Goal: Task Accomplishment & Management: Manage account settings

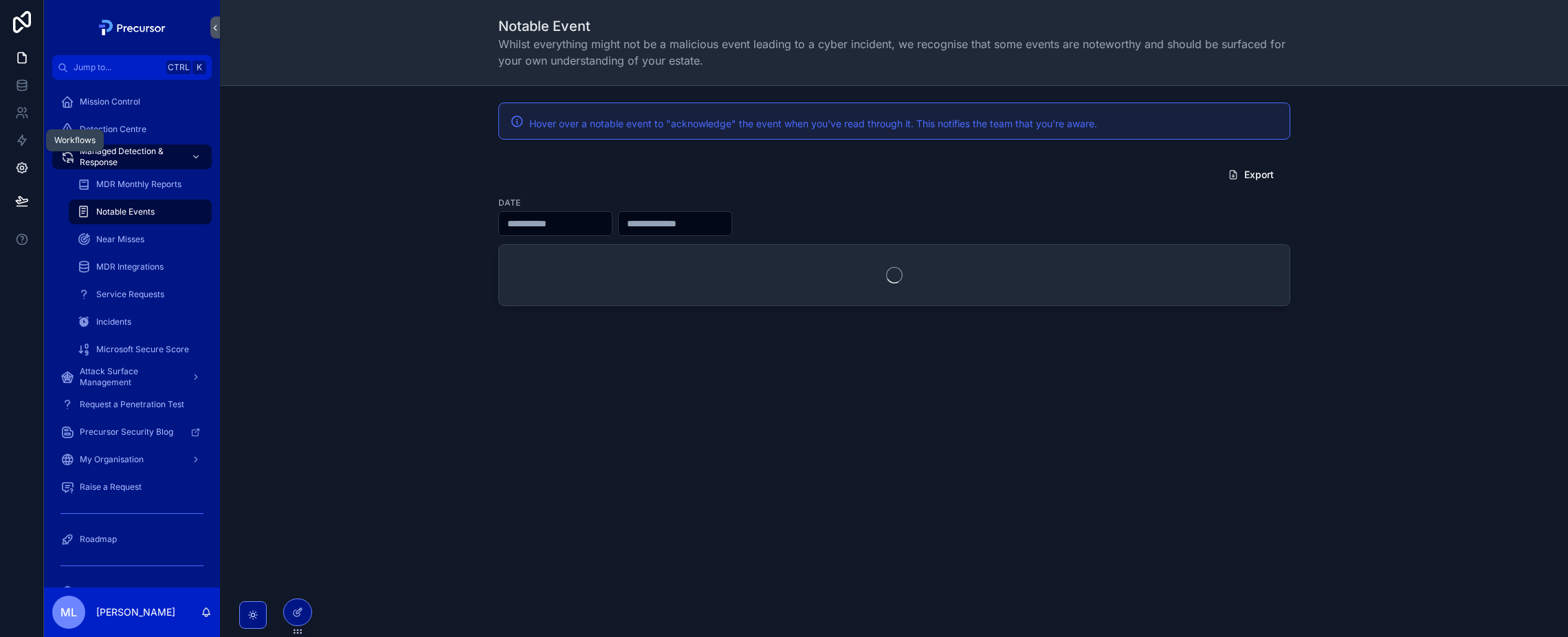
drag, startPoint x: 24, startPoint y: 146, endPoint x: 40, endPoint y: 167, distance: 26.4
click at [24, 146] on icon at bounding box center [22, 140] width 14 height 14
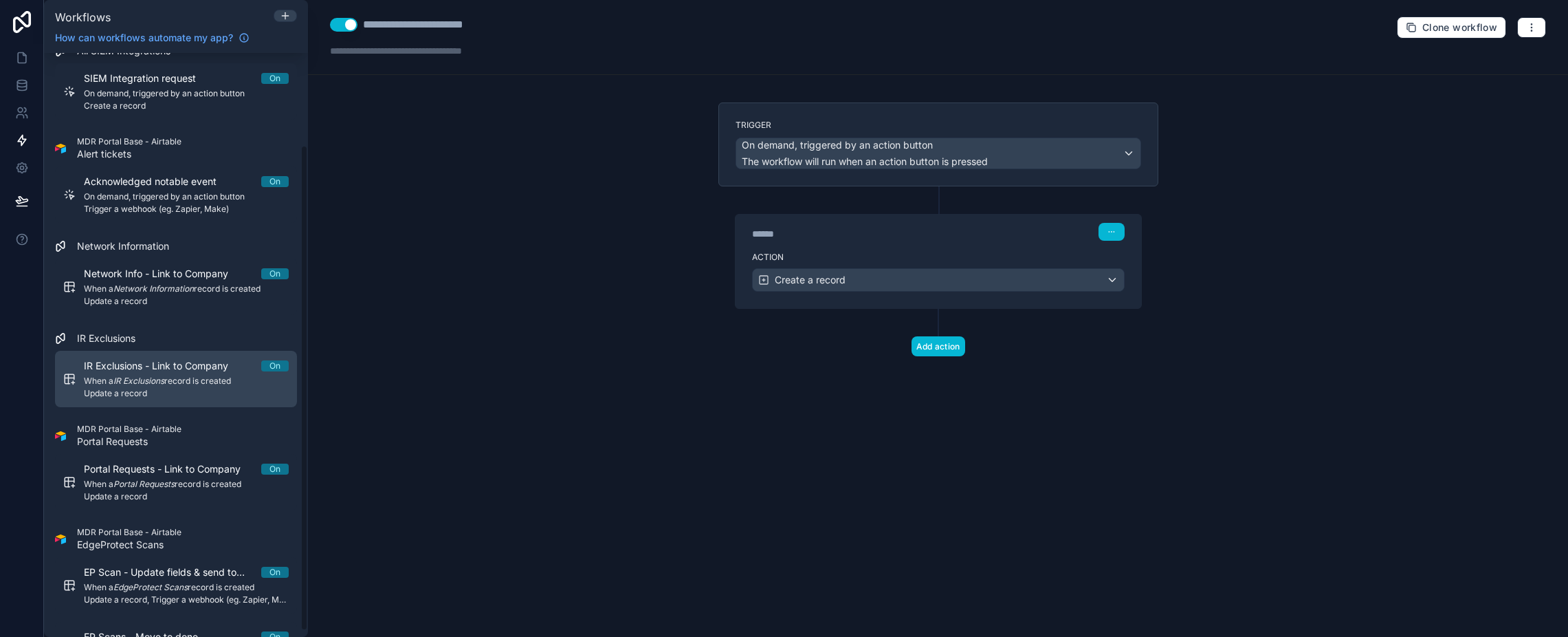
scroll to position [117, 0]
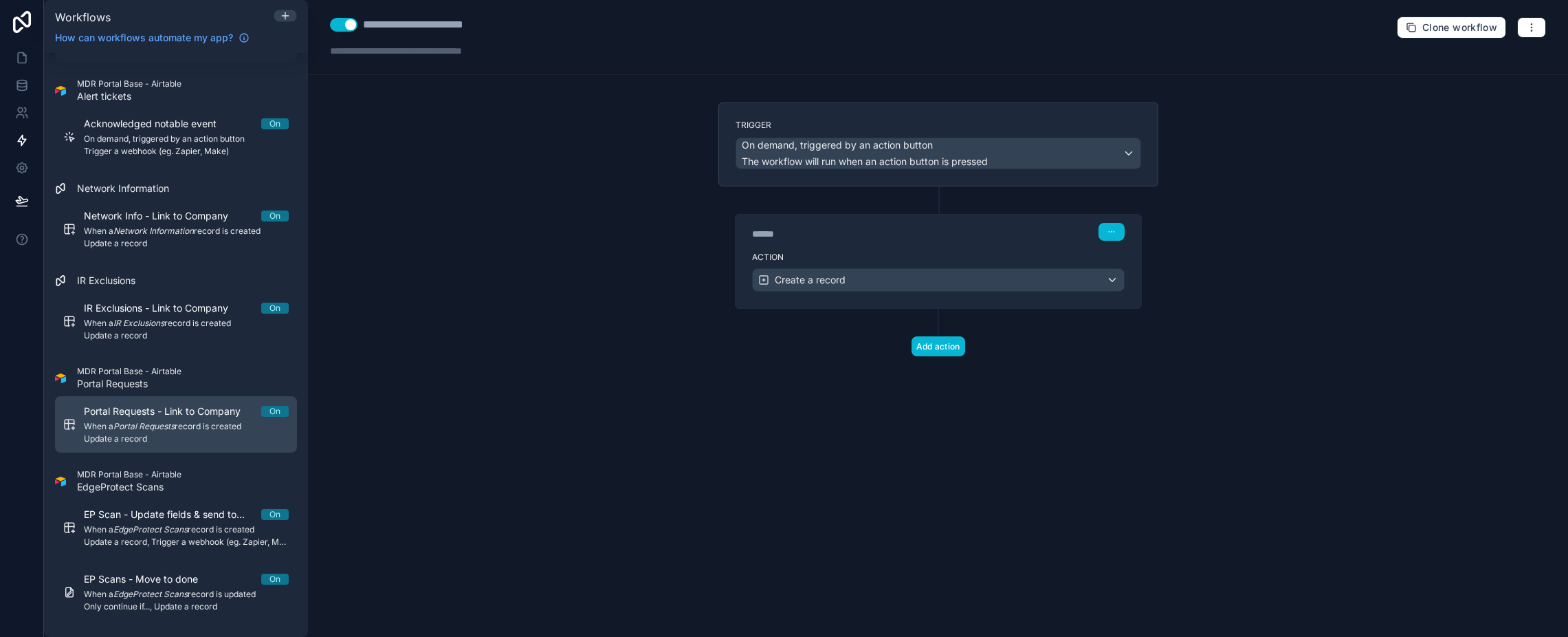
click at [168, 415] on span "Portal Requests - Link to Company" at bounding box center [170, 411] width 173 height 14
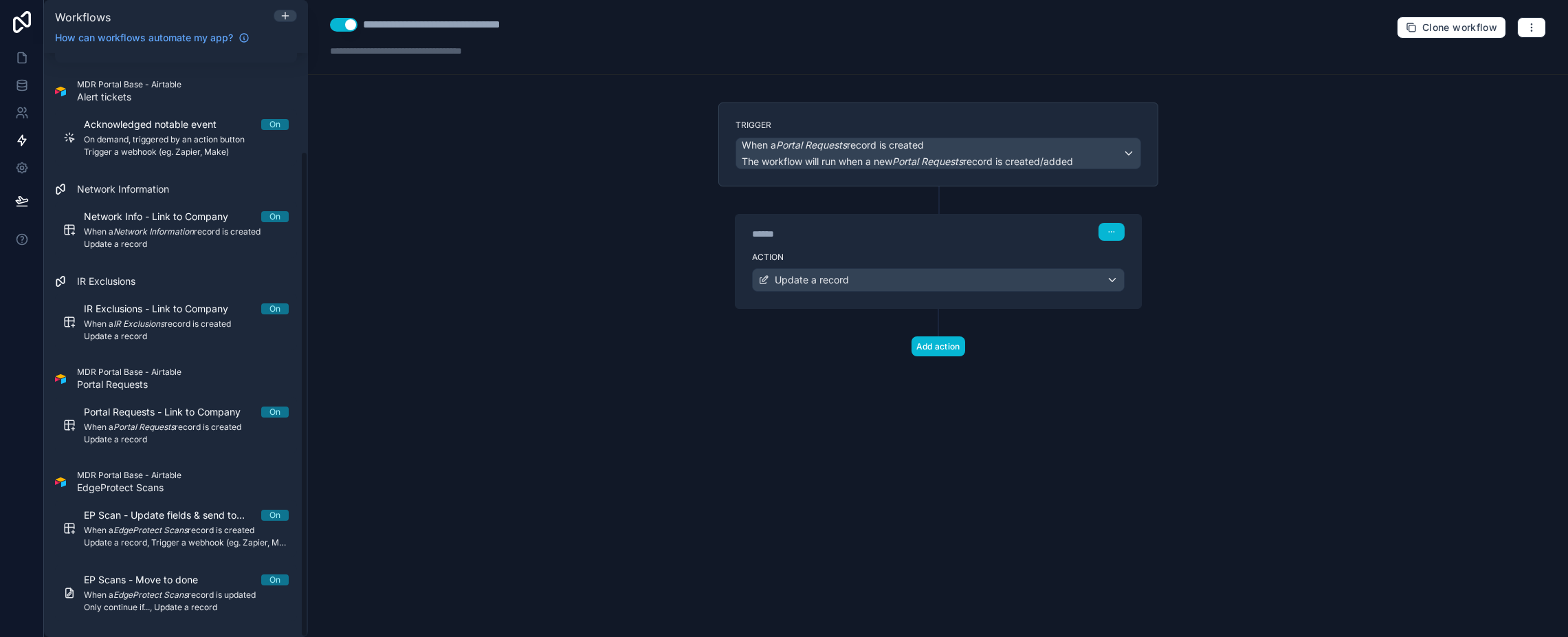
scroll to position [117, 0]
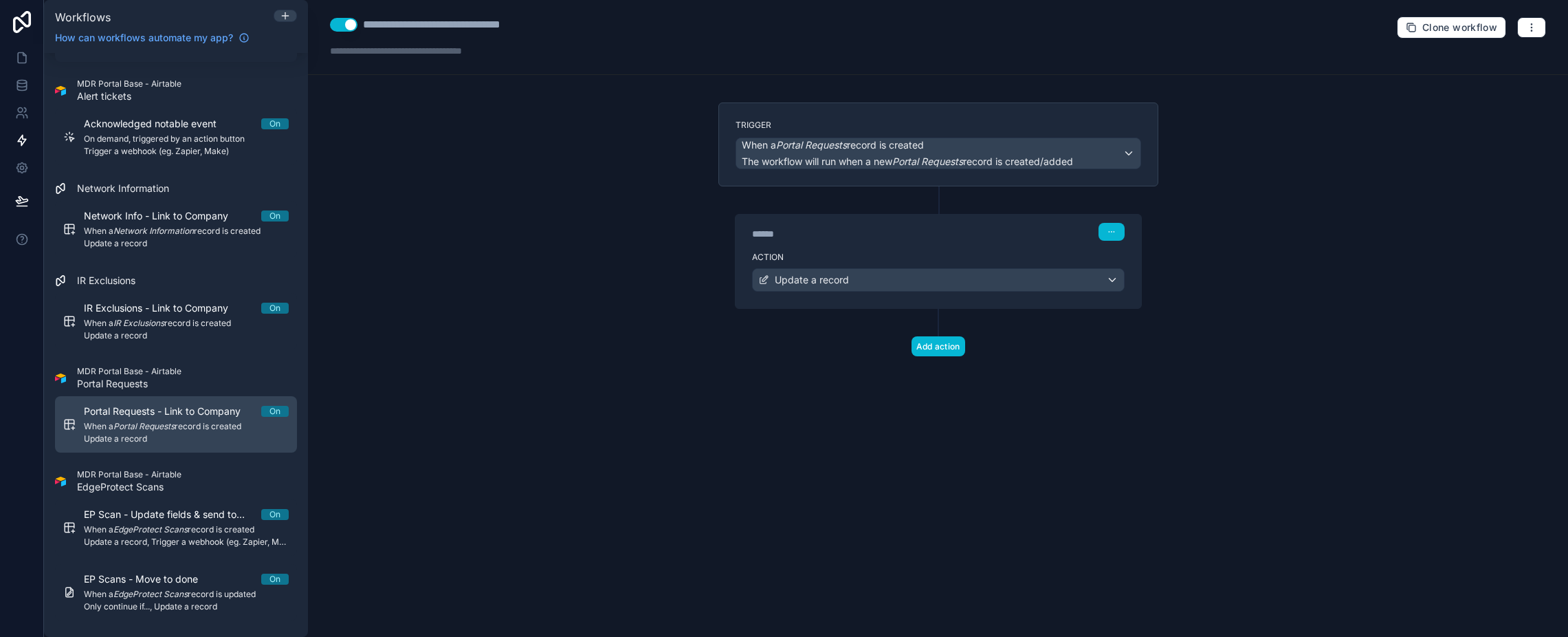
click at [180, 422] on span "When a Portal Requests record is created" at bounding box center [187, 427] width 205 height 11
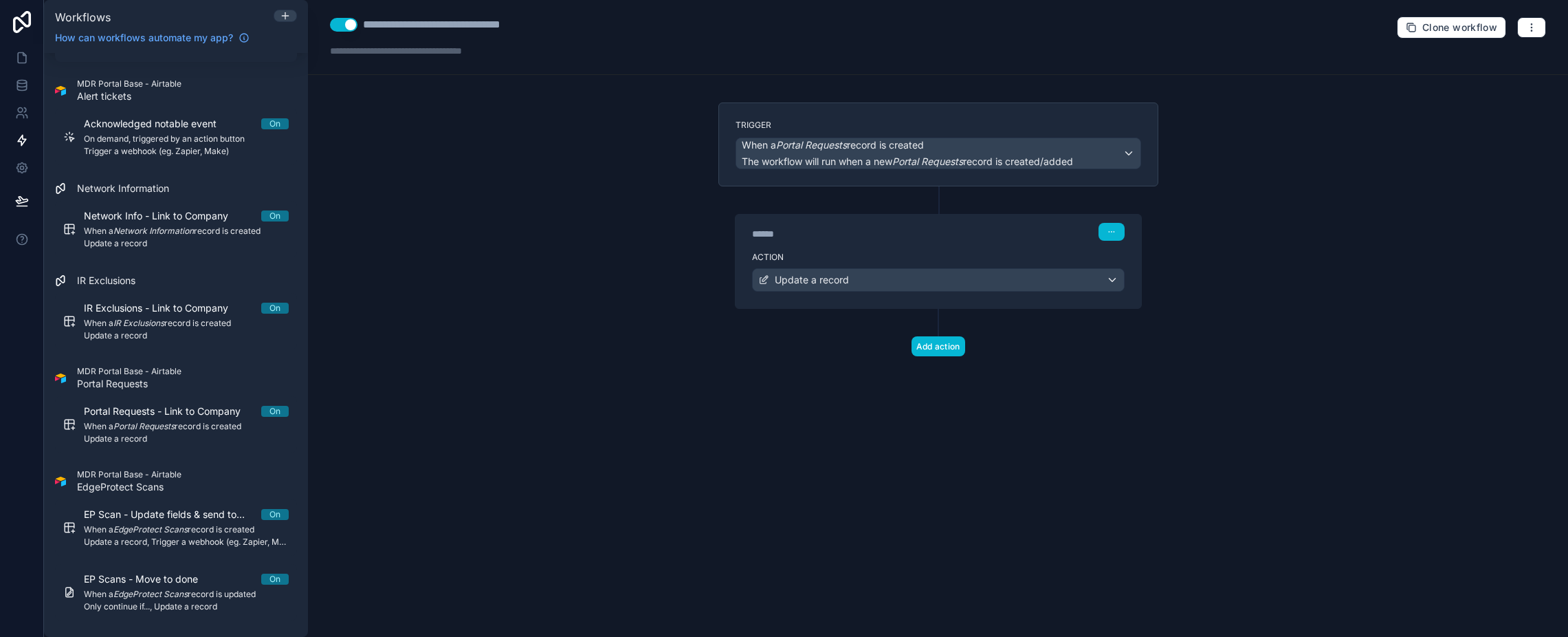
click at [940, 232] on div "******" at bounding box center [855, 234] width 206 height 14
click at [915, 270] on div "Update a record" at bounding box center [938, 280] width 371 height 22
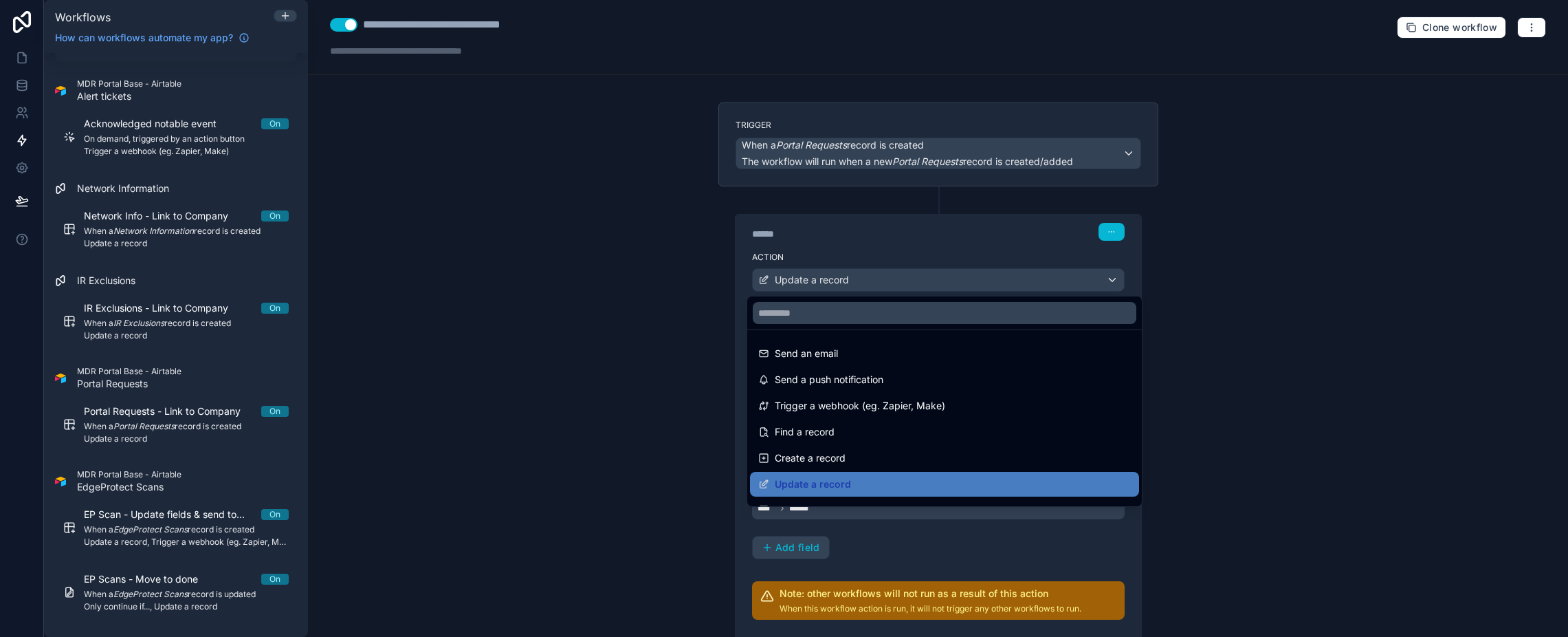
click at [902, 278] on div at bounding box center [784, 318] width 1568 height 637
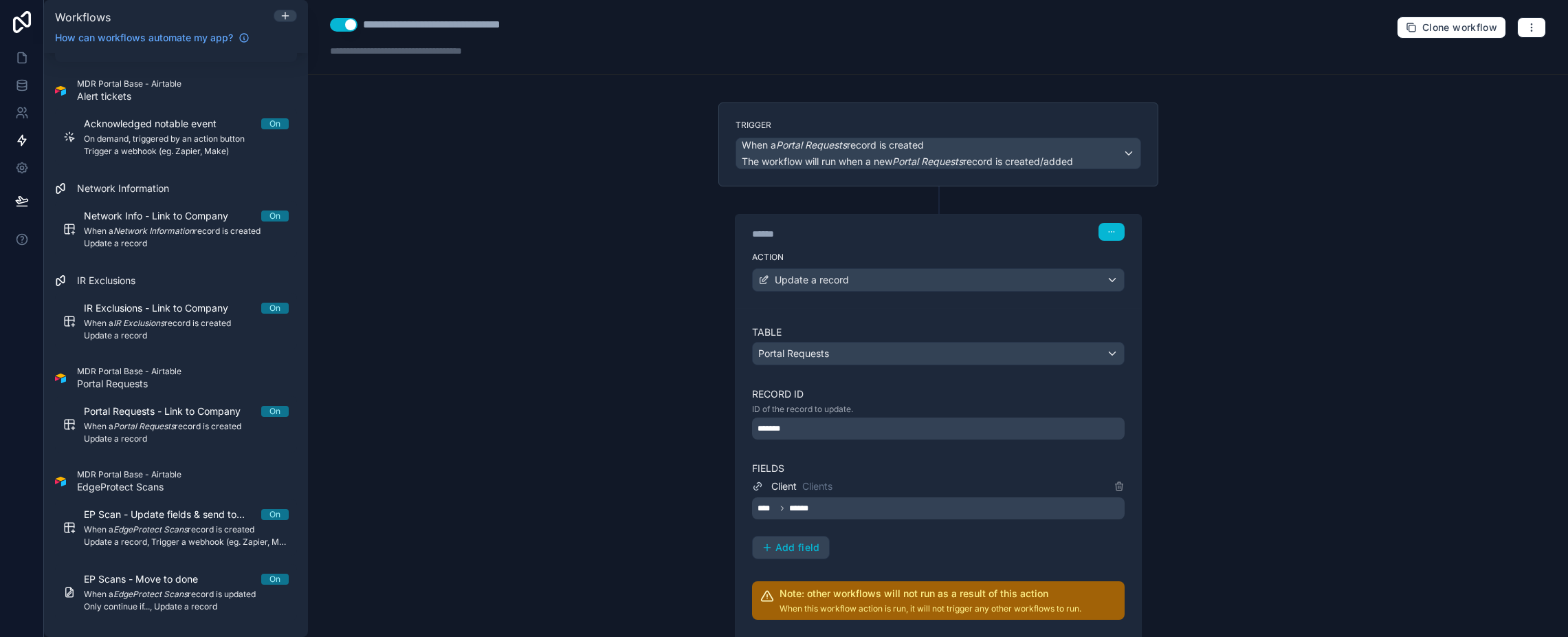
click at [887, 247] on div "Action Update a record" at bounding box center [938, 277] width 406 height 62
drag, startPoint x: 32, startPoint y: 61, endPoint x: 32, endPoint y: 70, distance: 9.0
click at [32, 61] on link at bounding box center [22, 57] width 44 height 27
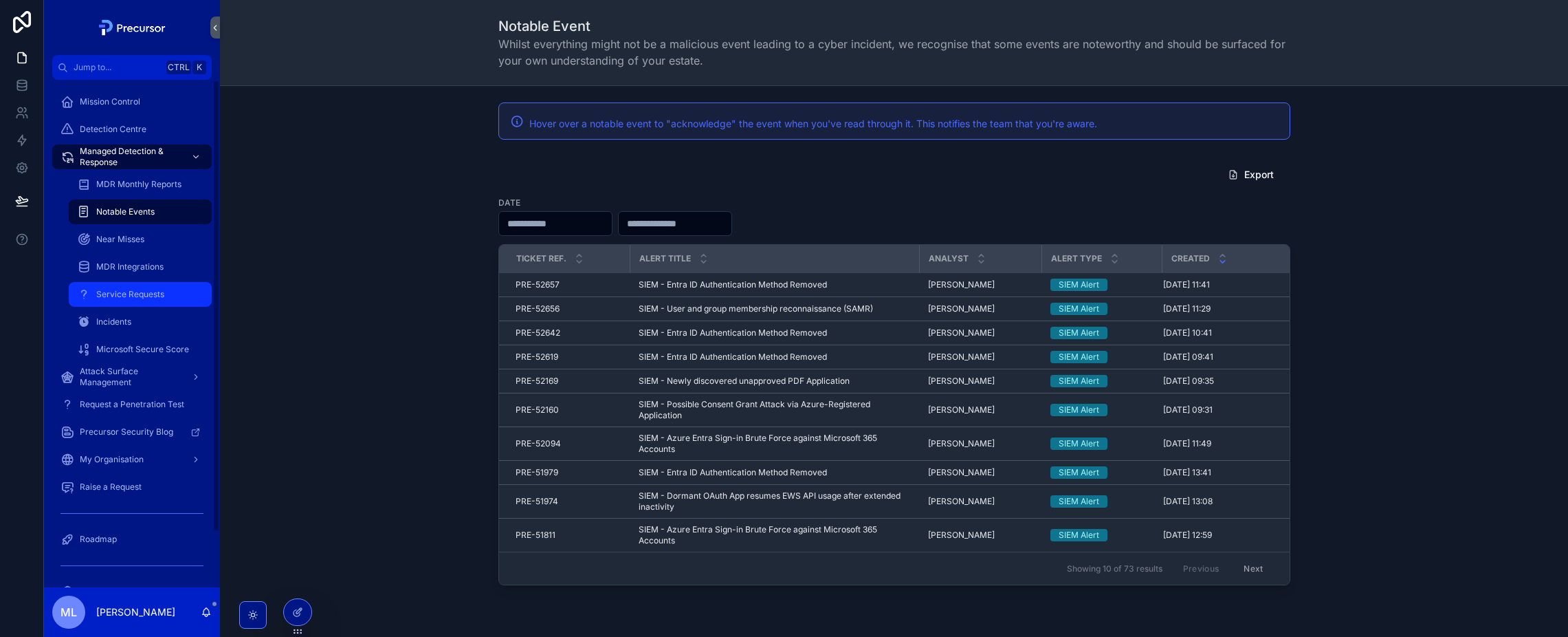
drag, startPoint x: 151, startPoint y: 298, endPoint x: 275, endPoint y: 311, distance: 124.7
click at [151, 300] on div "Service Requests" at bounding box center [140, 294] width 127 height 22
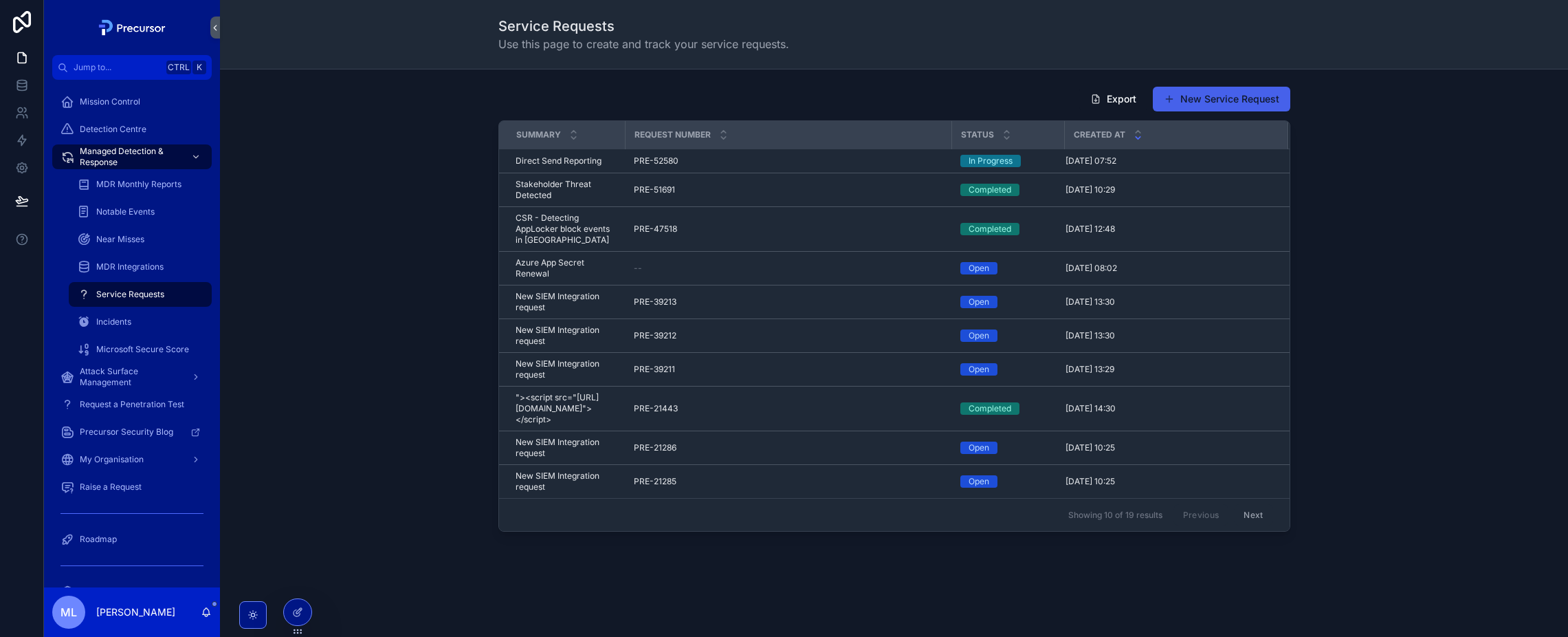
click at [1281, 99] on button "New Service Request" at bounding box center [1221, 99] width 137 height 25
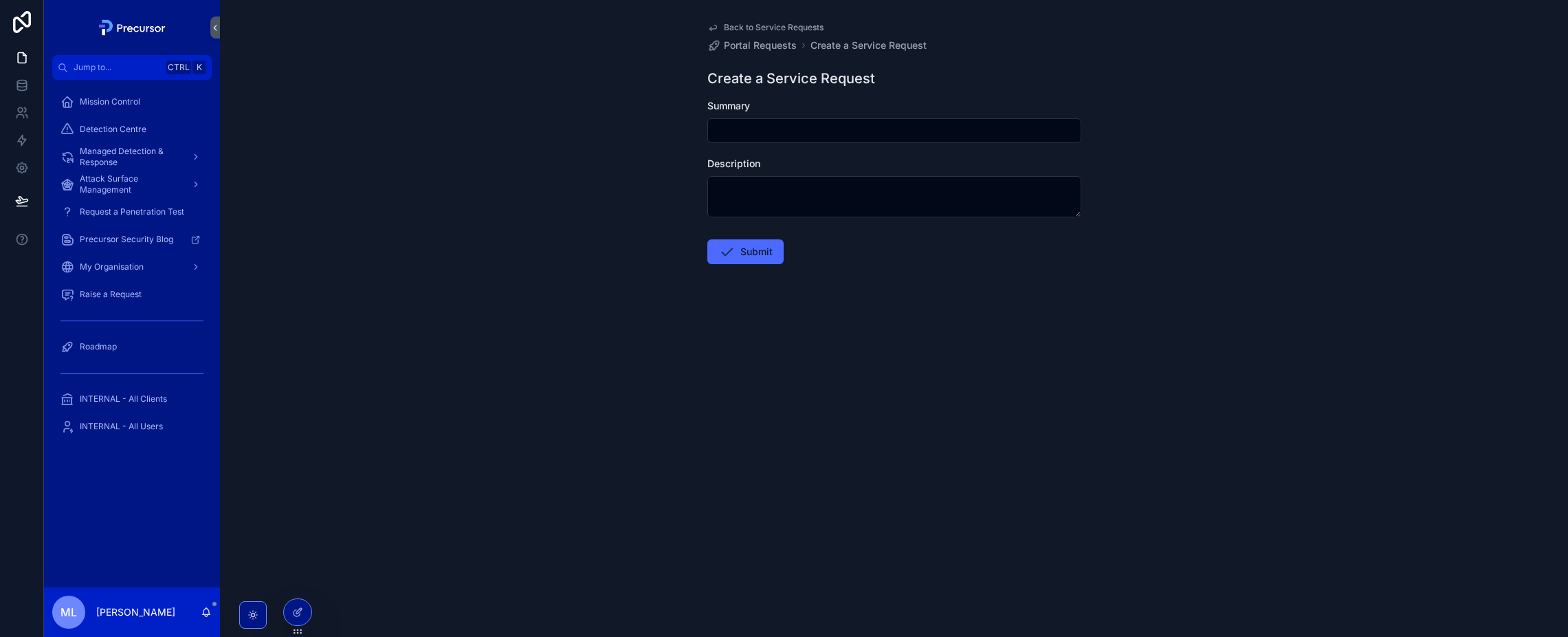
click at [914, 133] on input "scrollable content" at bounding box center [893, 131] width 372 height 19
type input "**********"
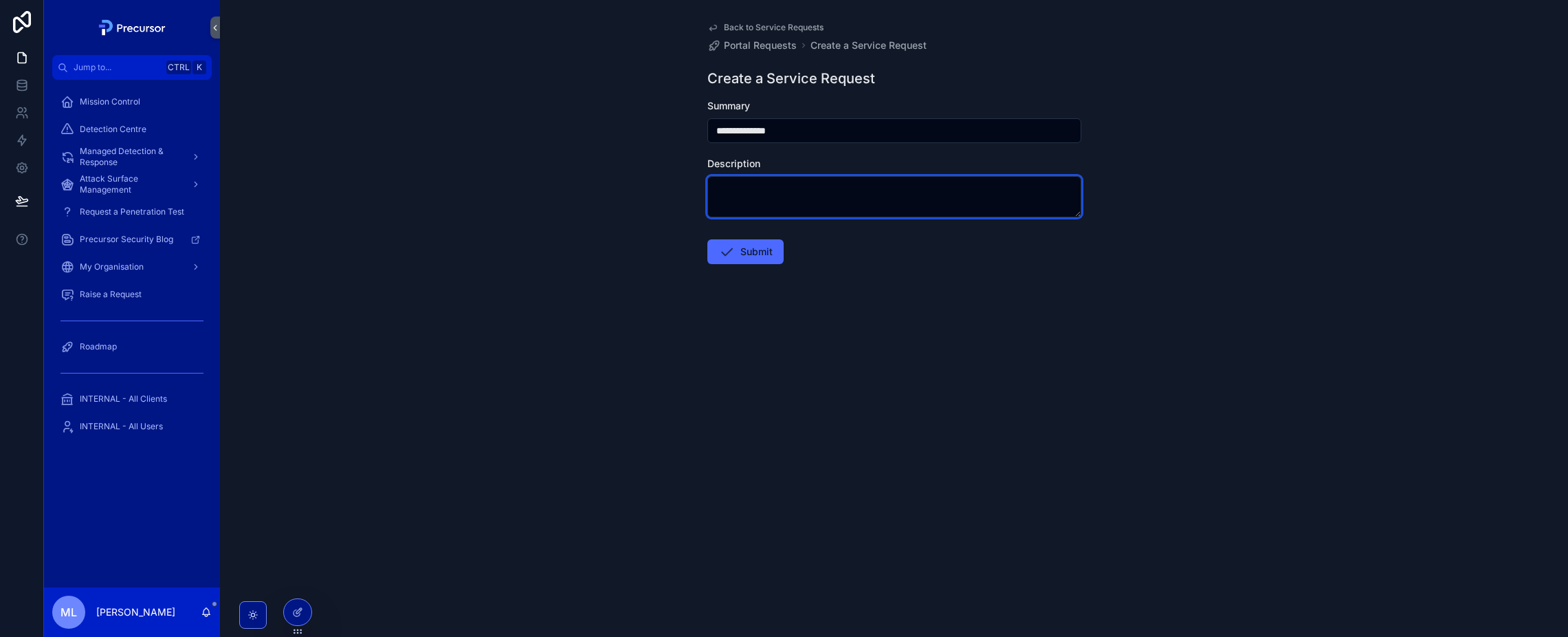
click at [906, 205] on textarea "scrollable content" at bounding box center [893, 196] width 374 height 41
type textarea "**********"
drag, startPoint x: 721, startPoint y: 258, endPoint x: 637, endPoint y: 283, distance: 87.6
click at [722, 258] on icon "scrollable content" at bounding box center [726, 251] width 16 height 16
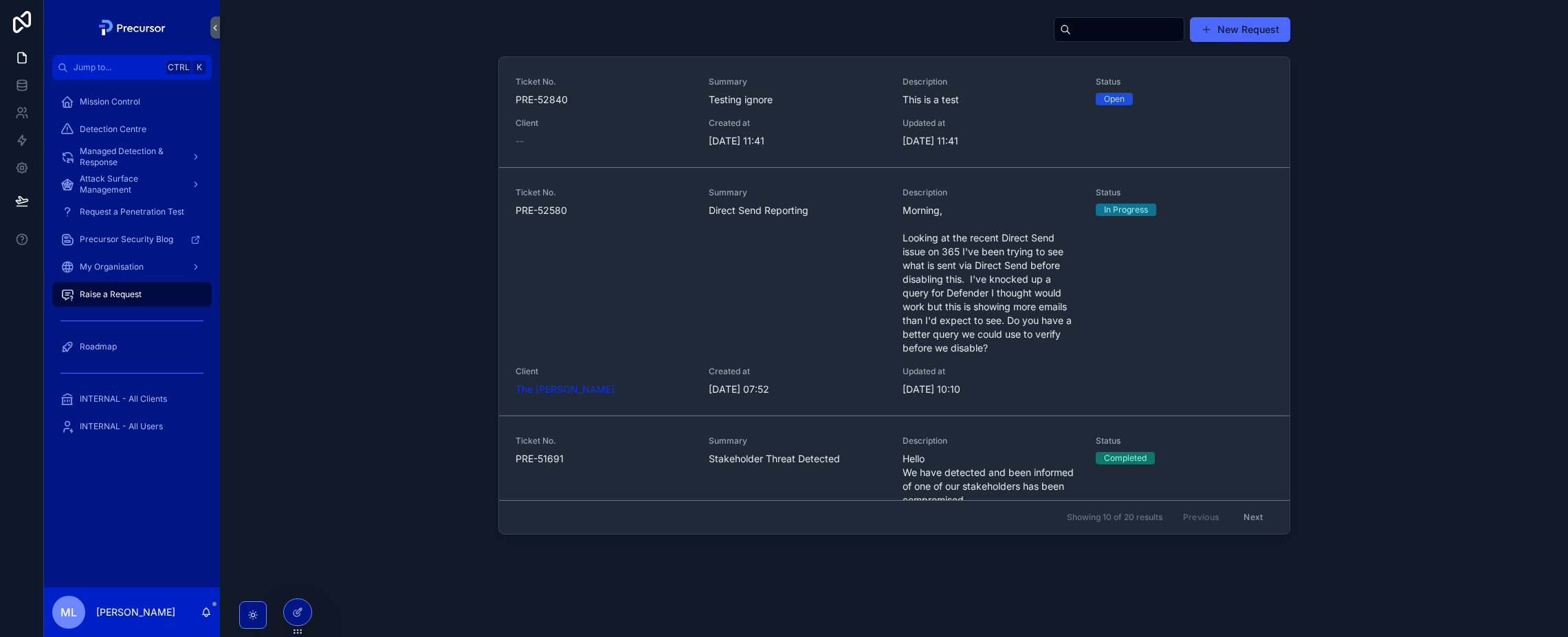
click at [338, 200] on div "New Request Ticket No. PRE-52840 Summary Testing ignore Description This is a t…" at bounding box center [893, 276] width 1326 height 529
click at [1190, 30] on button "New Request" at bounding box center [1240, 29] width 100 height 25
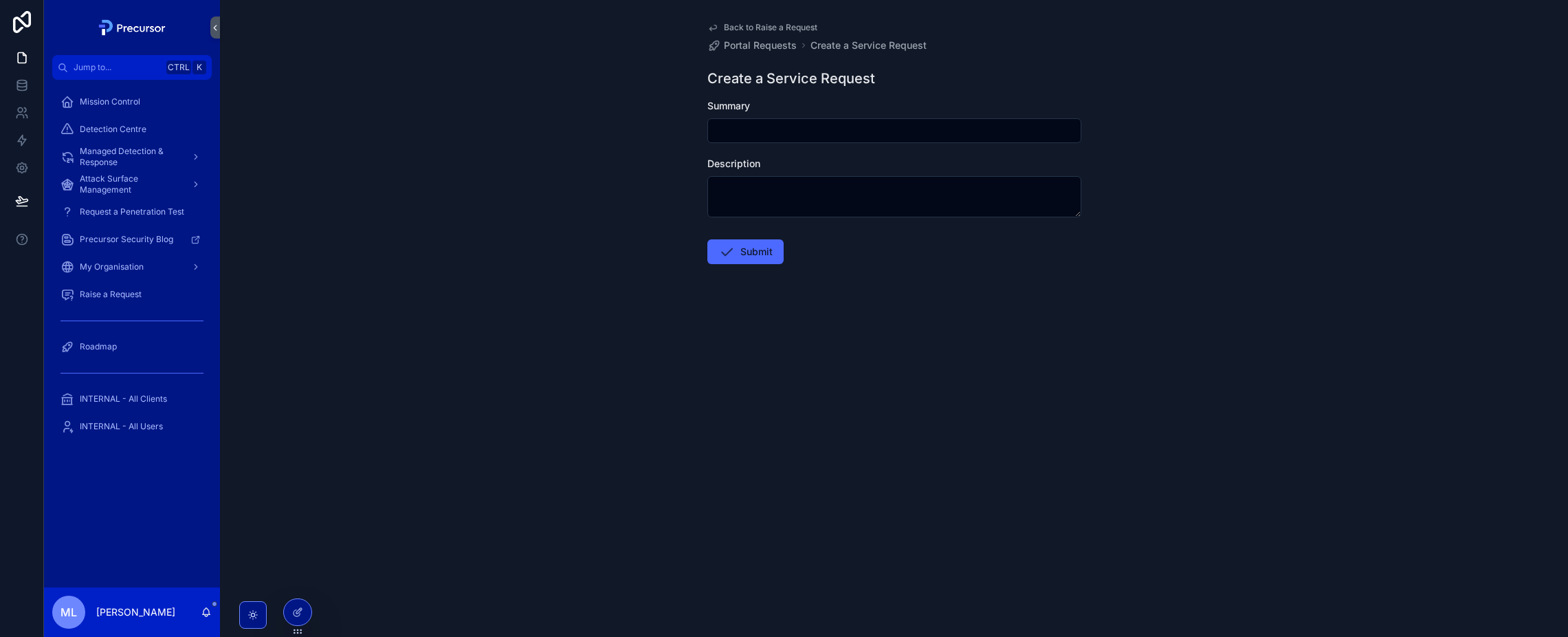
click at [788, 132] on input "scrollable content" at bounding box center [893, 131] width 372 height 19
type input "**********"
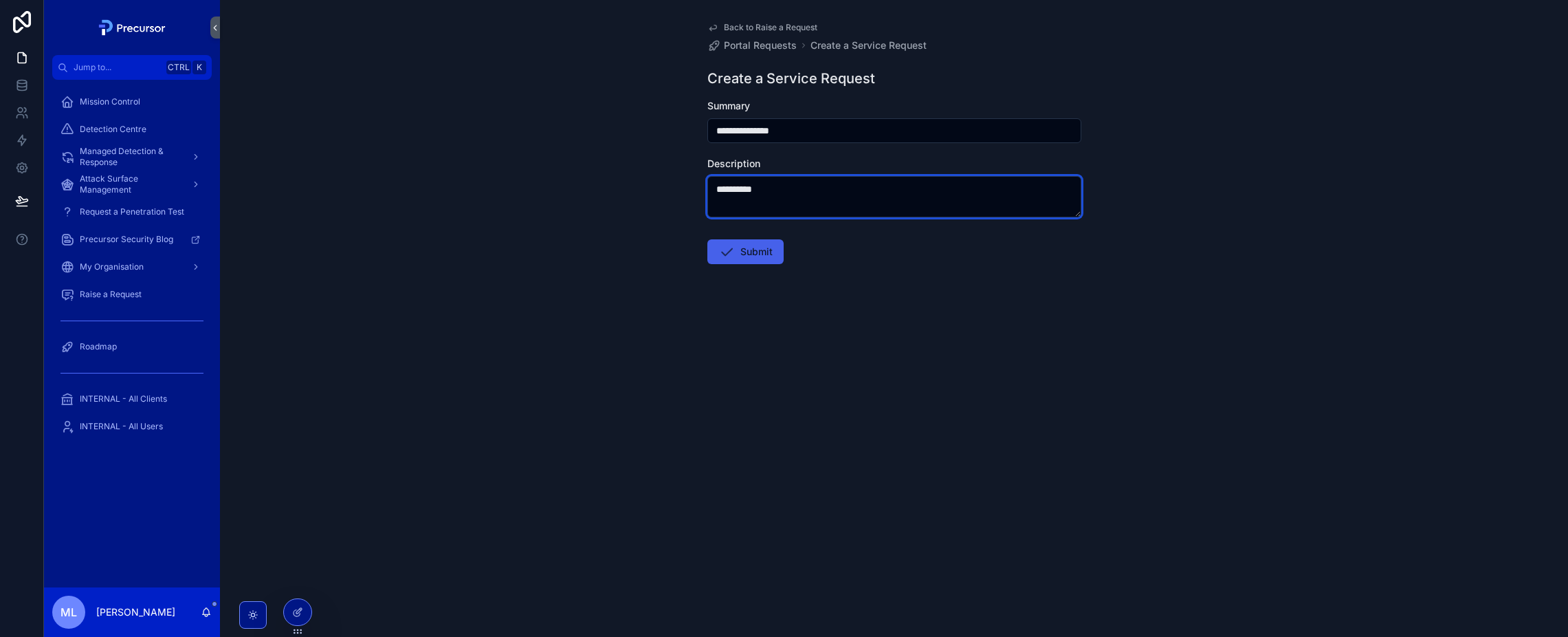
type textarea "**********"
click at [752, 256] on button "Submit" at bounding box center [745, 251] width 76 height 25
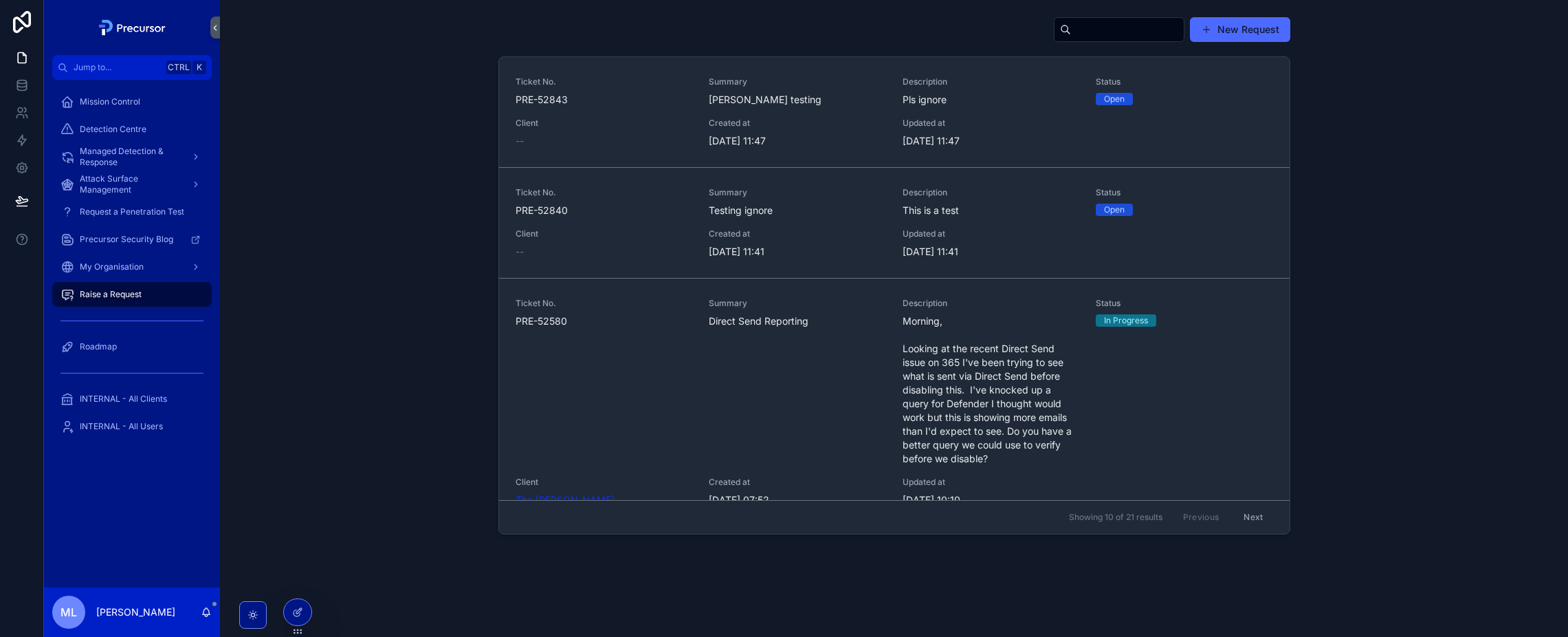
click at [417, 117] on div "New Request Ticket No. PRE-52843 Summary Michael testing Description Pls ignore…" at bounding box center [893, 276] width 1326 height 529
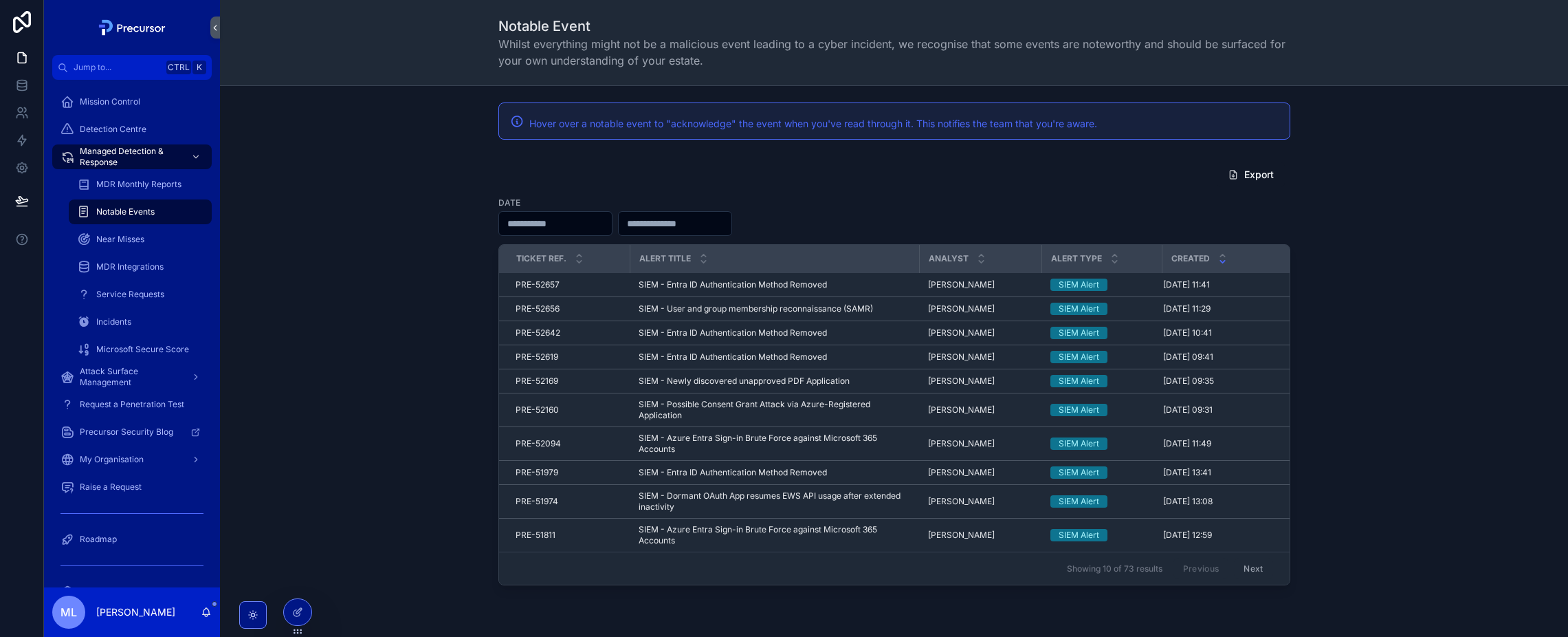
click at [275, 262] on div "Export Date Ticket Ref. Alert title Analyst Alert Type Created PRE-52657 PRE-52…" at bounding box center [893, 373] width 1326 height 435
click at [145, 288] on div "Service Requests" at bounding box center [140, 294] width 127 height 22
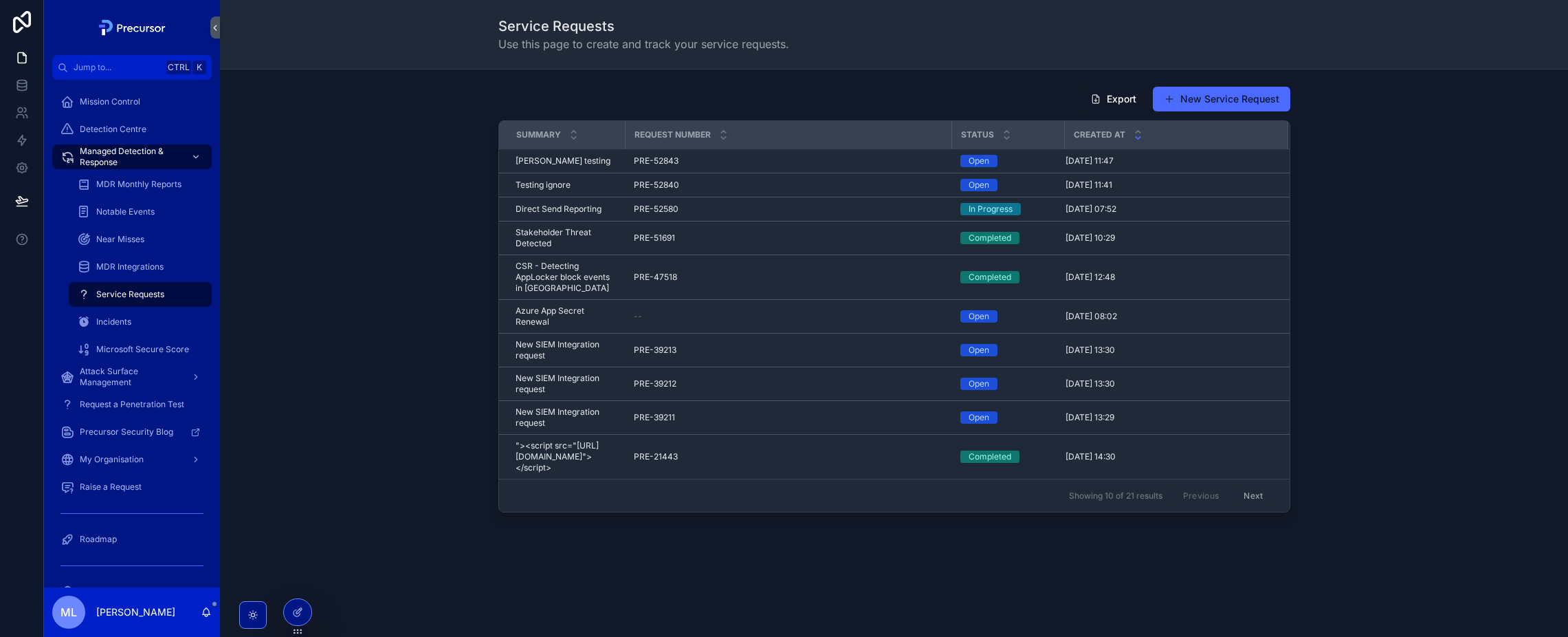
click at [371, 192] on div "Export New Service Request Summary Request Number Status Created at [PERSON_NAM…" at bounding box center [893, 299] width 1326 height 437
click at [419, 242] on div "Export New Service Request Summary Request Number Status Created at [PERSON_NAM…" at bounding box center [893, 299] width 1326 height 437
click at [155, 293] on span "Service Requests" at bounding box center [130, 294] width 68 height 11
click at [122, 198] on div "Notable Events" at bounding box center [140, 212] width 159 height 27
click at [123, 103] on span "Mission Control" at bounding box center [110, 102] width 61 height 11
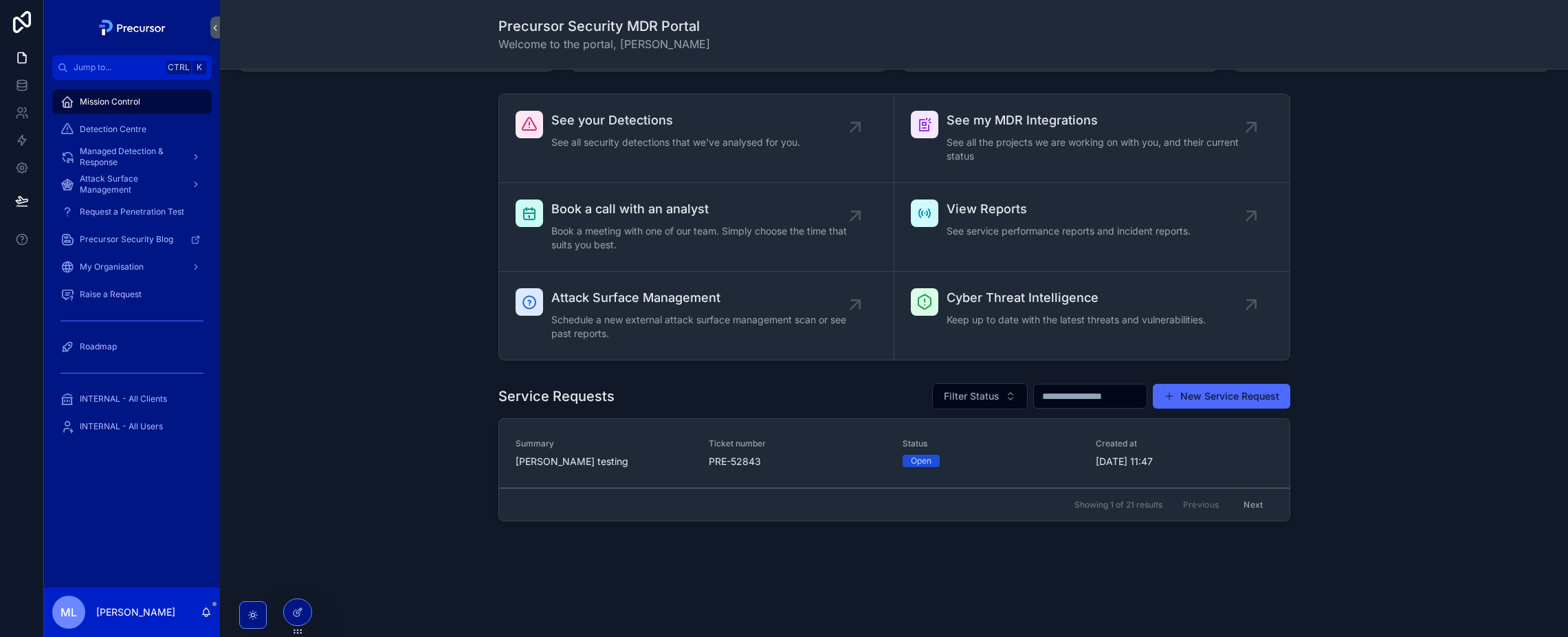
scroll to position [500, 0]
click at [597, 257] on link "Book a call with an analyst Book a meeting with one of our team. Simply choose …" at bounding box center [696, 227] width 395 height 89
click at [1058, 205] on span "View Reports" at bounding box center [1069, 209] width 244 height 19
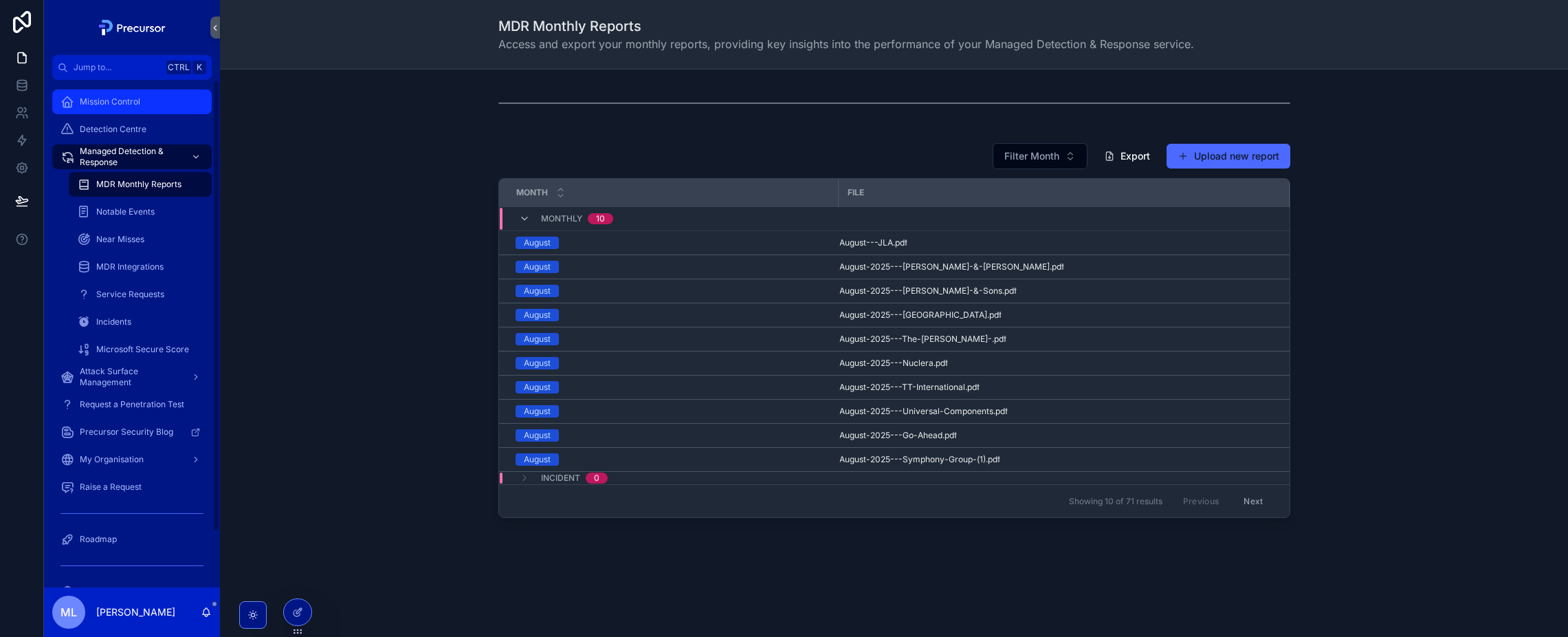
click at [116, 99] on span "Mission Control" at bounding box center [110, 102] width 61 height 11
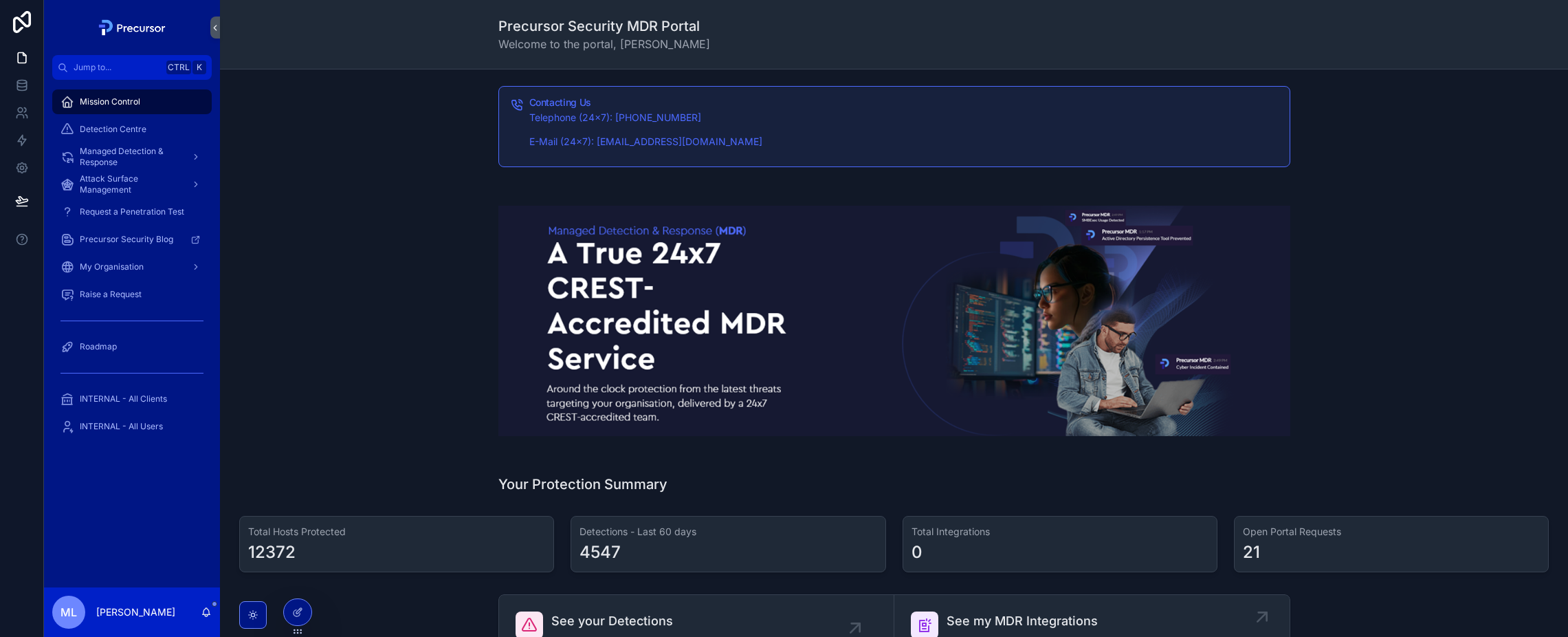
scroll to position [344, 0]
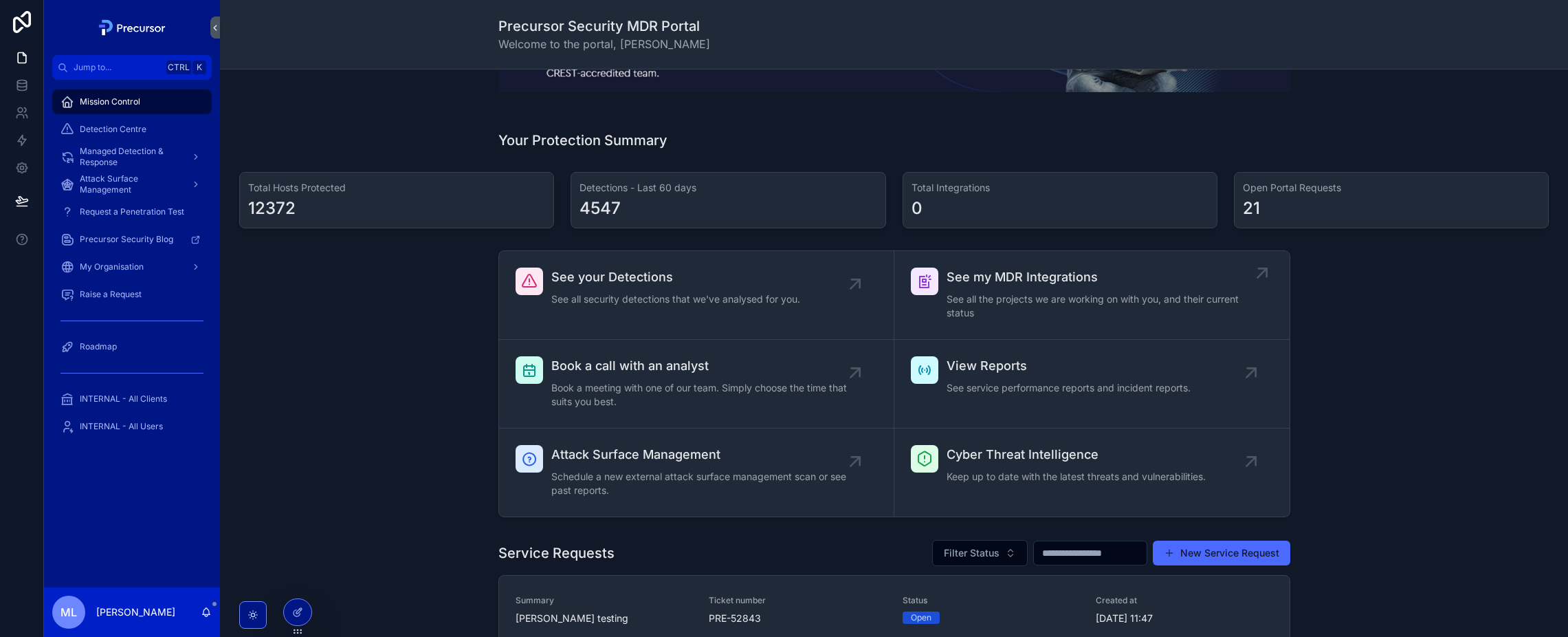
click at [1102, 295] on span "See all the projects we are working on with you, and their current status" at bounding box center [1099, 306] width 305 height 27
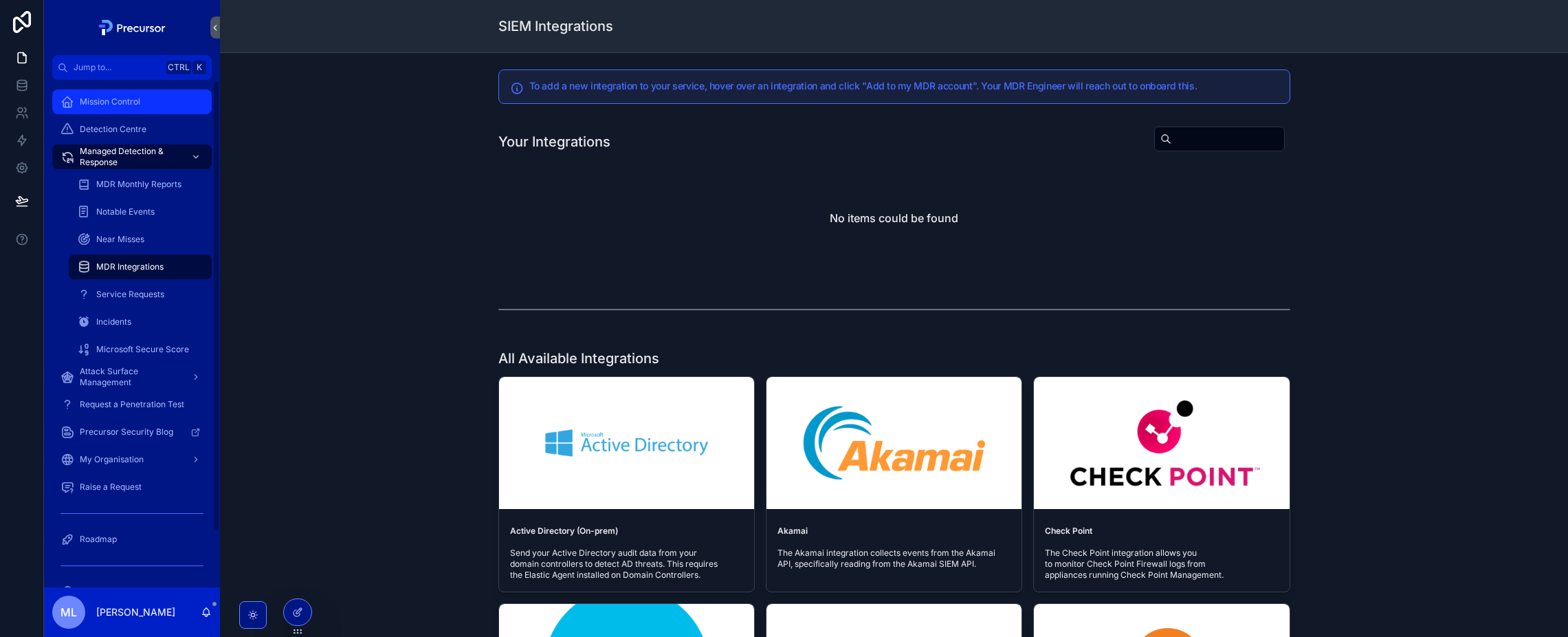
click at [154, 109] on div "Mission Control" at bounding box center [132, 101] width 143 height 22
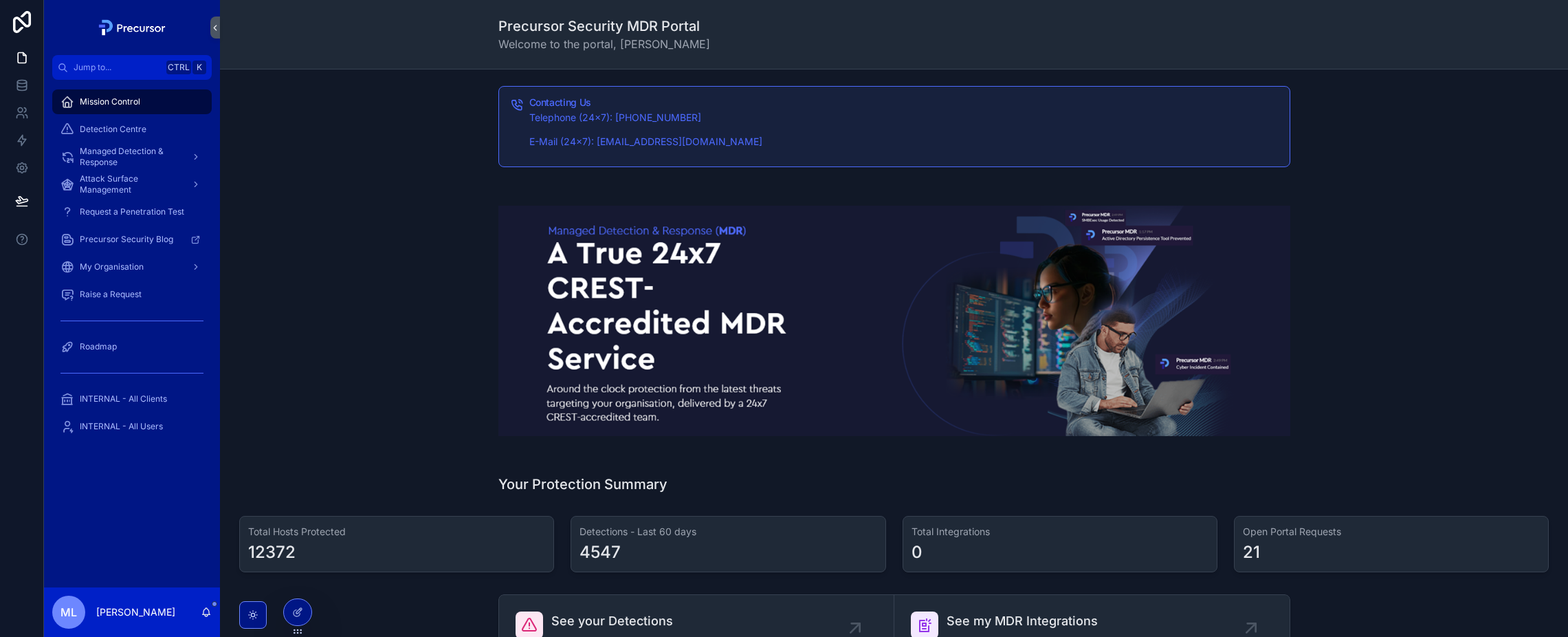
scroll to position [412, 0]
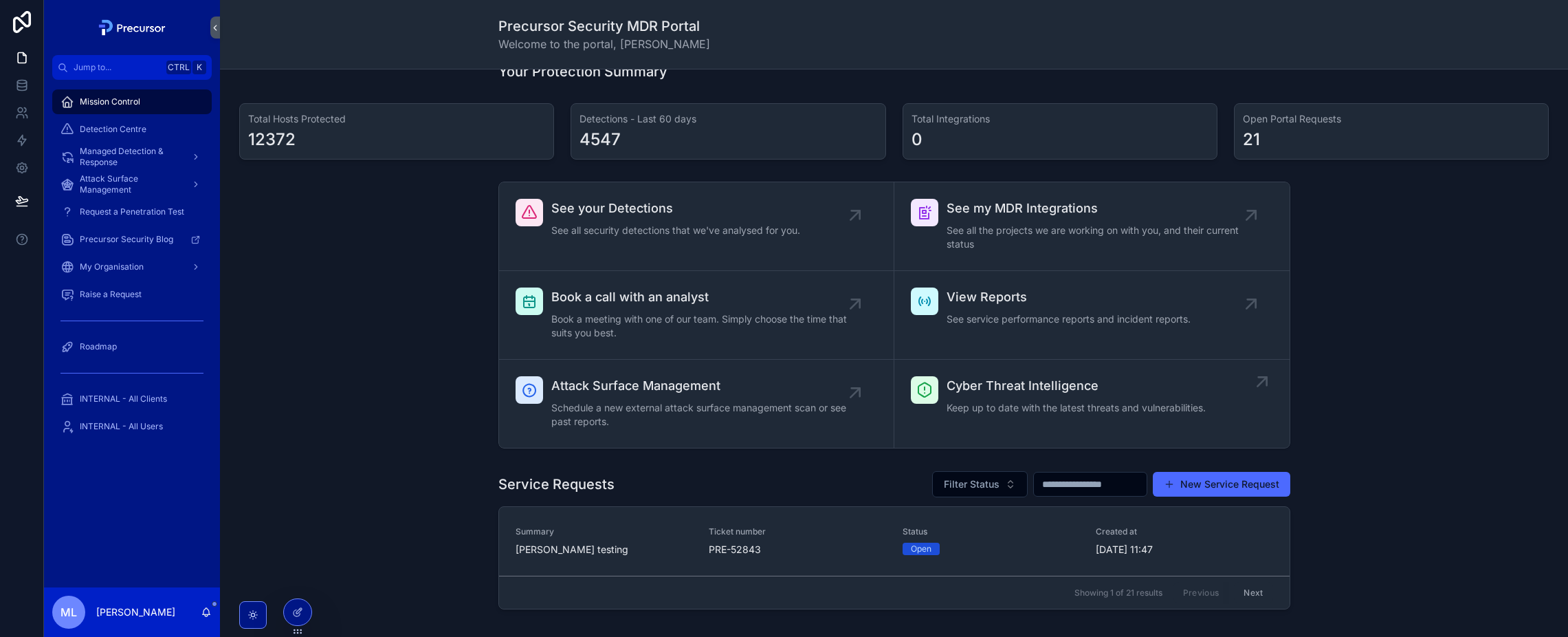
click at [1071, 403] on span "Keep up to date with the latest threats and vulnerabilities." at bounding box center [1076, 407] width 259 height 14
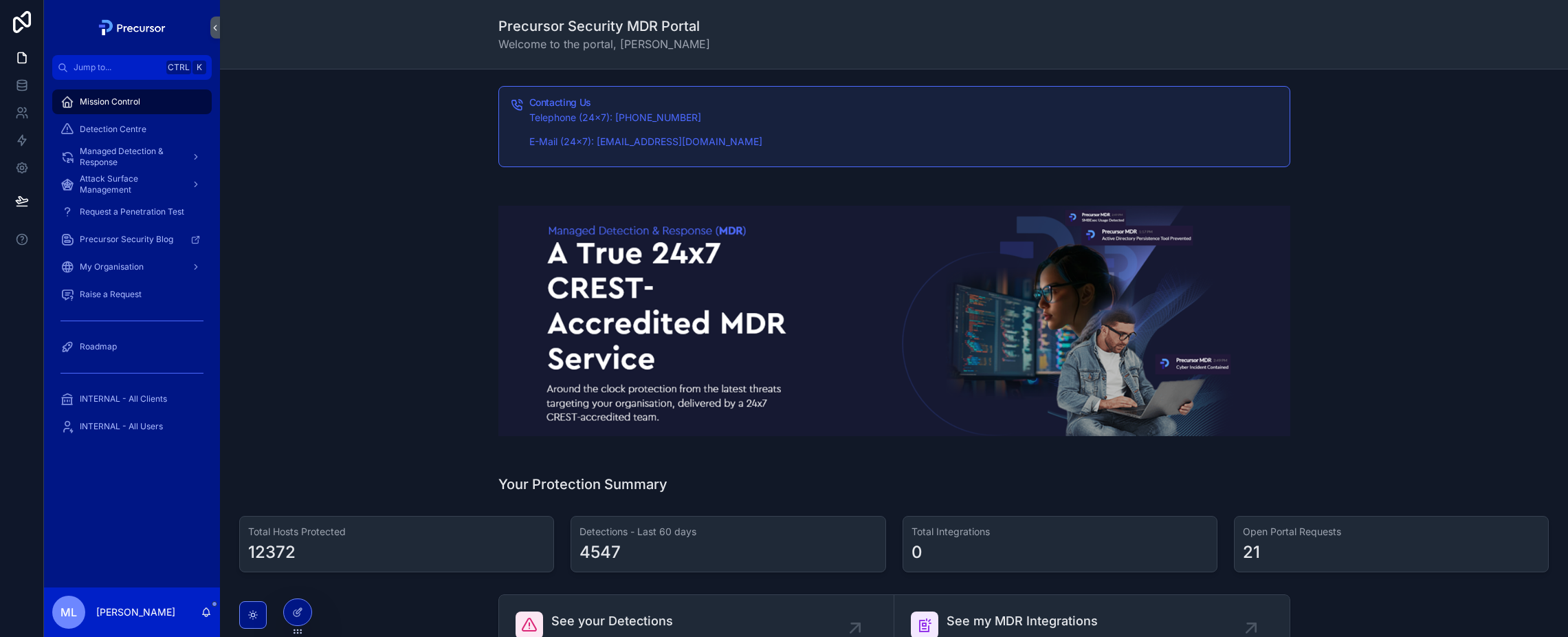
click at [137, 103] on span "Mission Control" at bounding box center [110, 102] width 61 height 11
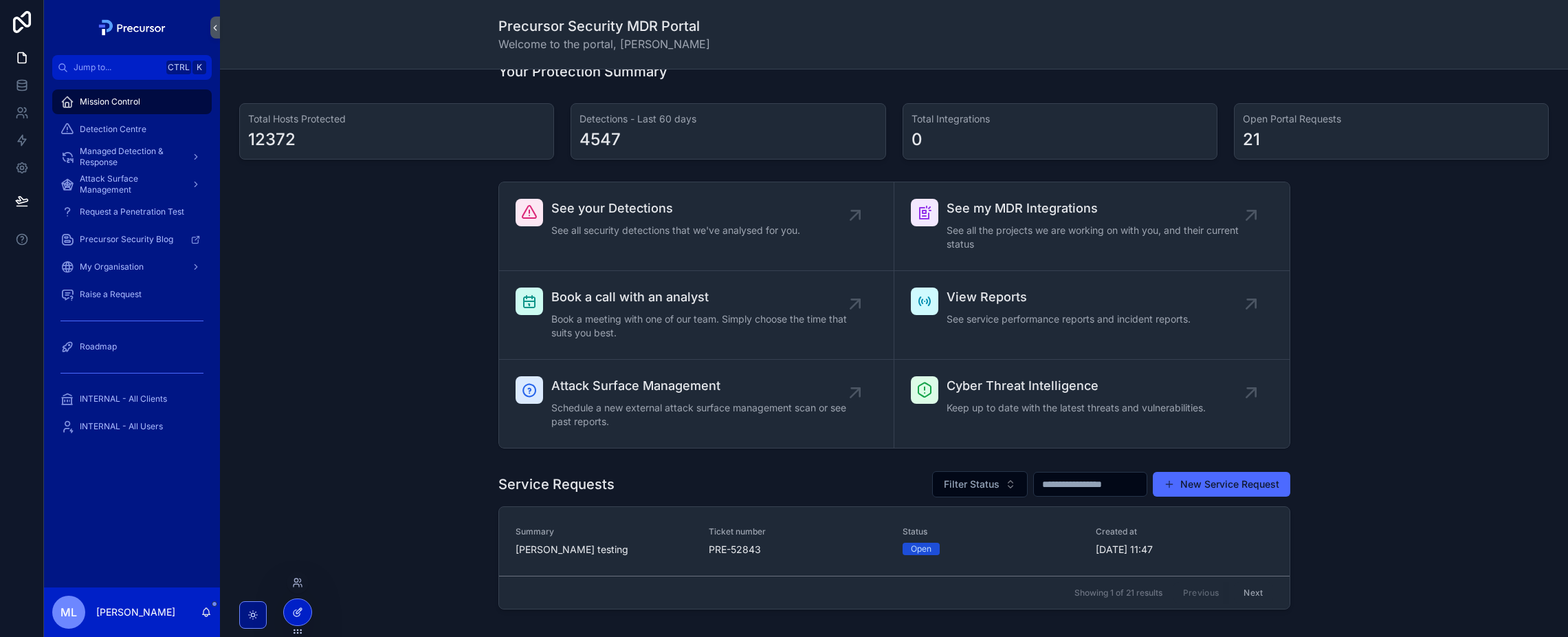
click at [292, 611] on div at bounding box center [297, 612] width 27 height 26
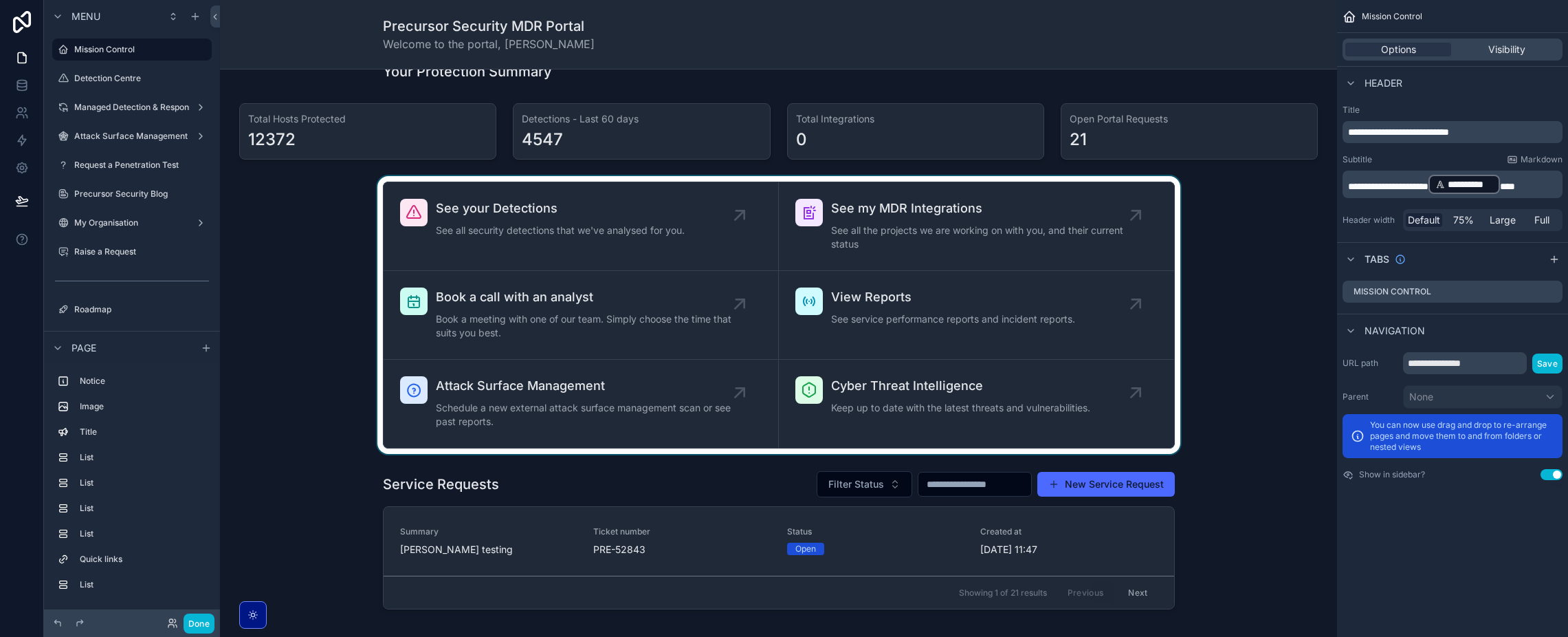
click at [1095, 412] on div "scrollable content" at bounding box center [778, 315] width 1095 height 278
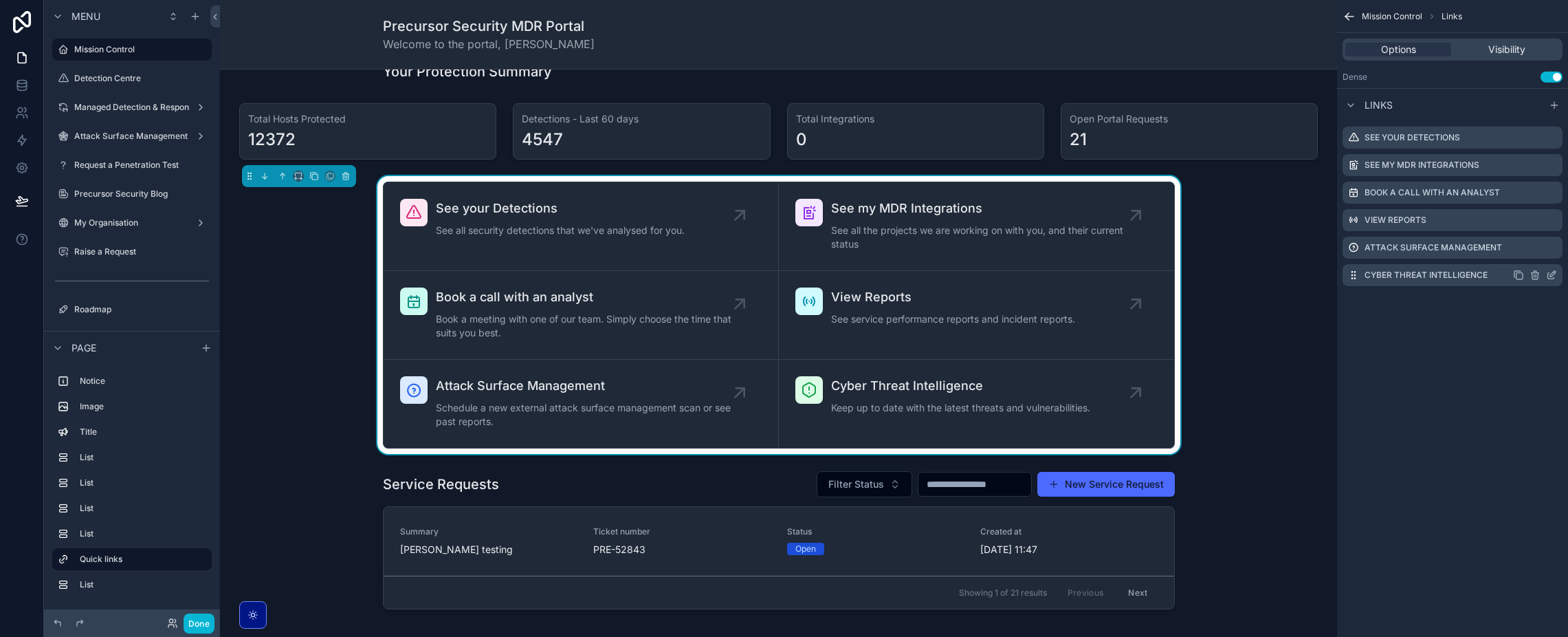
click at [1544, 278] on div "scrollable content" at bounding box center [1535, 276] width 44 height 11
click at [1549, 278] on icon "scrollable content" at bounding box center [1551, 276] width 11 height 11
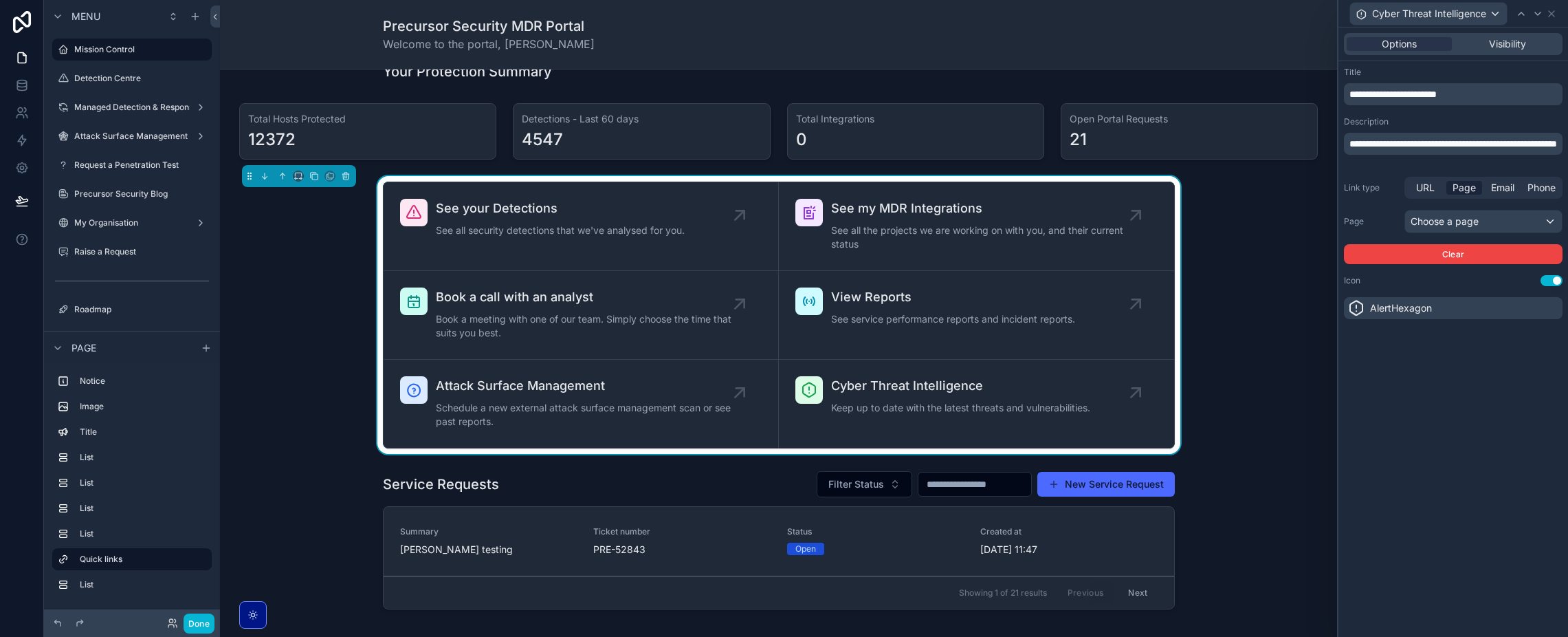
click at [1431, 95] on span "**********" at bounding box center [1393, 95] width 87 height 10
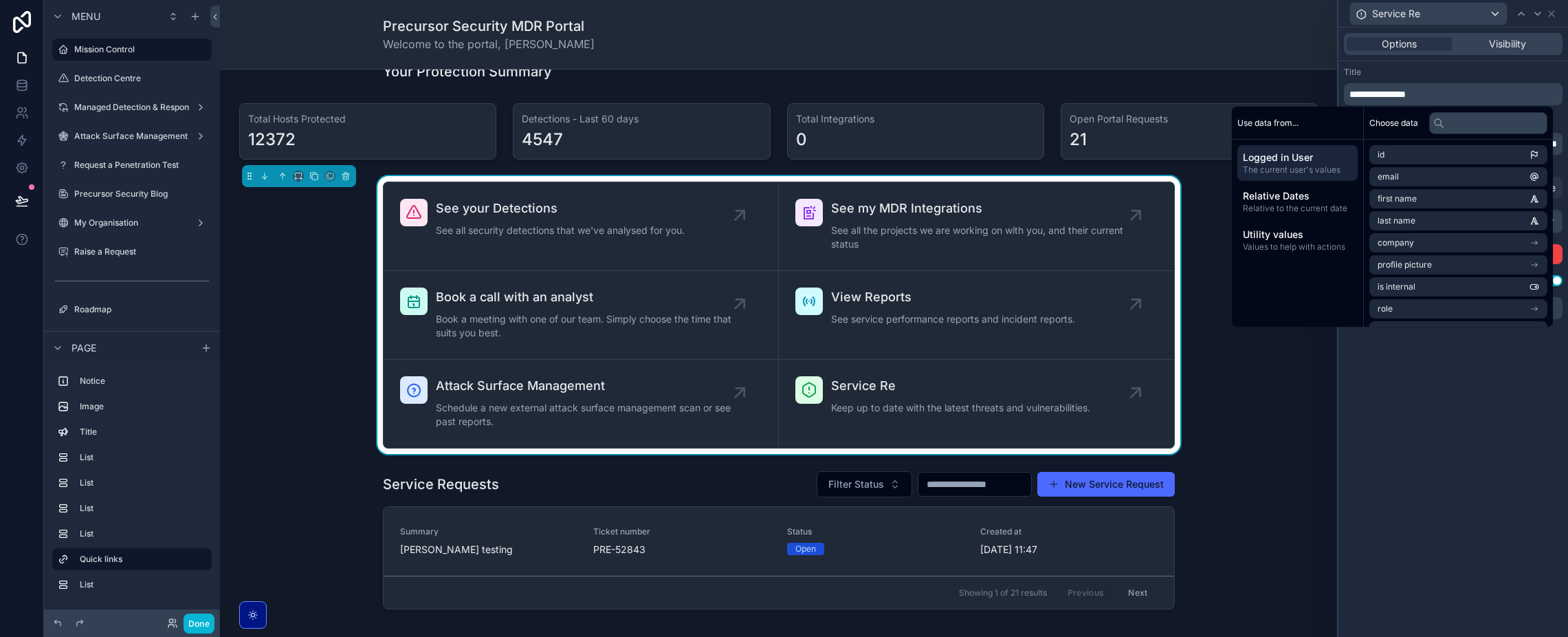
click at [1421, 82] on div "**********" at bounding box center [1452, 86] width 219 height 39
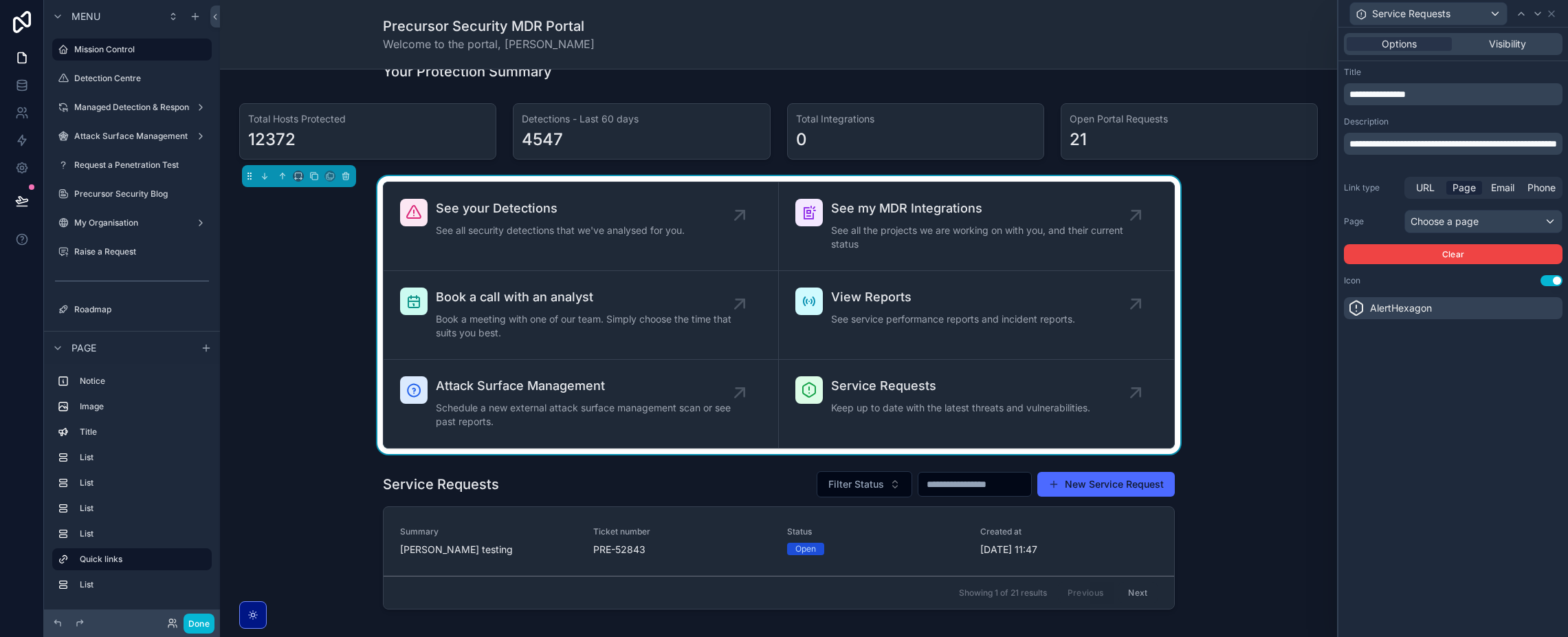
click at [1422, 150] on p "**********" at bounding box center [1454, 143] width 210 height 14
click at [1421, 150] on p "**********" at bounding box center [1454, 143] width 210 height 14
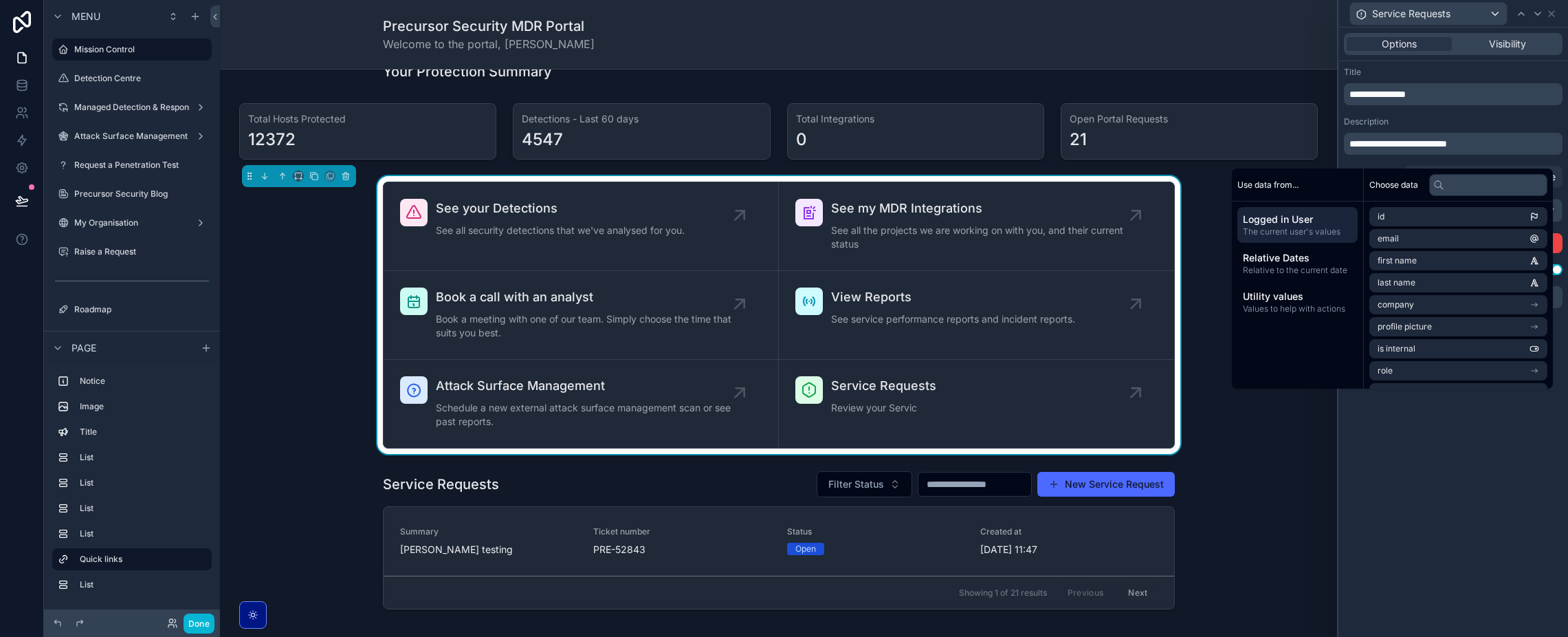
click at [1444, 126] on div "Description" at bounding box center [1452, 122] width 219 height 11
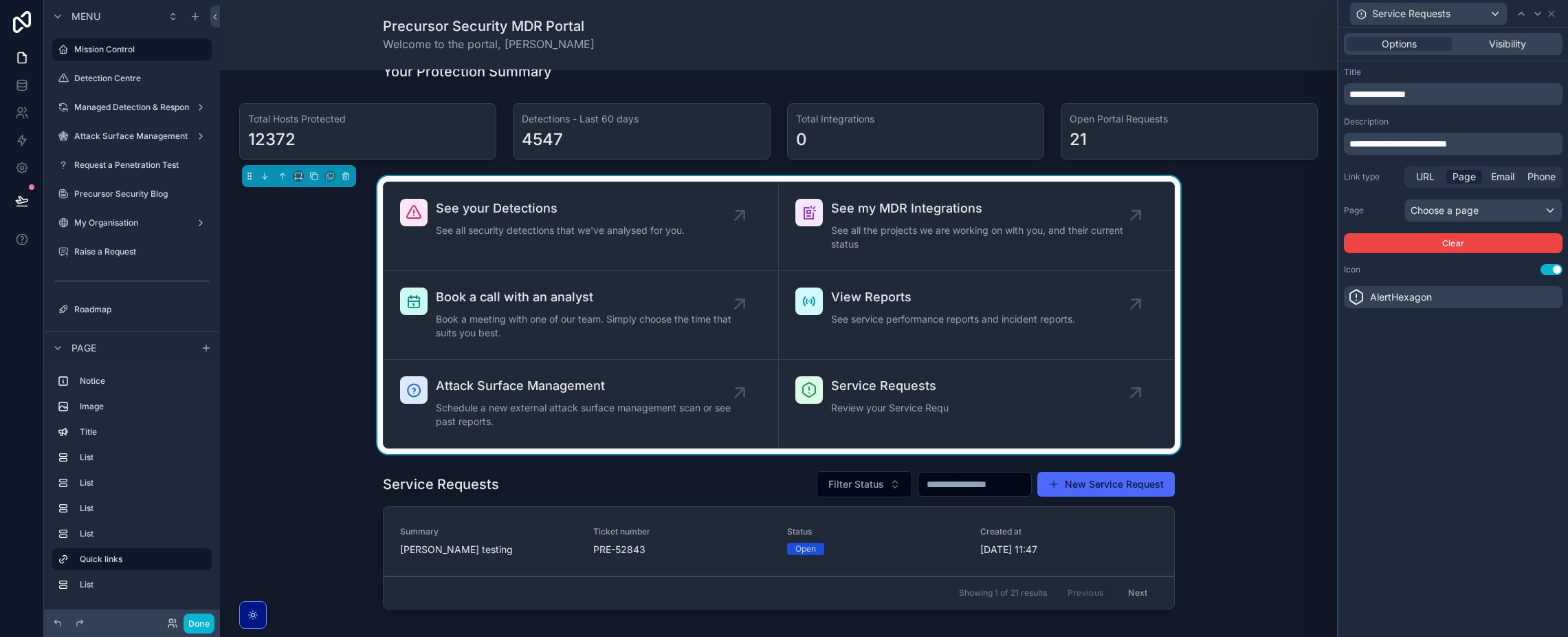
click at [1469, 441] on div "**********" at bounding box center [1452, 332] width 229 height 610
click at [1477, 208] on div "Choose a page" at bounding box center [1483, 210] width 157 height 22
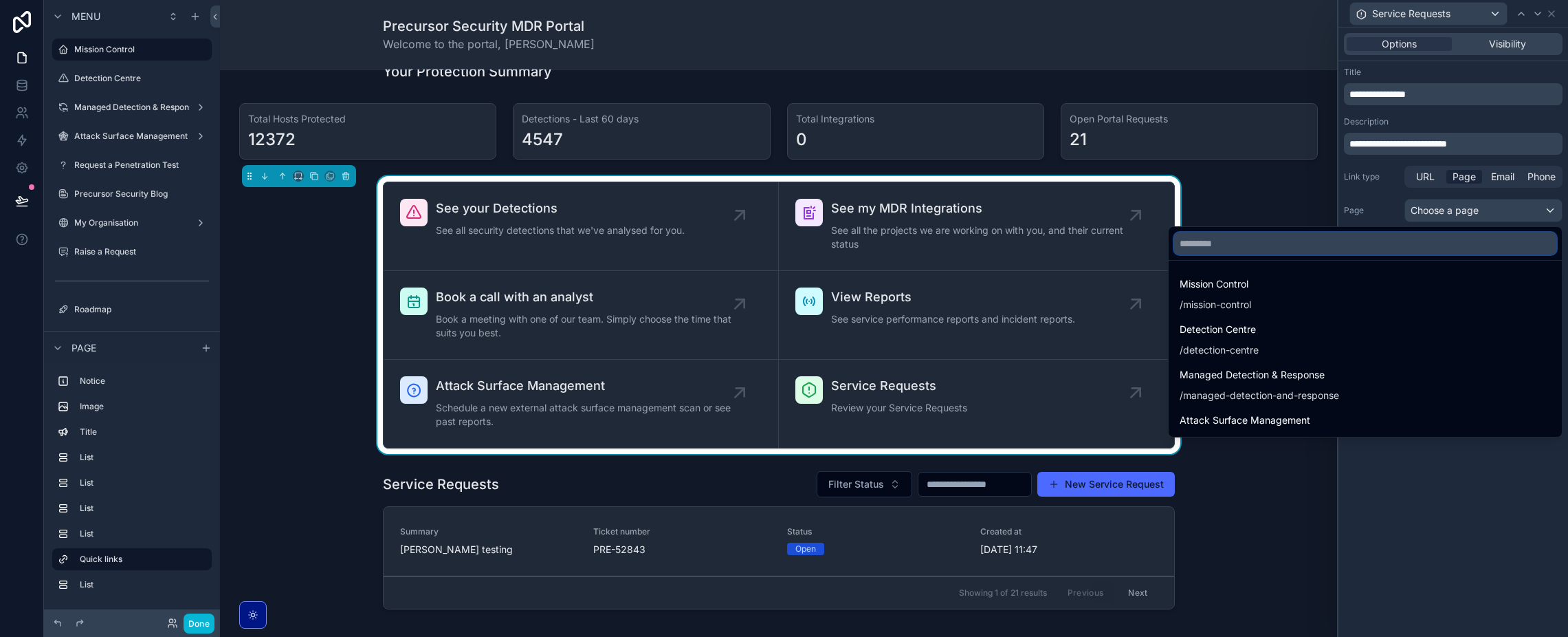
click at [1251, 243] on input "text" at bounding box center [1364, 243] width 382 height 22
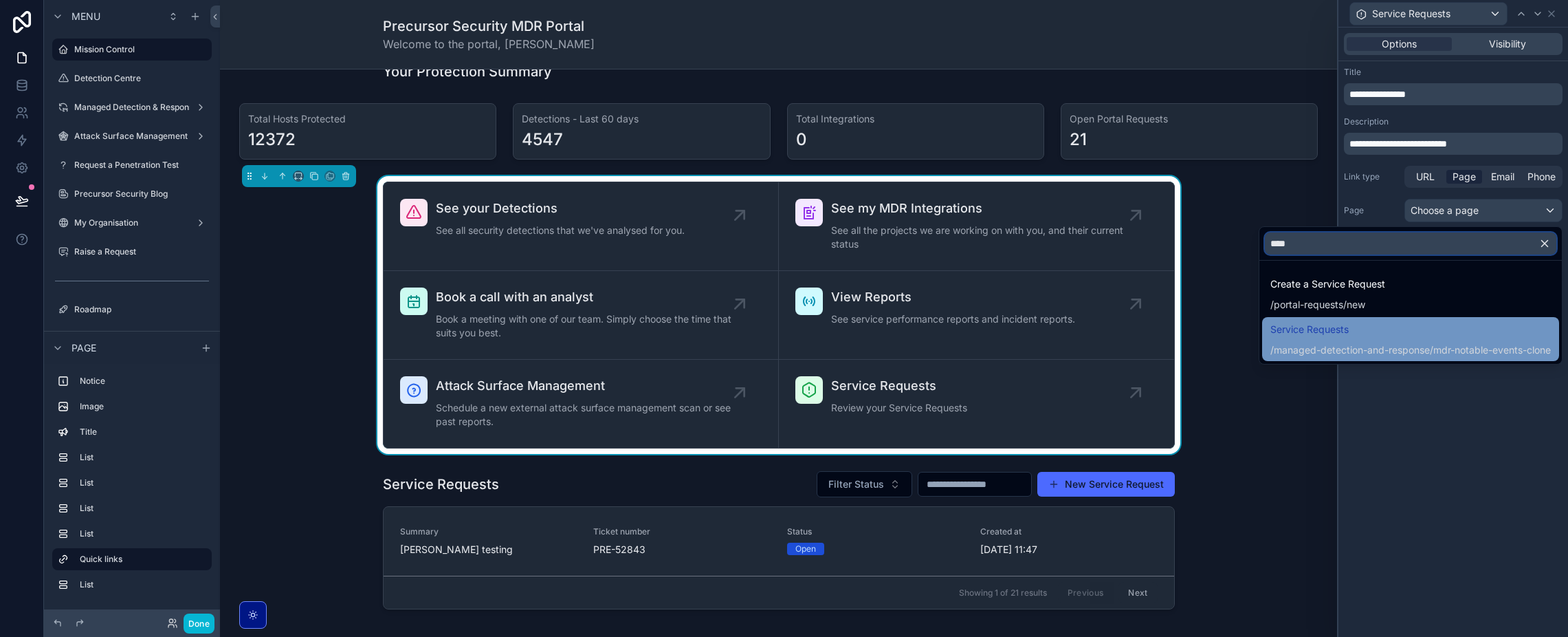
type input "****"
click at [1359, 347] on div "/managed-detection-and-response/mdr-notable-events-clone" at bounding box center [1410, 350] width 280 height 14
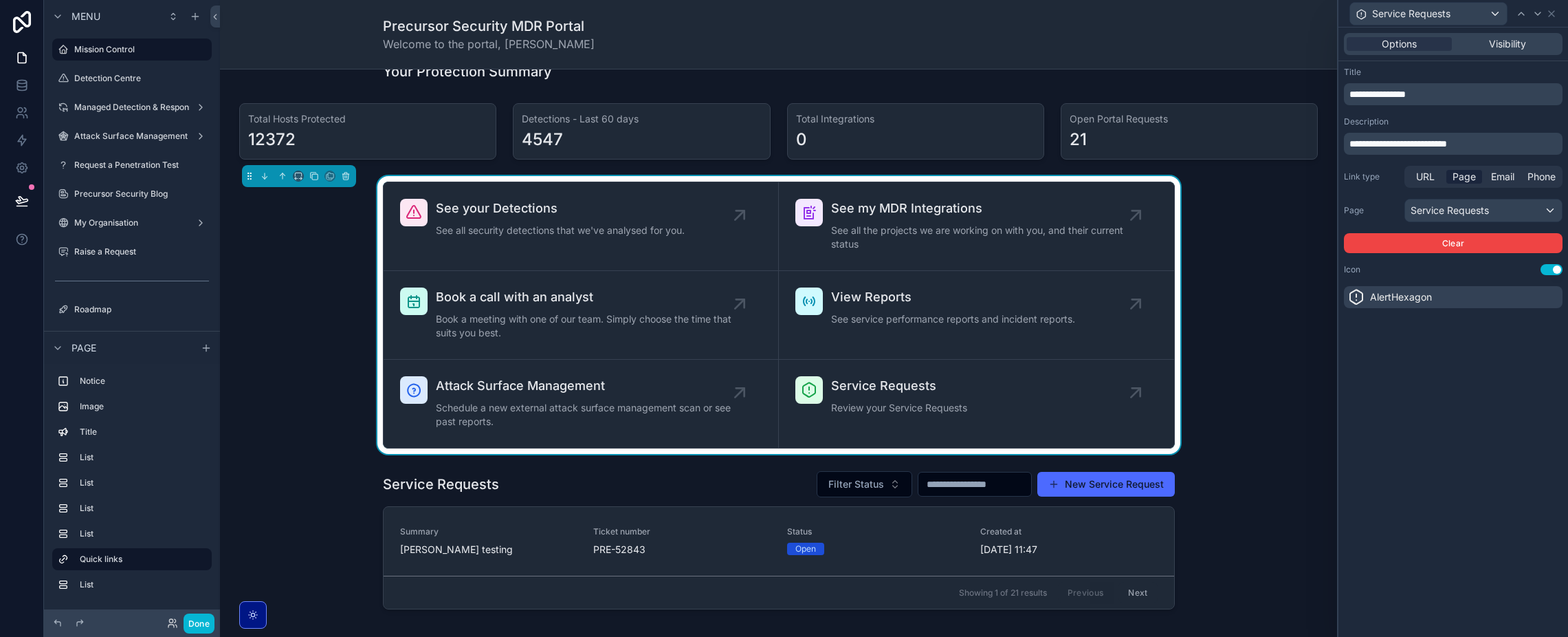
click at [1436, 443] on div "**********" at bounding box center [1452, 332] width 229 height 610
click at [1361, 294] on icon at bounding box center [1356, 297] width 16 height 16
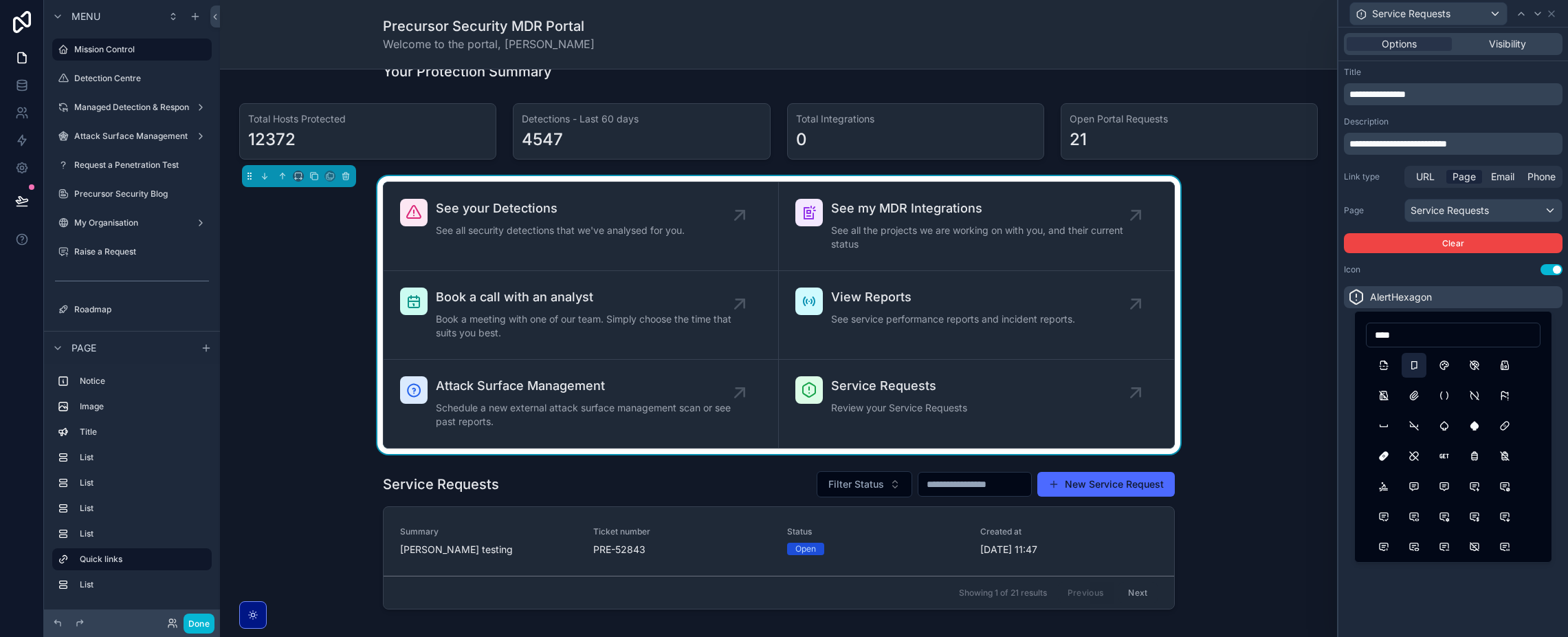
type input "****"
click at [1407, 369] on button "BrandPagekit" at bounding box center [1414, 365] width 25 height 25
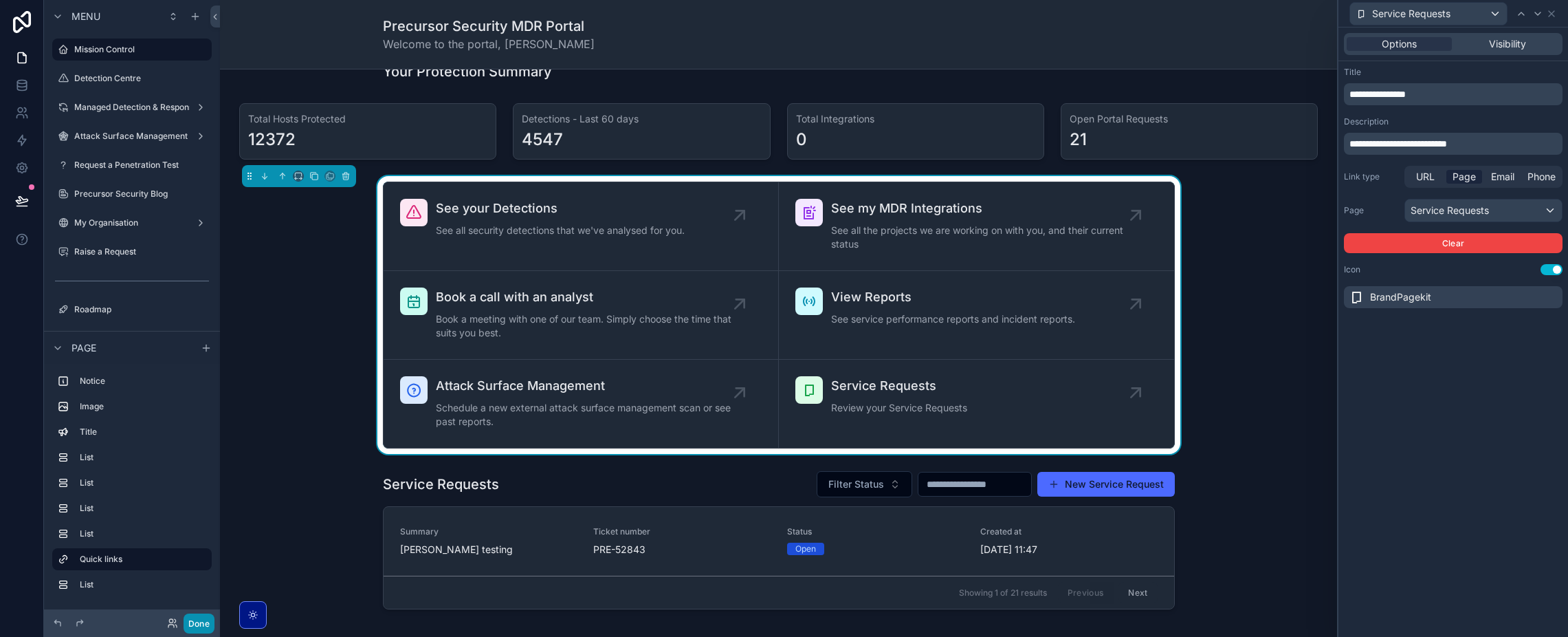
click at [195, 629] on button "Done" at bounding box center [199, 623] width 31 height 20
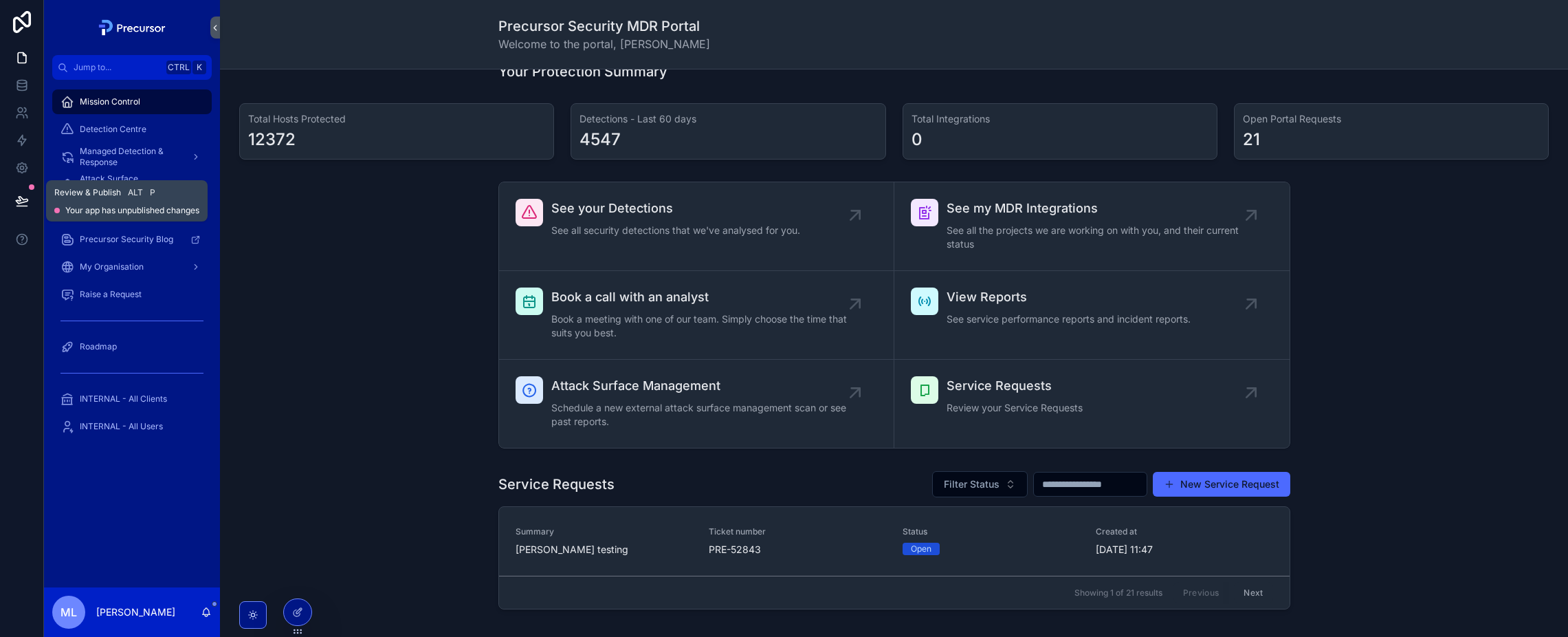
click at [25, 206] on icon at bounding box center [21, 206] width 11 height 0
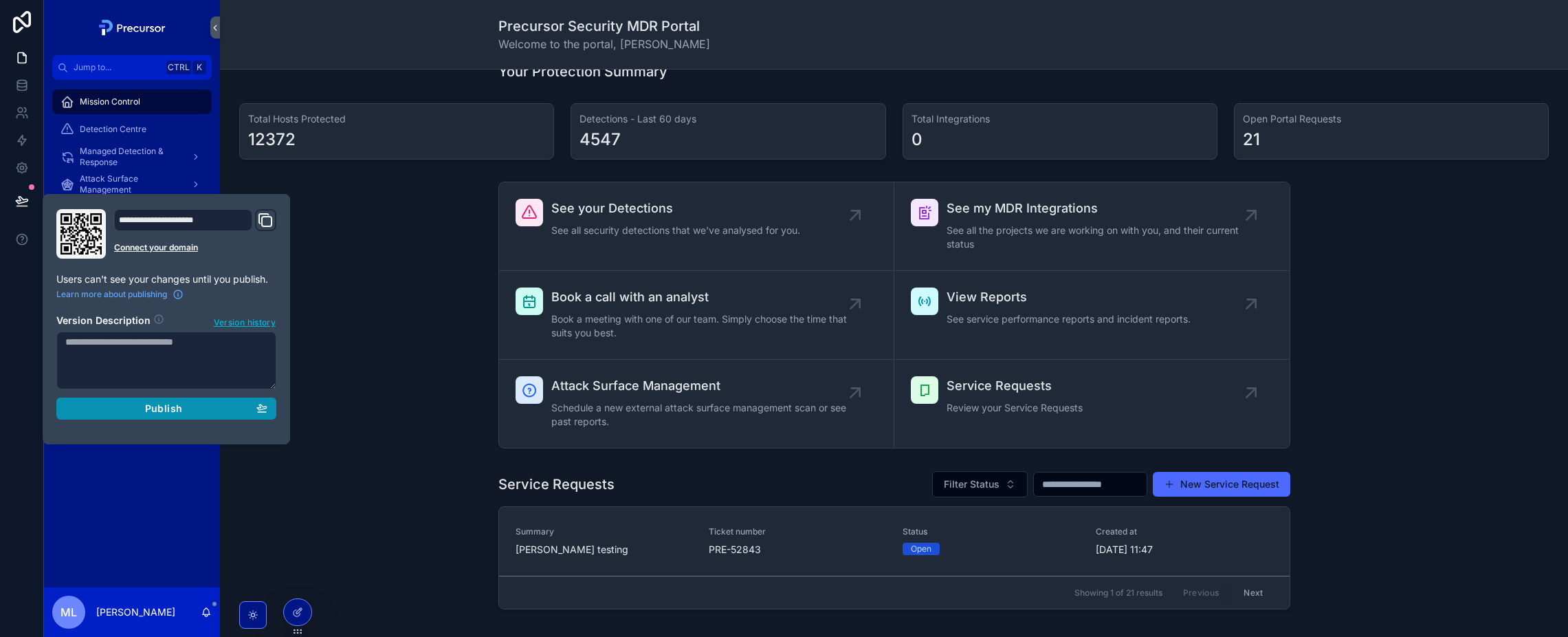
click at [167, 403] on span "Publish" at bounding box center [164, 408] width 37 height 12
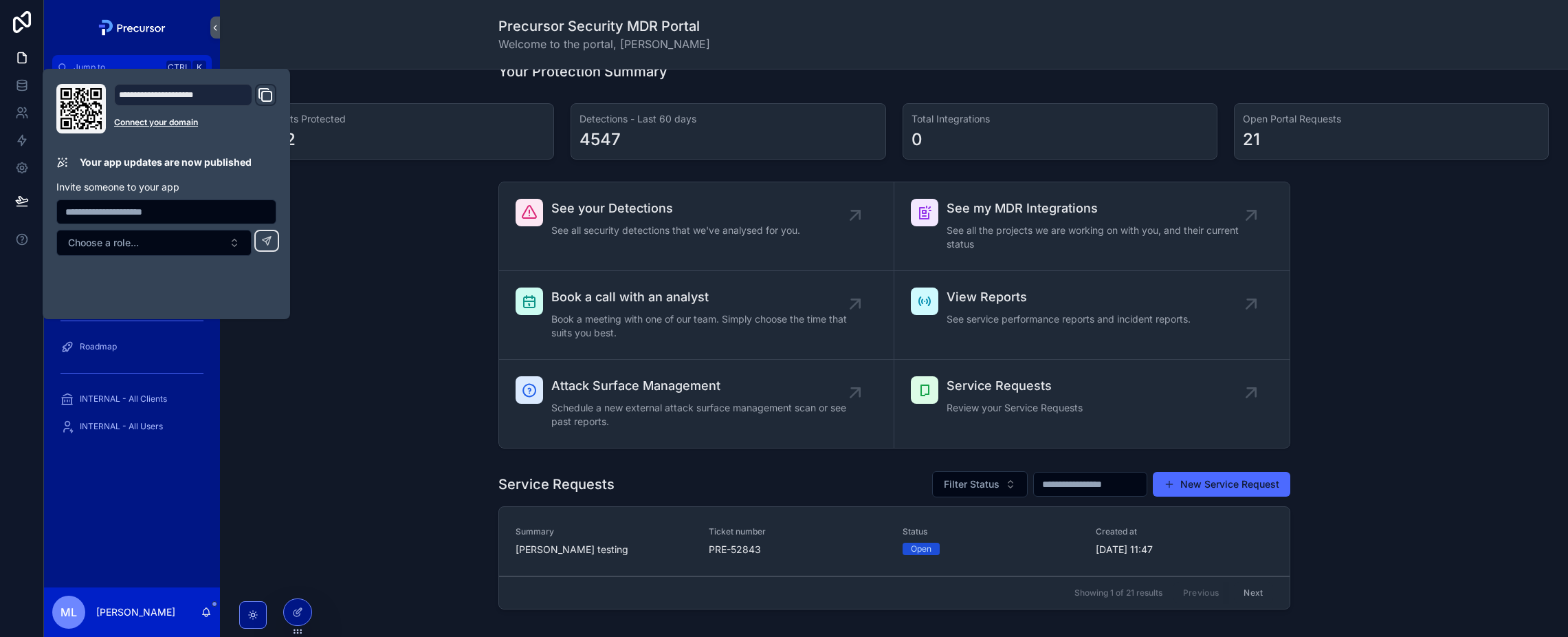
click at [375, 351] on div "See your Detections See all security detections that we've analysed for you. Se…" at bounding box center [893, 315] width 1326 height 278
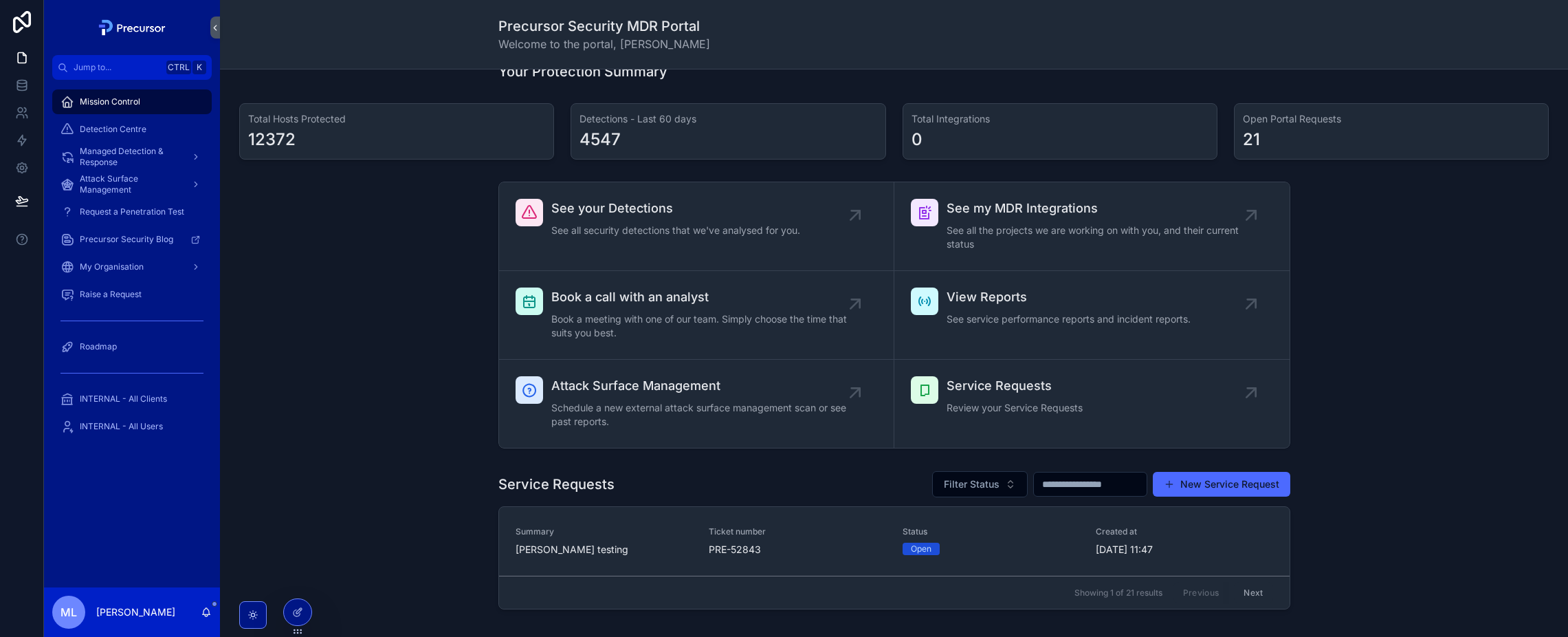
click at [375, 351] on div "See your Detections See all security detections that we've analysed for you. Se…" at bounding box center [893, 315] width 1326 height 278
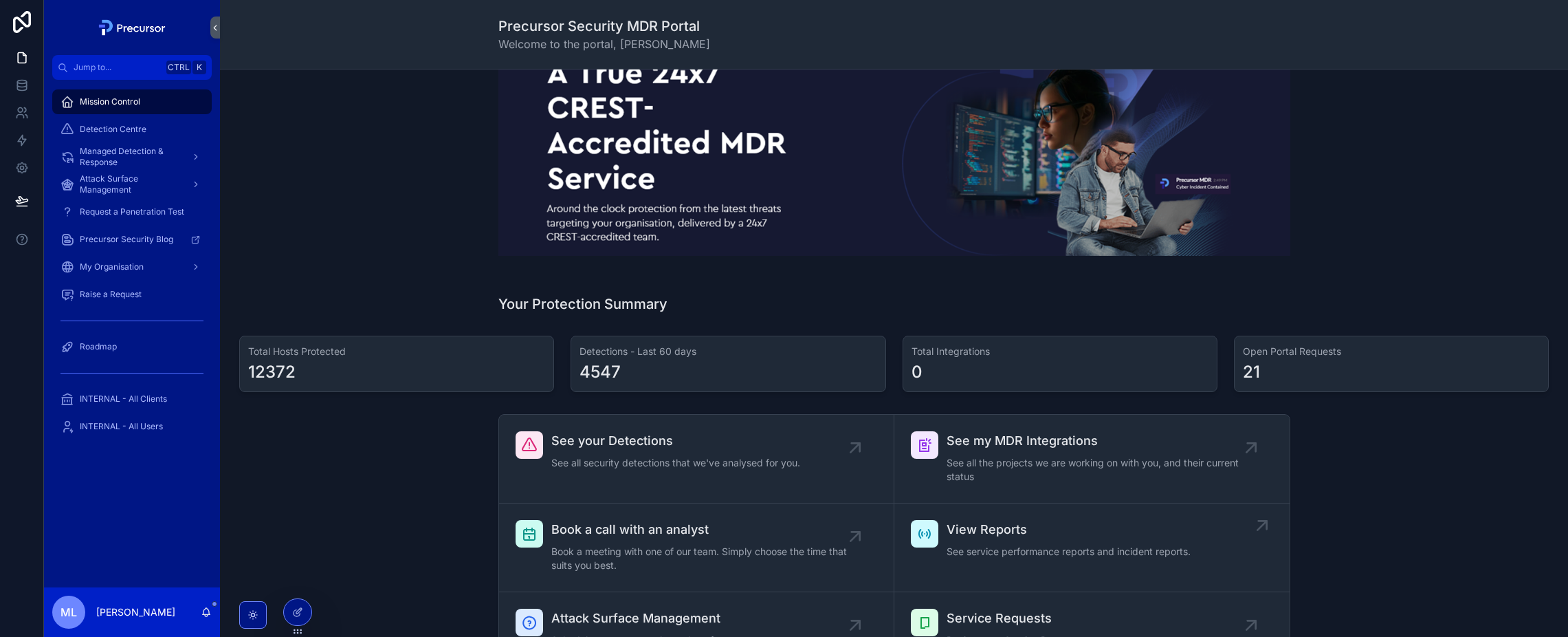
scroll to position [344, 0]
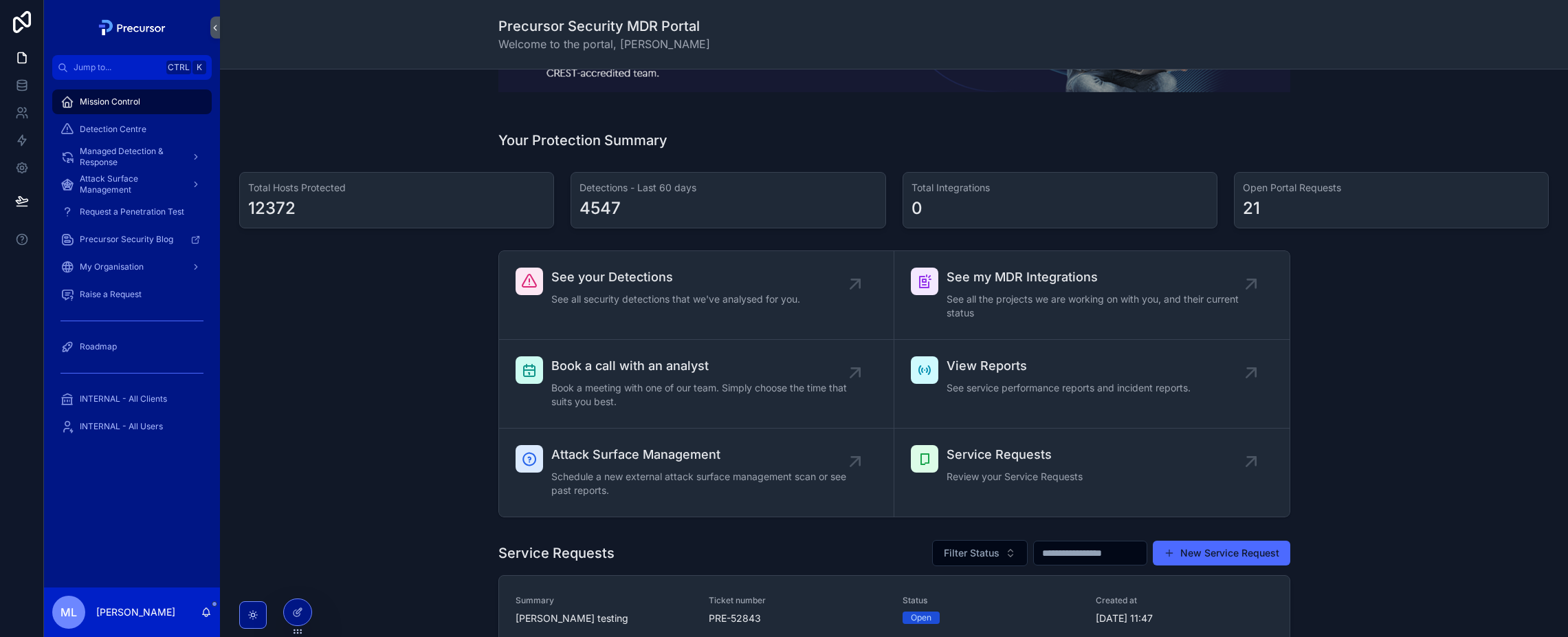
click at [1447, 460] on div "See your Detections See all security detections that we've analysed for you. Se…" at bounding box center [893, 384] width 1326 height 278
click at [1217, 475] on div "Service Requests Review your Service Requests" at bounding box center [1091, 465] width 362 height 41
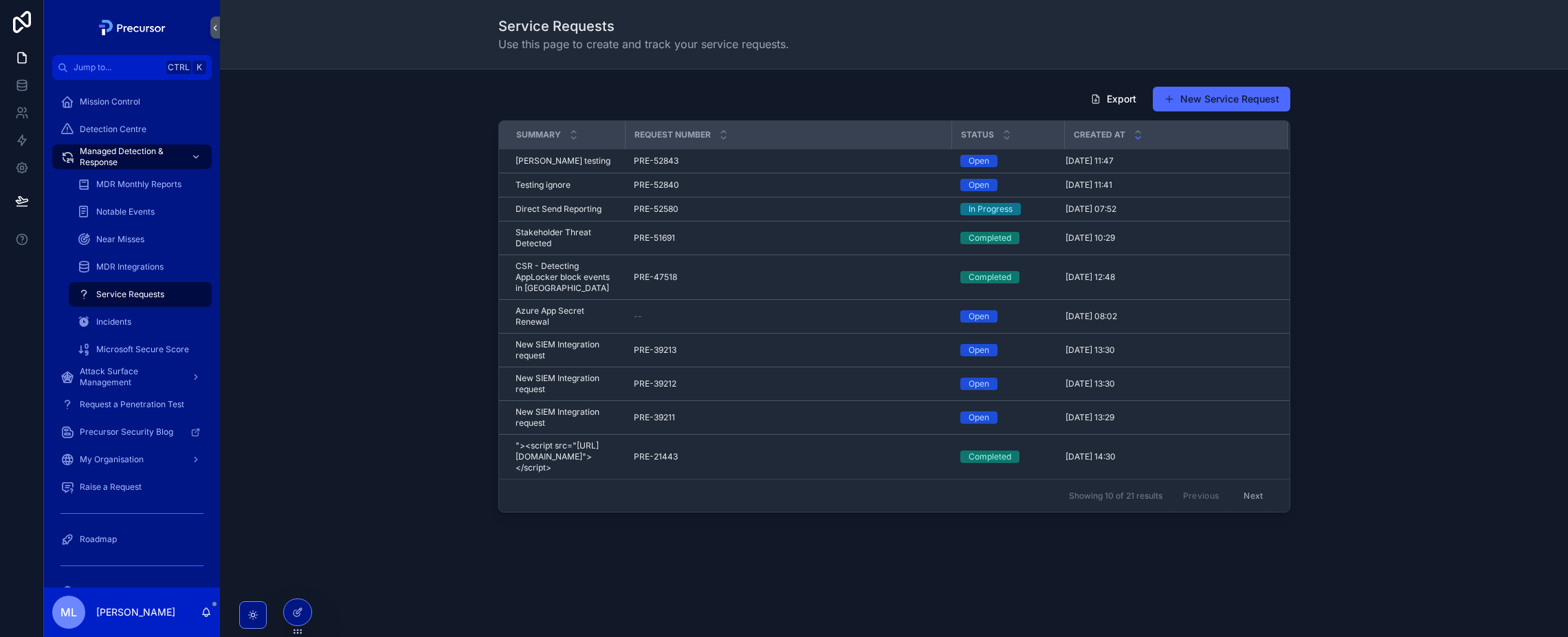
click at [371, 264] on div "Export New Service Request Summary Request Number Status Created at [PERSON_NAM…" at bounding box center [893, 299] width 1326 height 437
click at [371, 254] on div "Export New Service Request Summary Request Number Status Created at [PERSON_NAM…" at bounding box center [893, 299] width 1326 height 437
click at [114, 100] on span "Mission Control" at bounding box center [110, 102] width 61 height 11
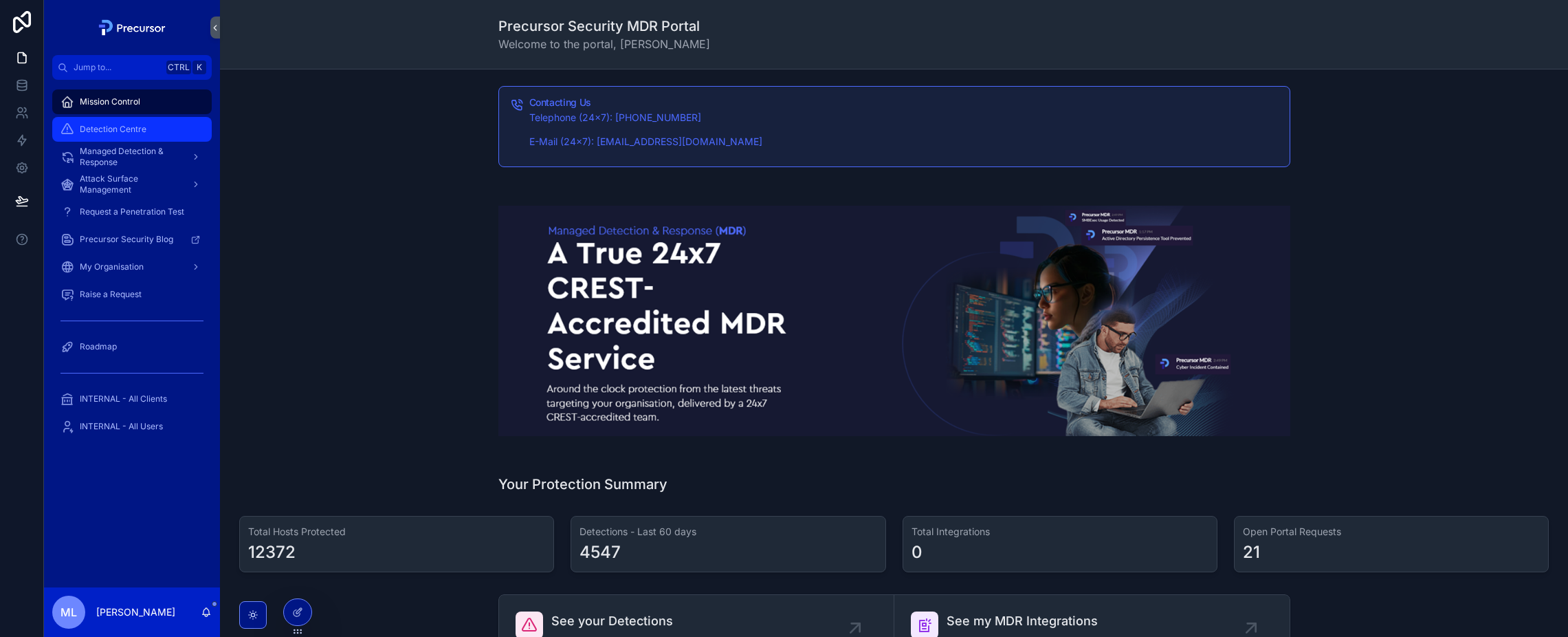
click at [149, 133] on div "Detection Centre" at bounding box center [132, 129] width 143 height 22
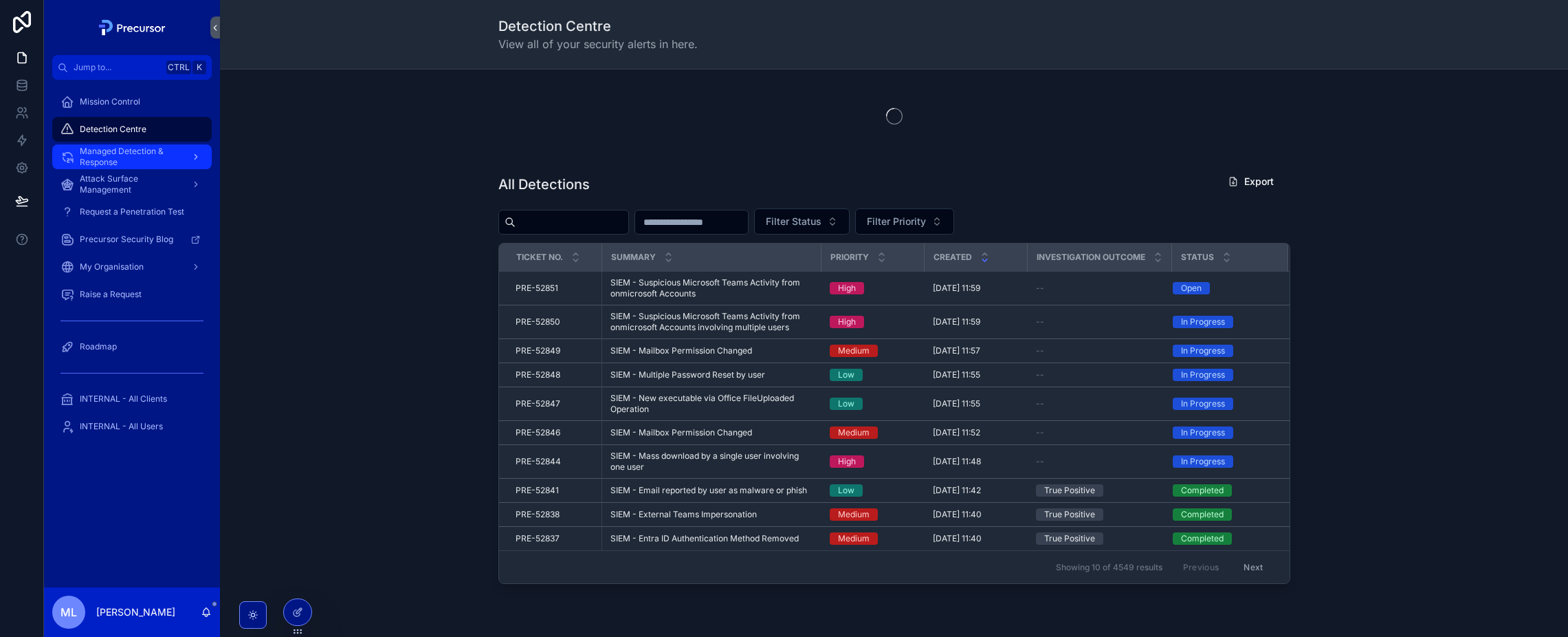
click at [178, 158] on span "Managed Detection & Response" at bounding box center [130, 156] width 100 height 22
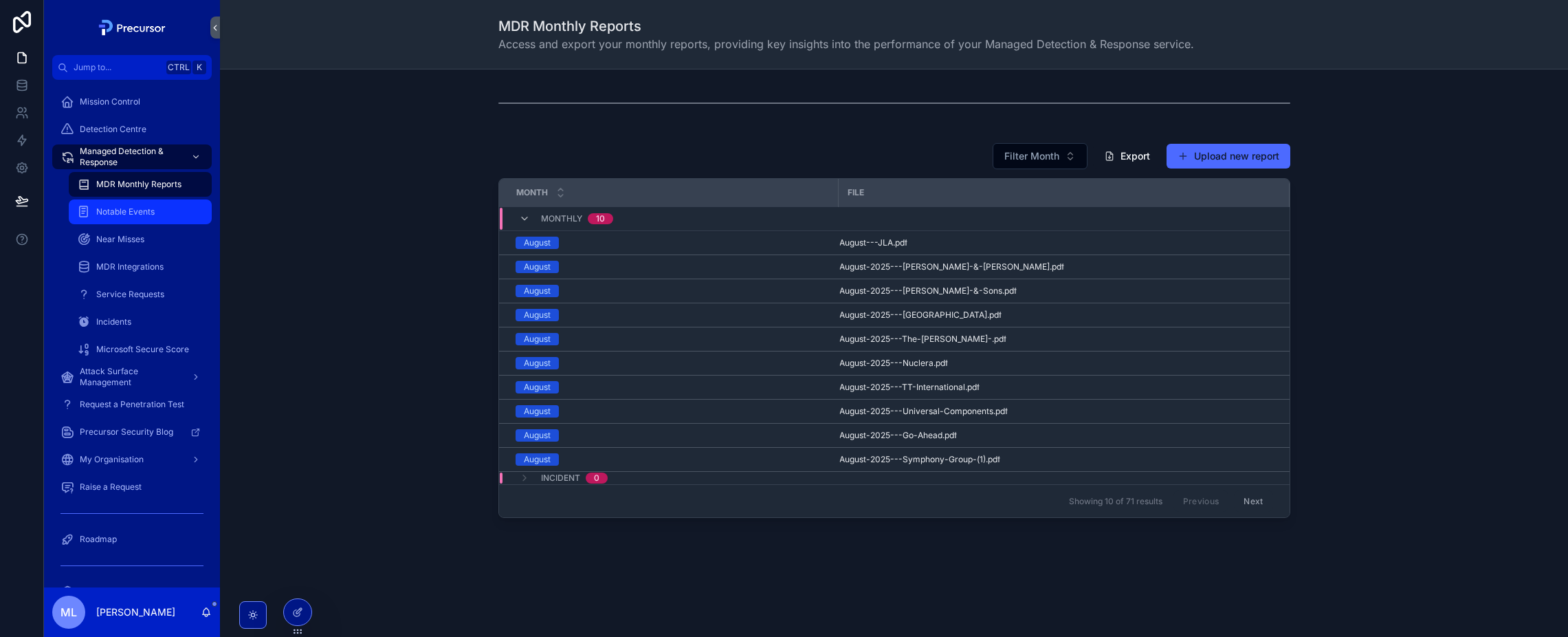
click at [176, 200] on link "Notable Events" at bounding box center [140, 212] width 143 height 25
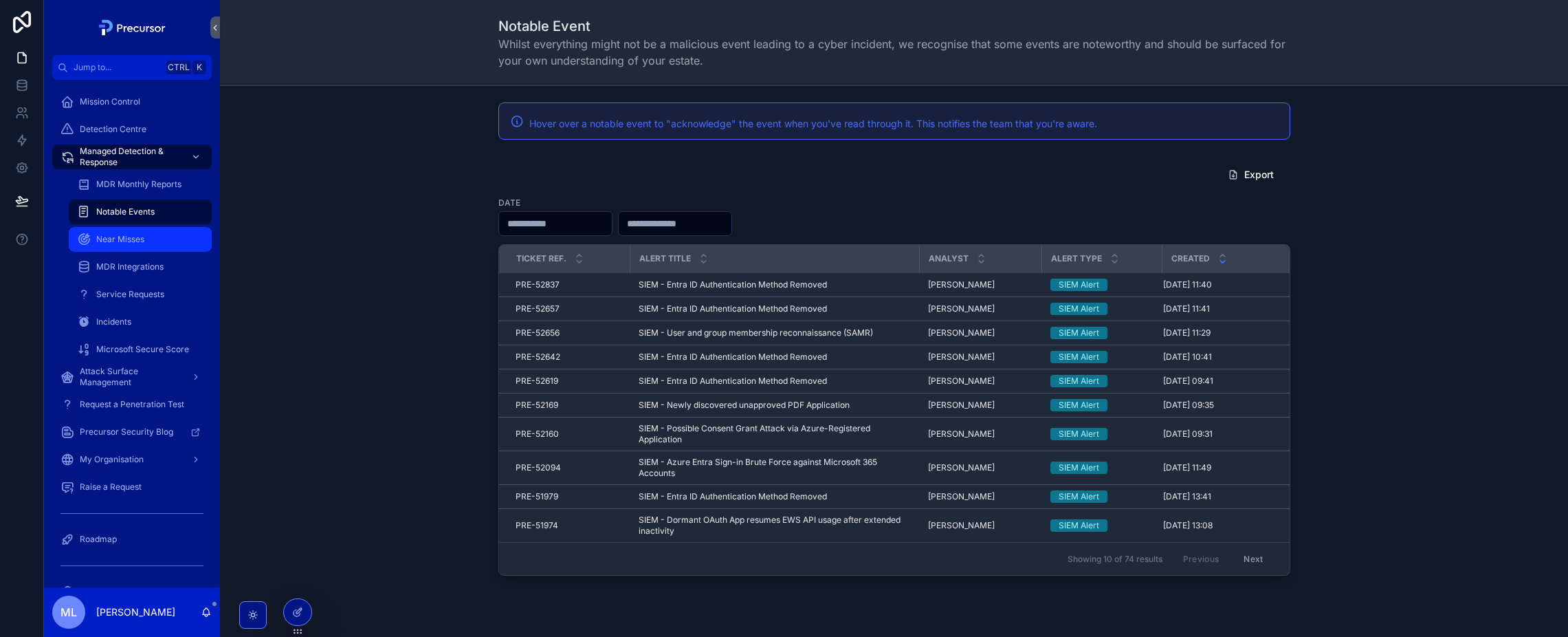
click at [160, 234] on div "Near Misses" at bounding box center [140, 238] width 127 height 22
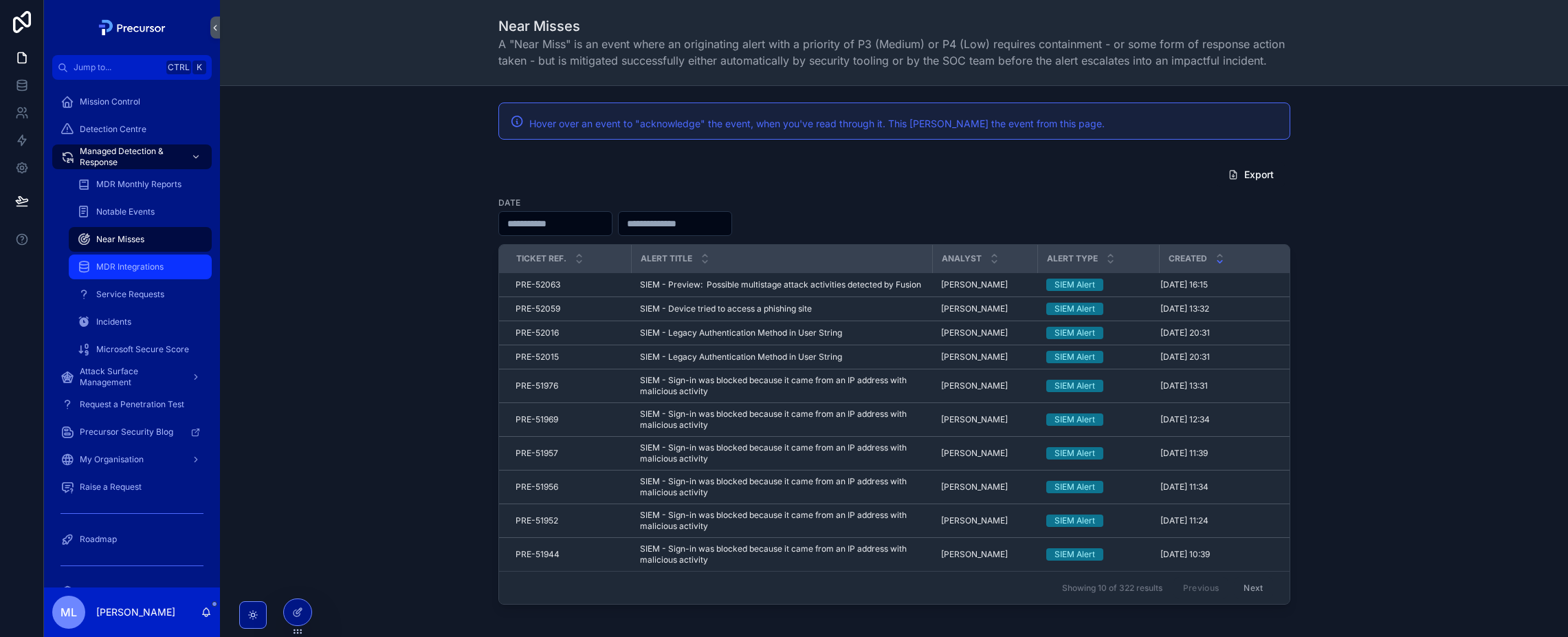
click at [168, 276] on div "MDR Integrations" at bounding box center [140, 266] width 127 height 22
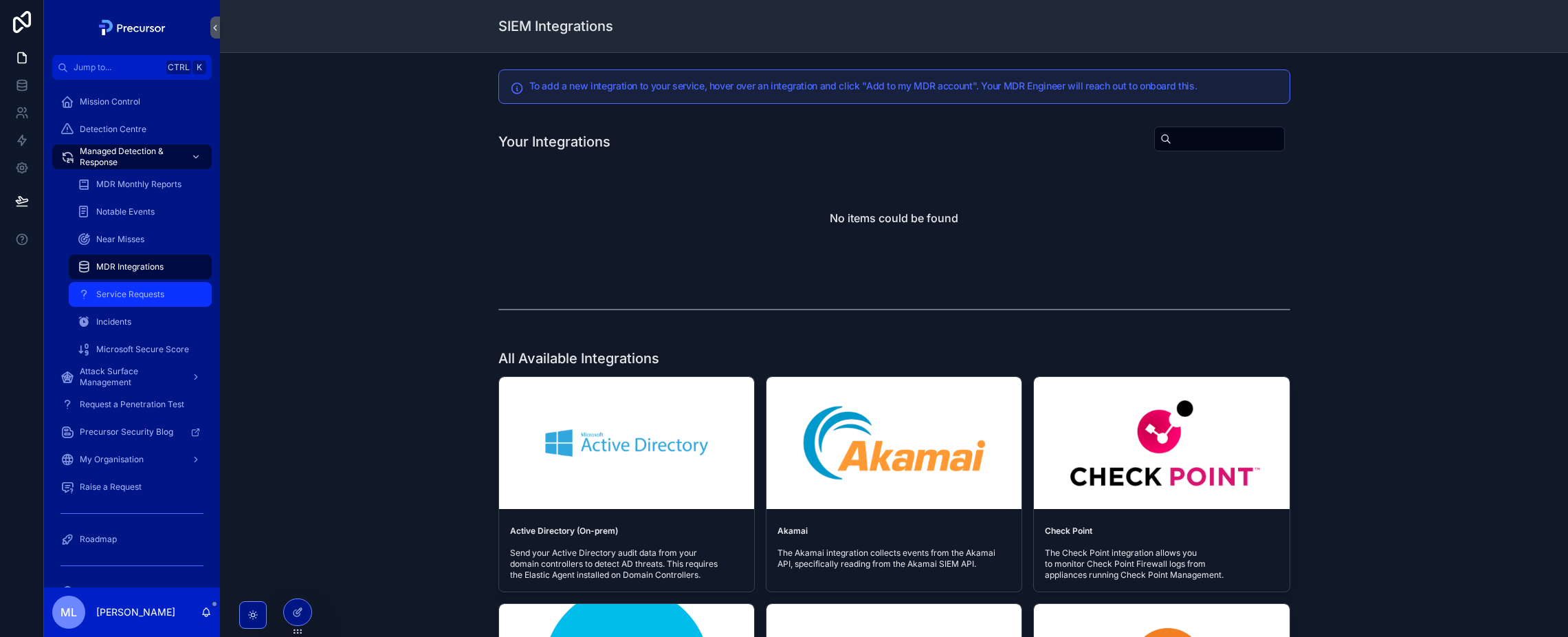
click at [170, 304] on div "Service Requests" at bounding box center [140, 294] width 127 height 22
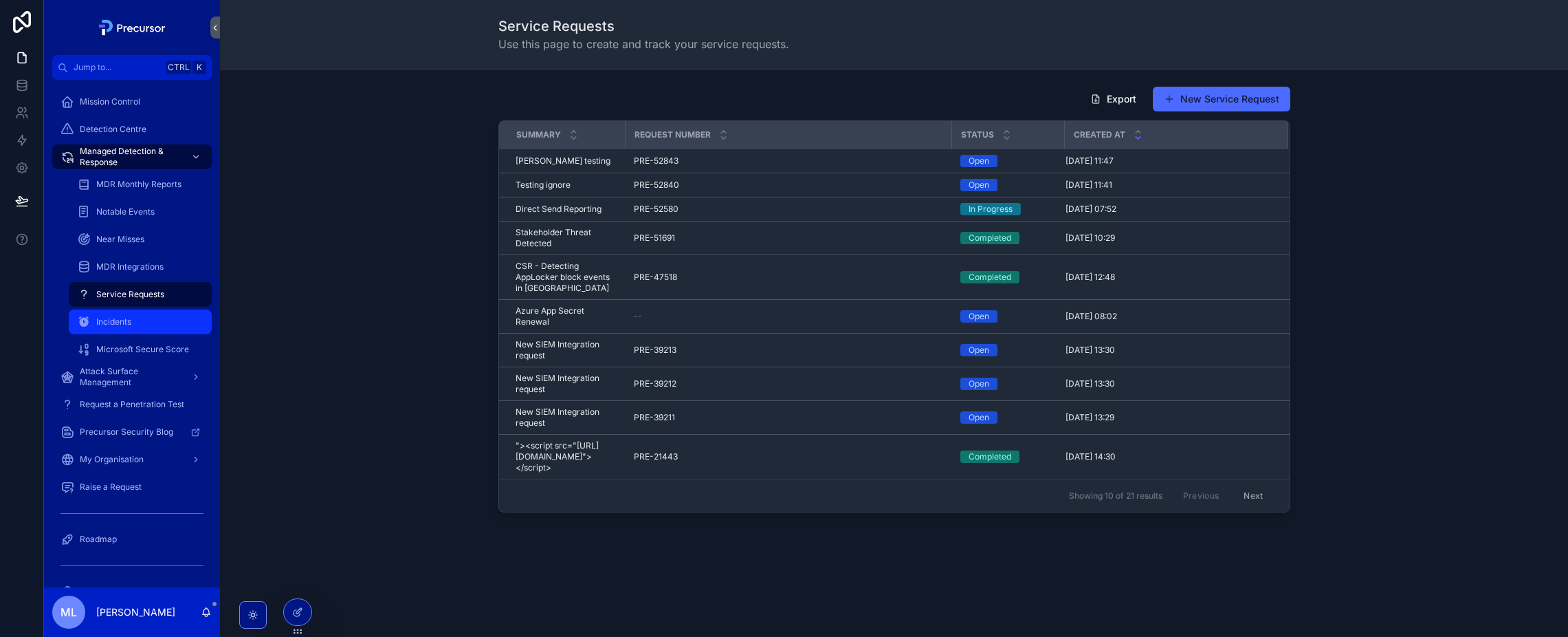
click at [153, 320] on div "Incidents" at bounding box center [140, 322] width 127 height 22
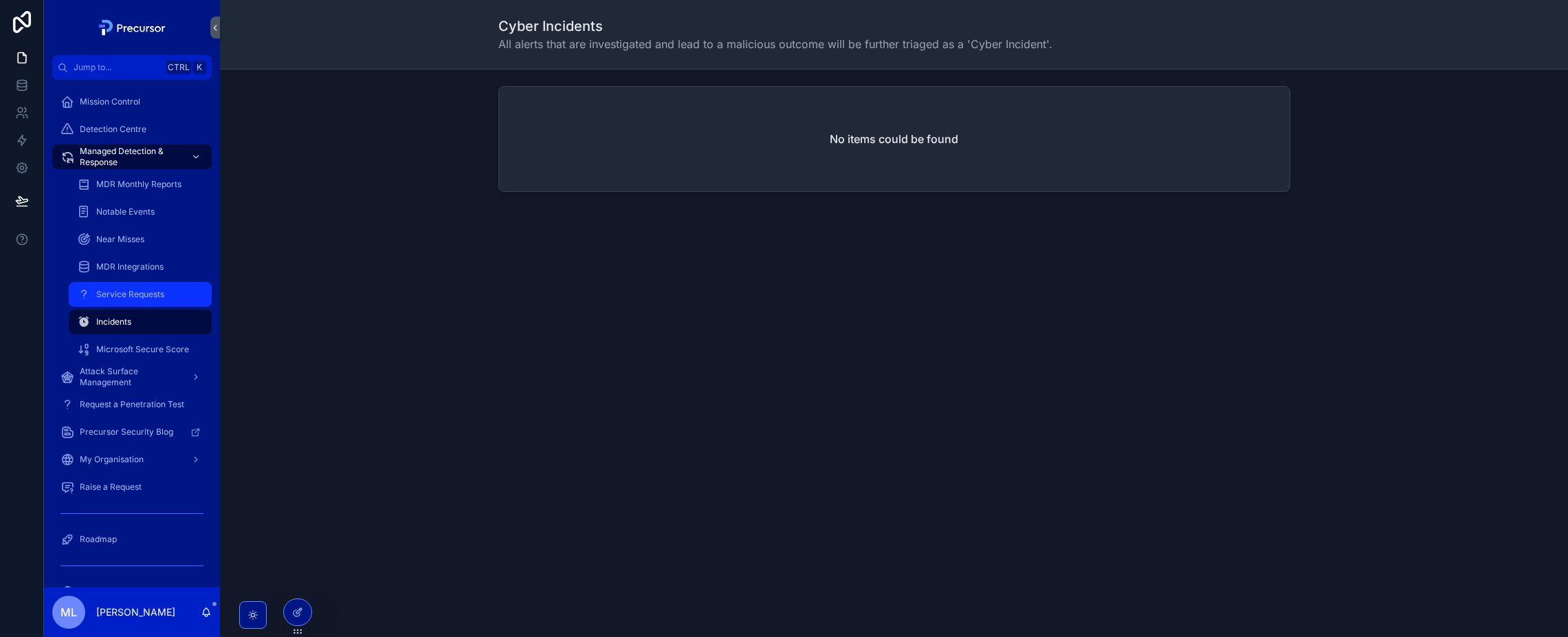
click at [154, 292] on span "Service Requests" at bounding box center [130, 294] width 68 height 11
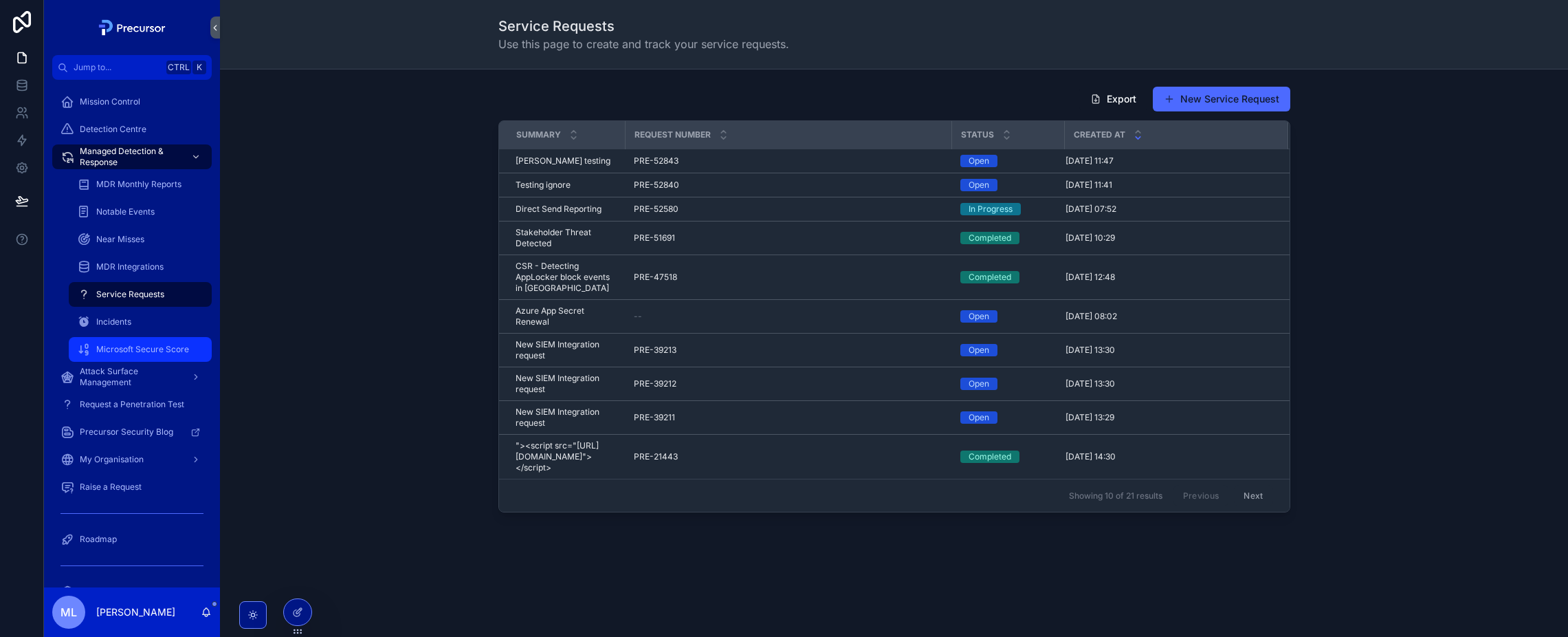
click at [148, 351] on span "Microsoft Secure Score" at bounding box center [142, 349] width 93 height 11
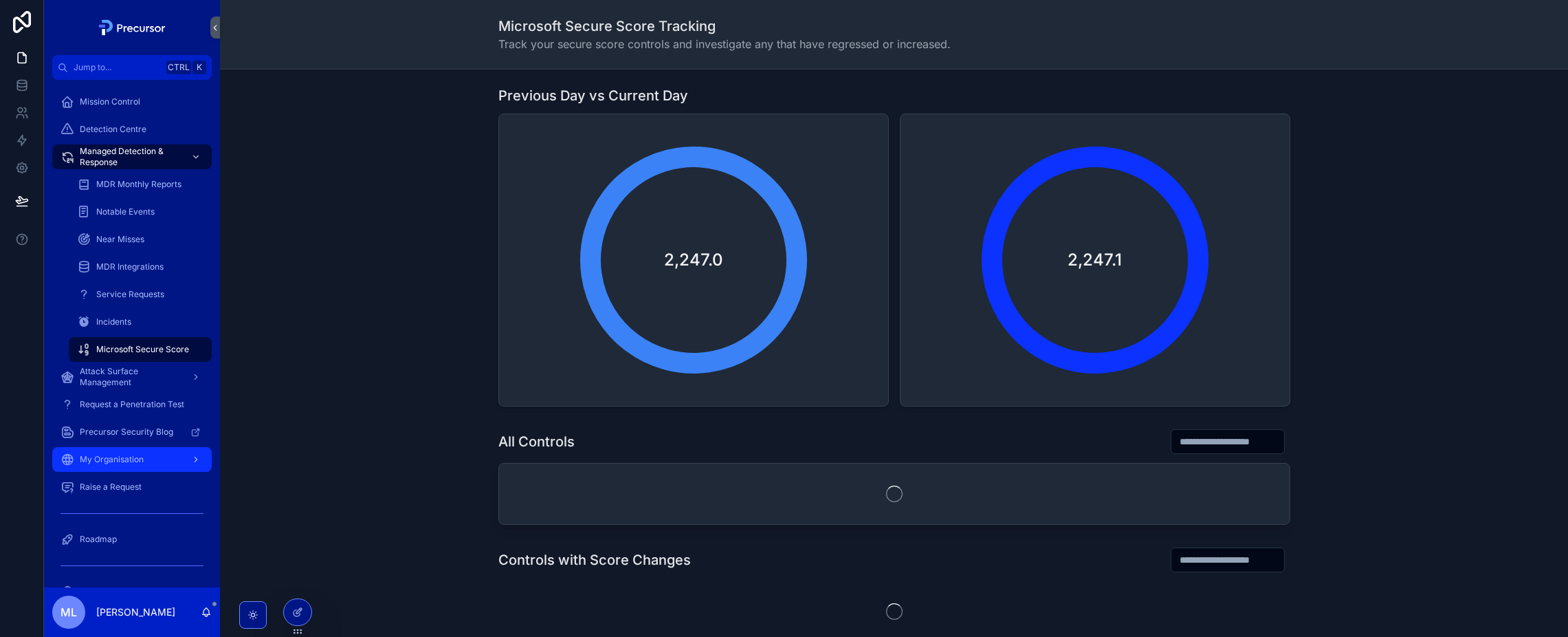
click at [143, 461] on span "My Organisation" at bounding box center [111, 460] width 64 height 11
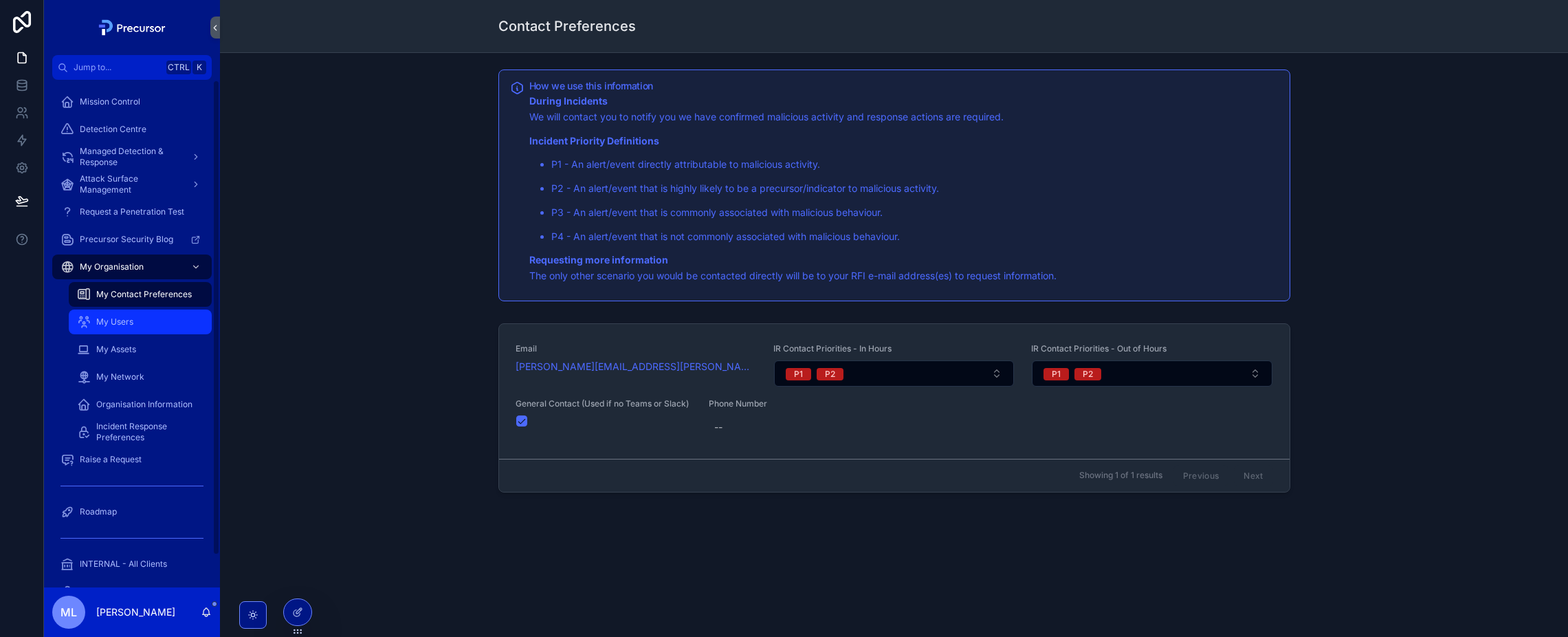
click at [149, 327] on div "My Users" at bounding box center [140, 322] width 127 height 22
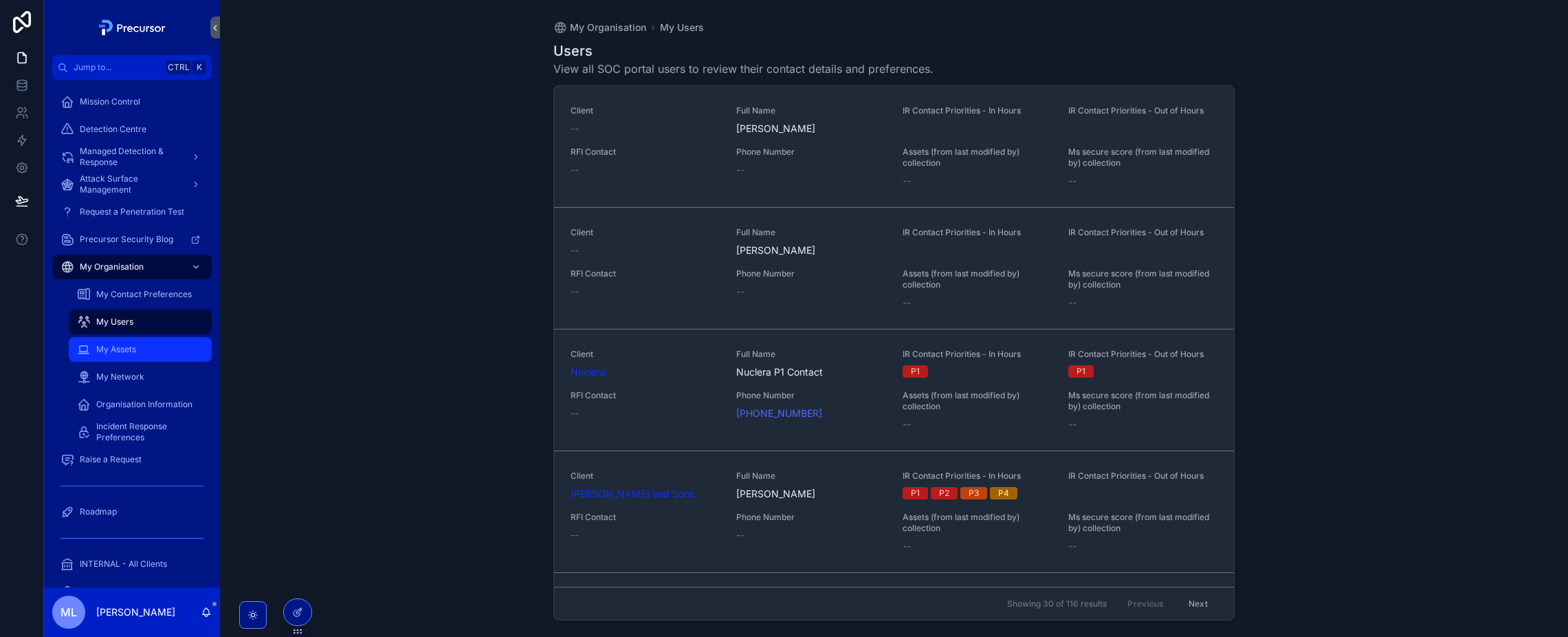
click at [141, 359] on div "My Assets" at bounding box center [140, 349] width 127 height 22
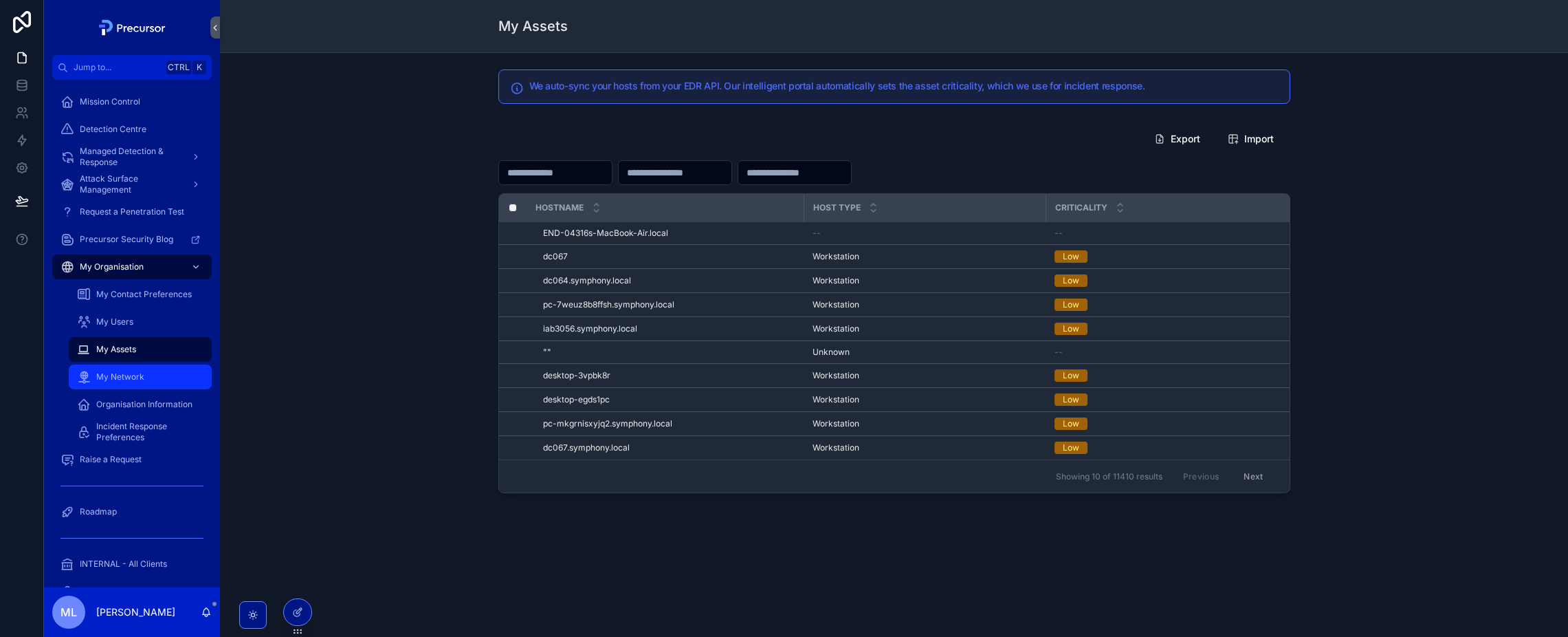
click at [147, 389] on link "My Network" at bounding box center [140, 377] width 143 height 25
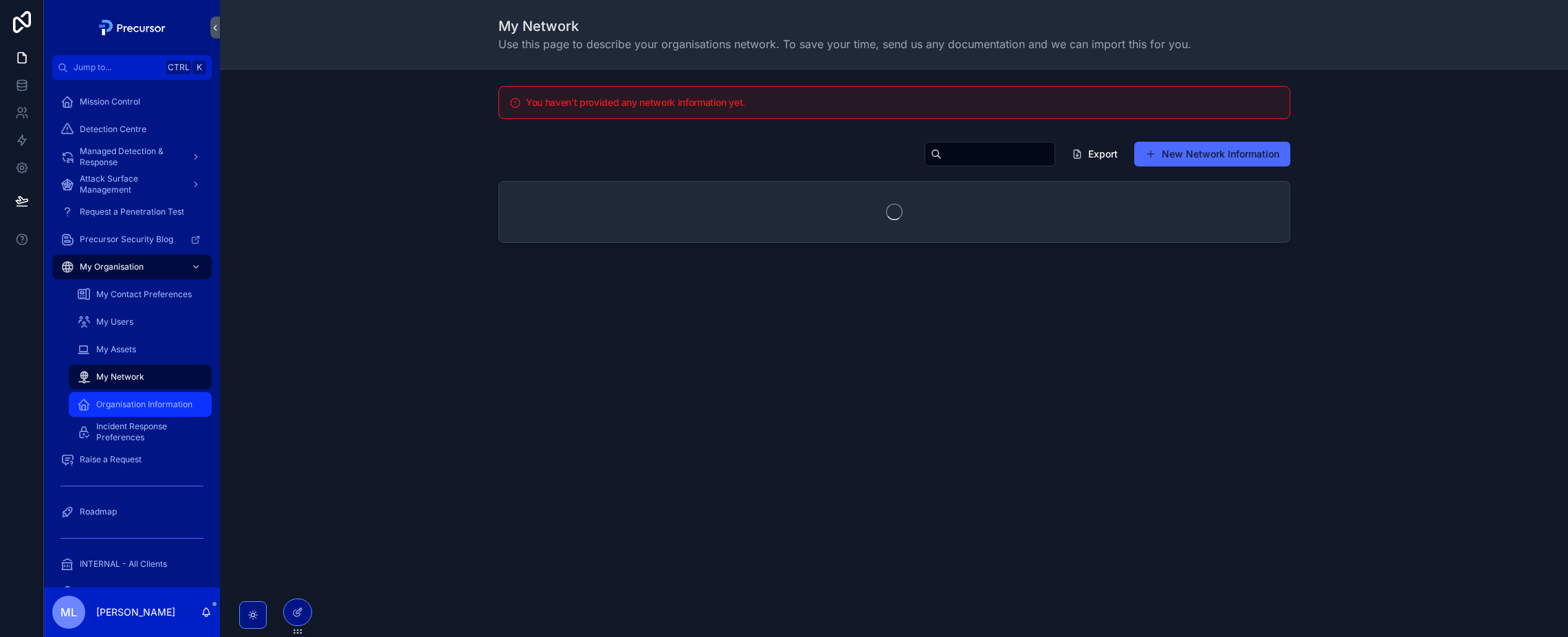
click at [147, 392] on link "Organisation Information" at bounding box center [140, 404] width 143 height 25
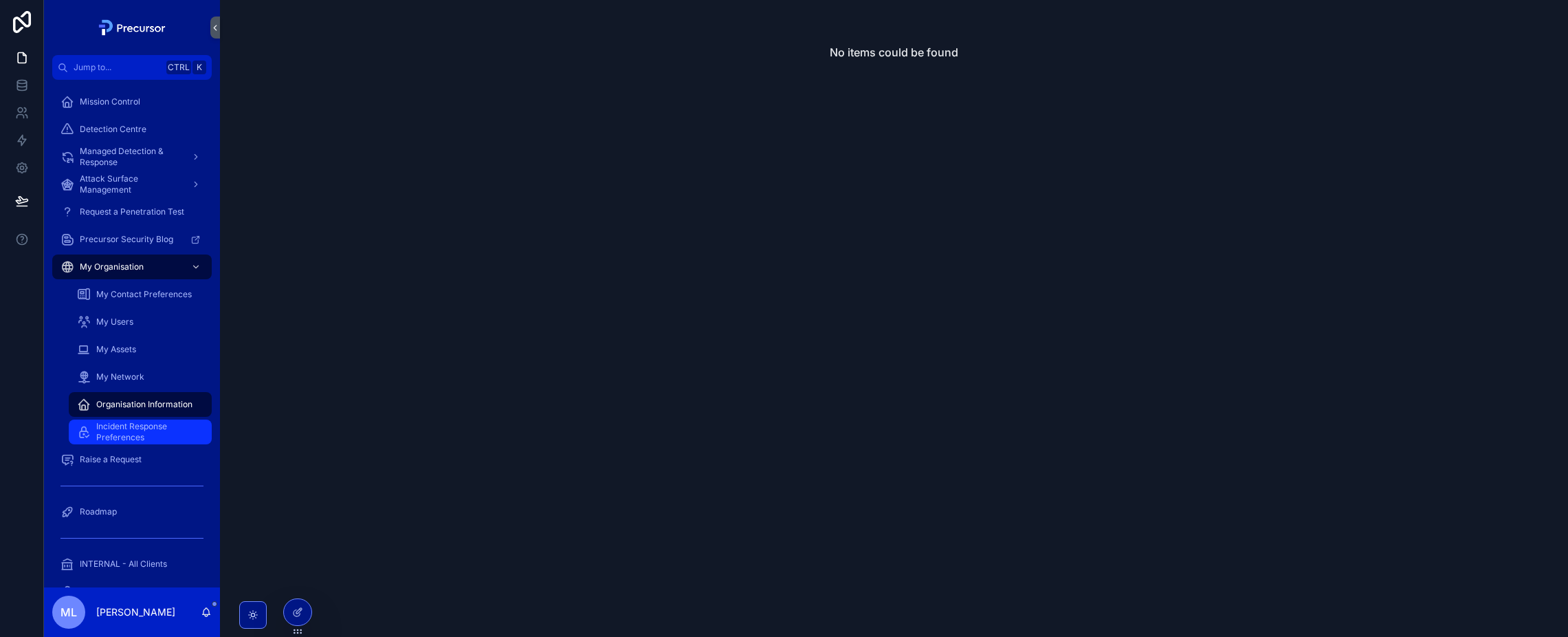
click at [144, 430] on span "Incident Response Preferences" at bounding box center [147, 432] width 102 height 22
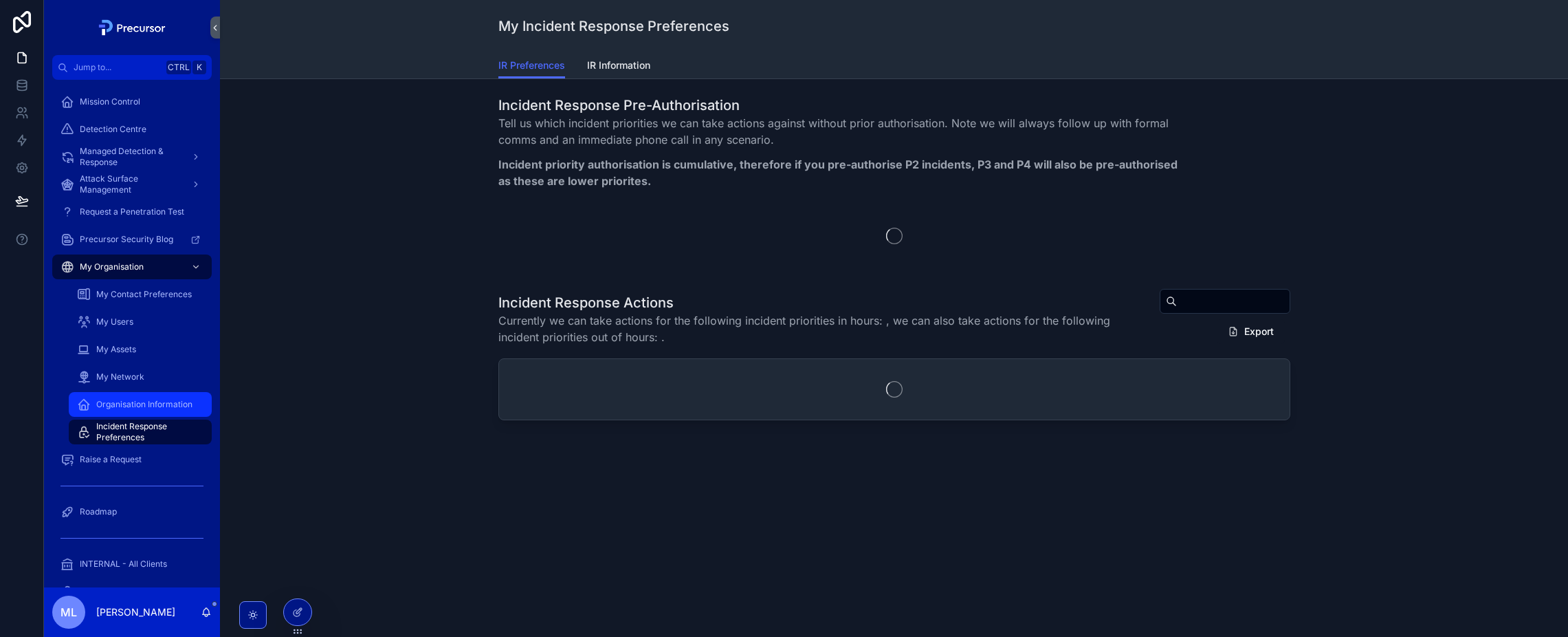
click at [144, 407] on span "Organisation Information" at bounding box center [144, 404] width 96 height 11
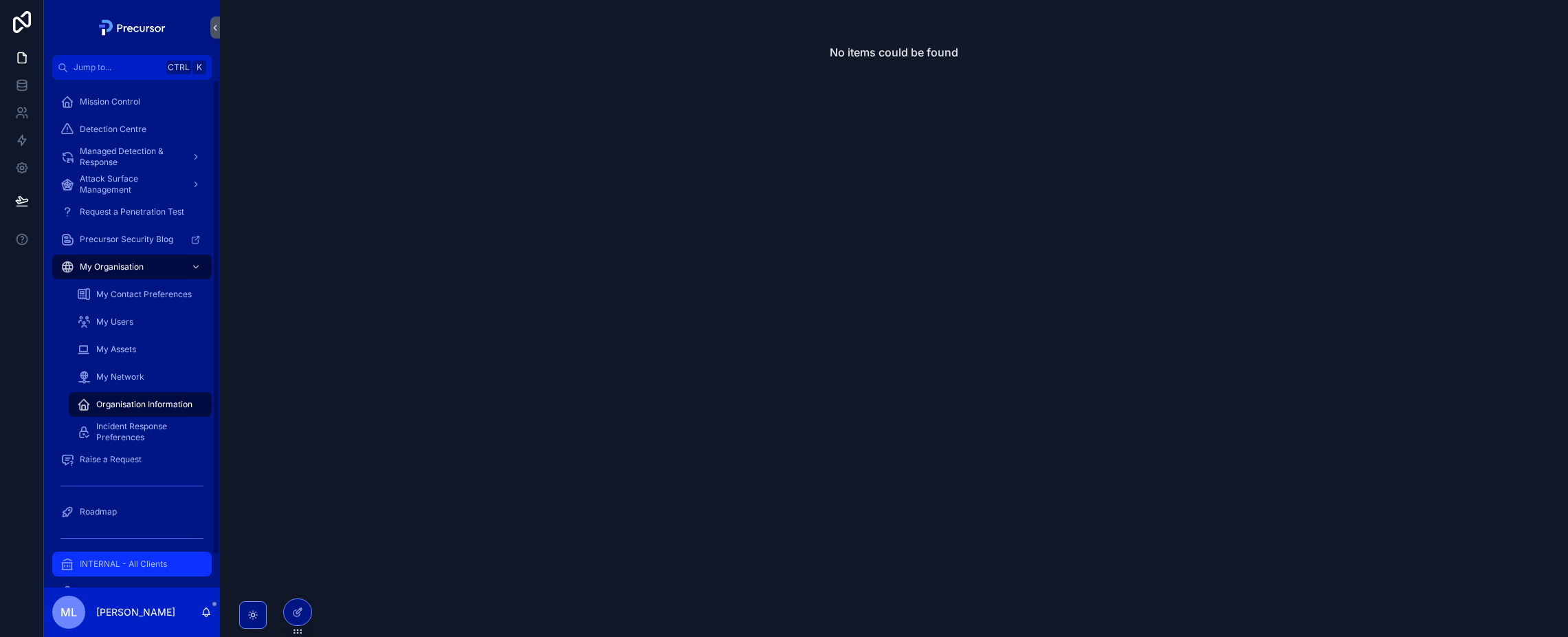
click at [101, 565] on span "INTERNAL - All Clients" at bounding box center [124, 564] width 87 height 11
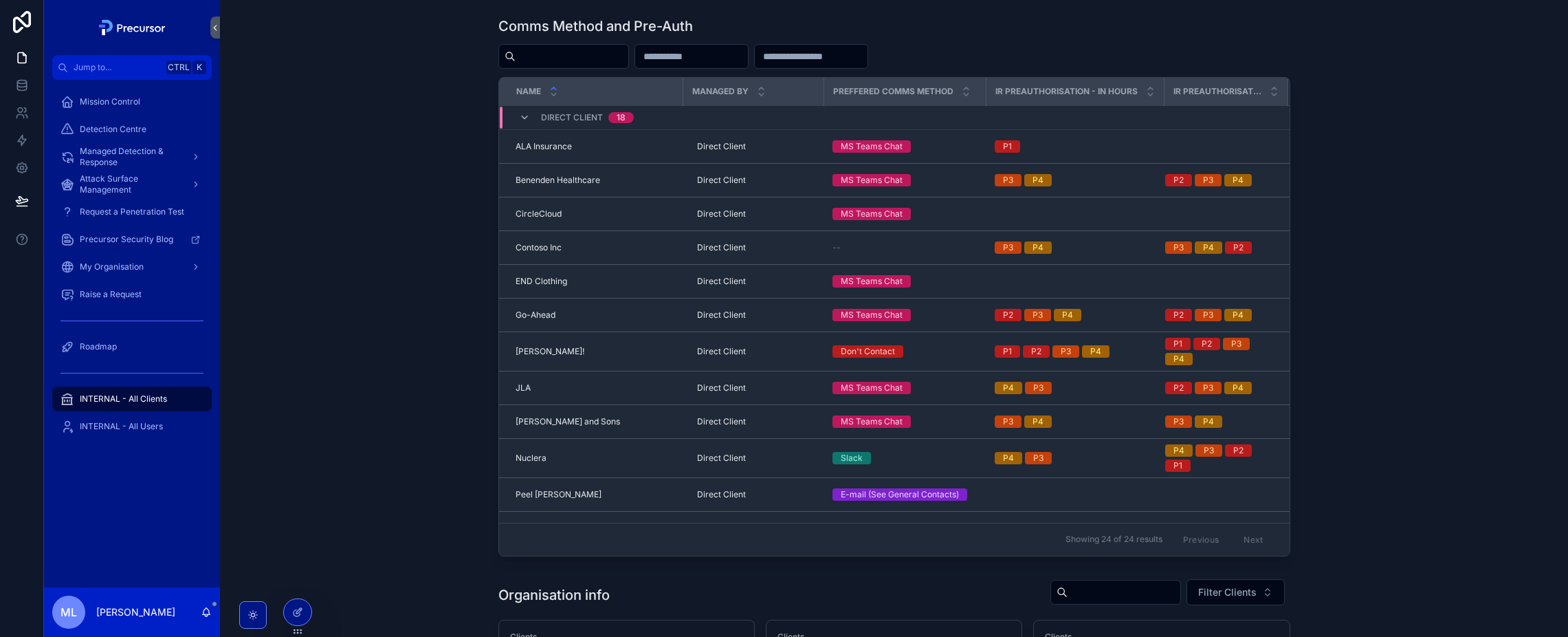
click at [400, 446] on div "Comms Method and Pre-Auth Name Managed By Preffered comms method IR Preauthoris…" at bounding box center [893, 286] width 1326 height 551
click at [296, 620] on div at bounding box center [297, 612] width 27 height 26
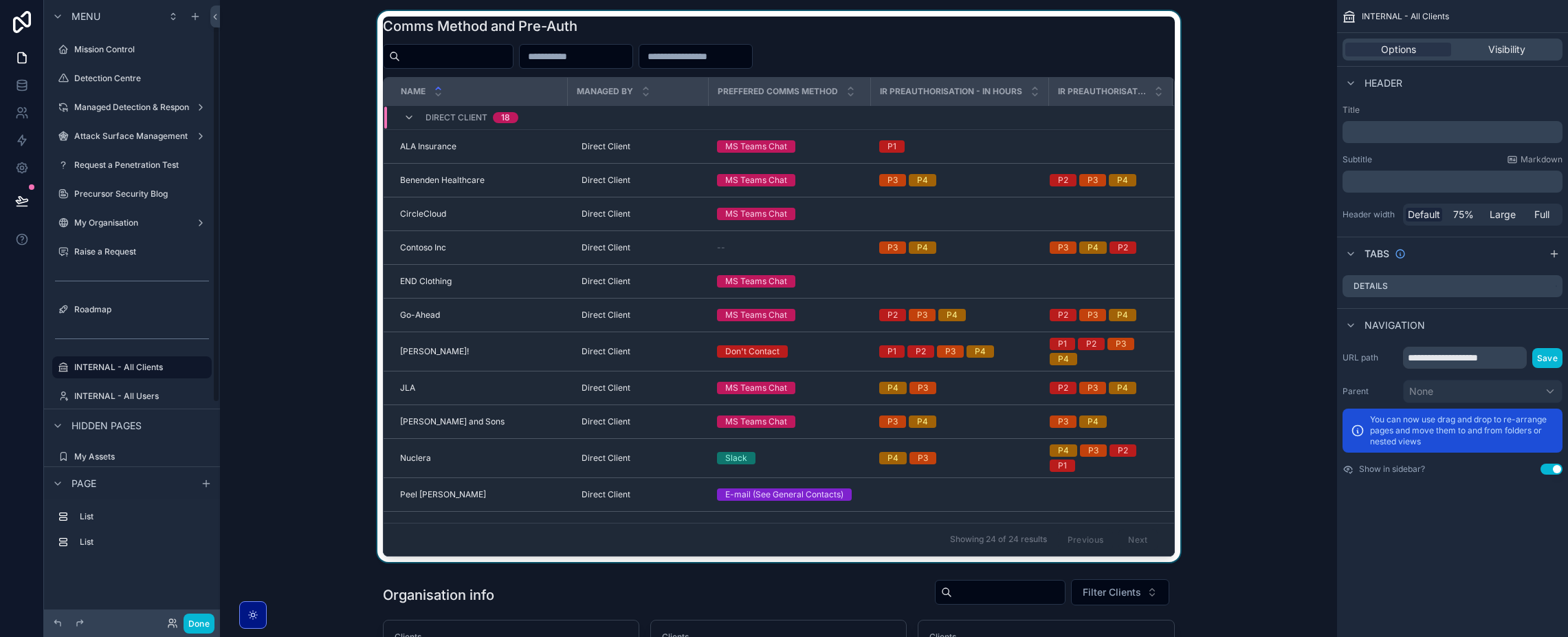
scroll to position [42, 0]
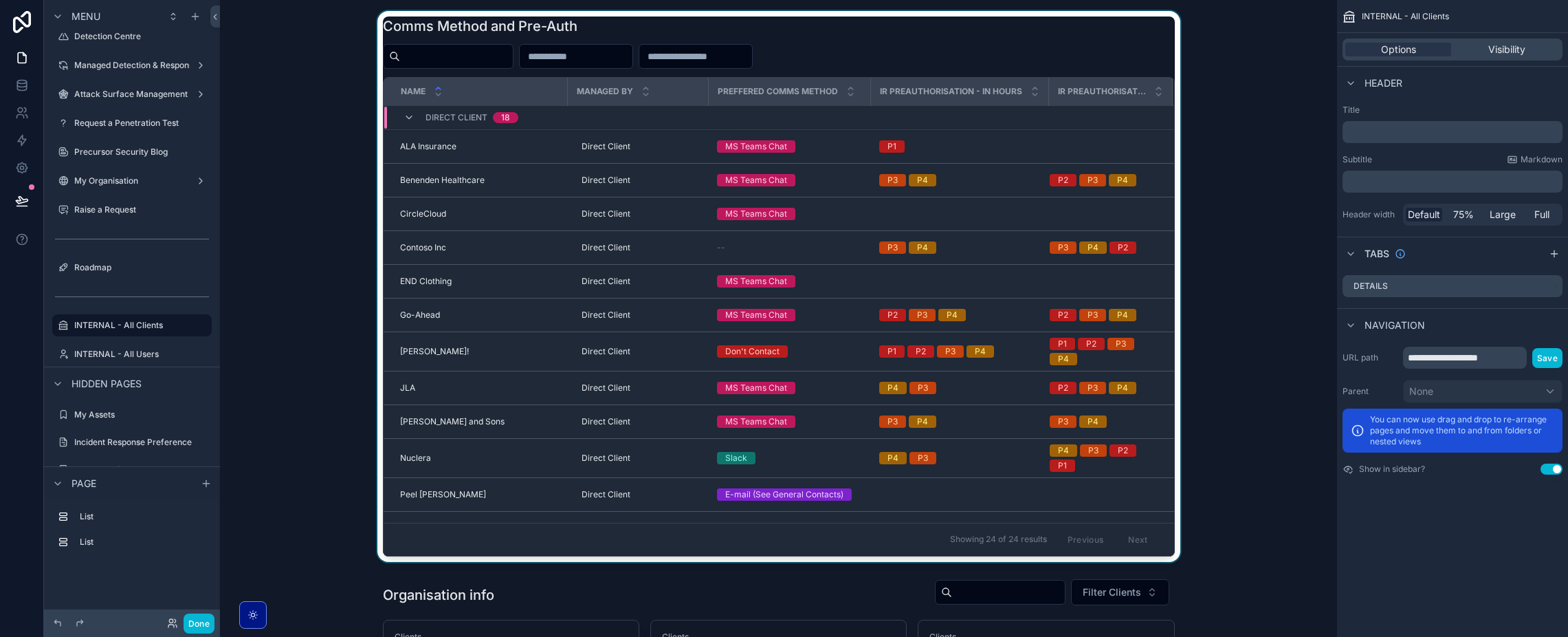
click at [1024, 42] on div "scrollable content" at bounding box center [778, 286] width 1095 height 551
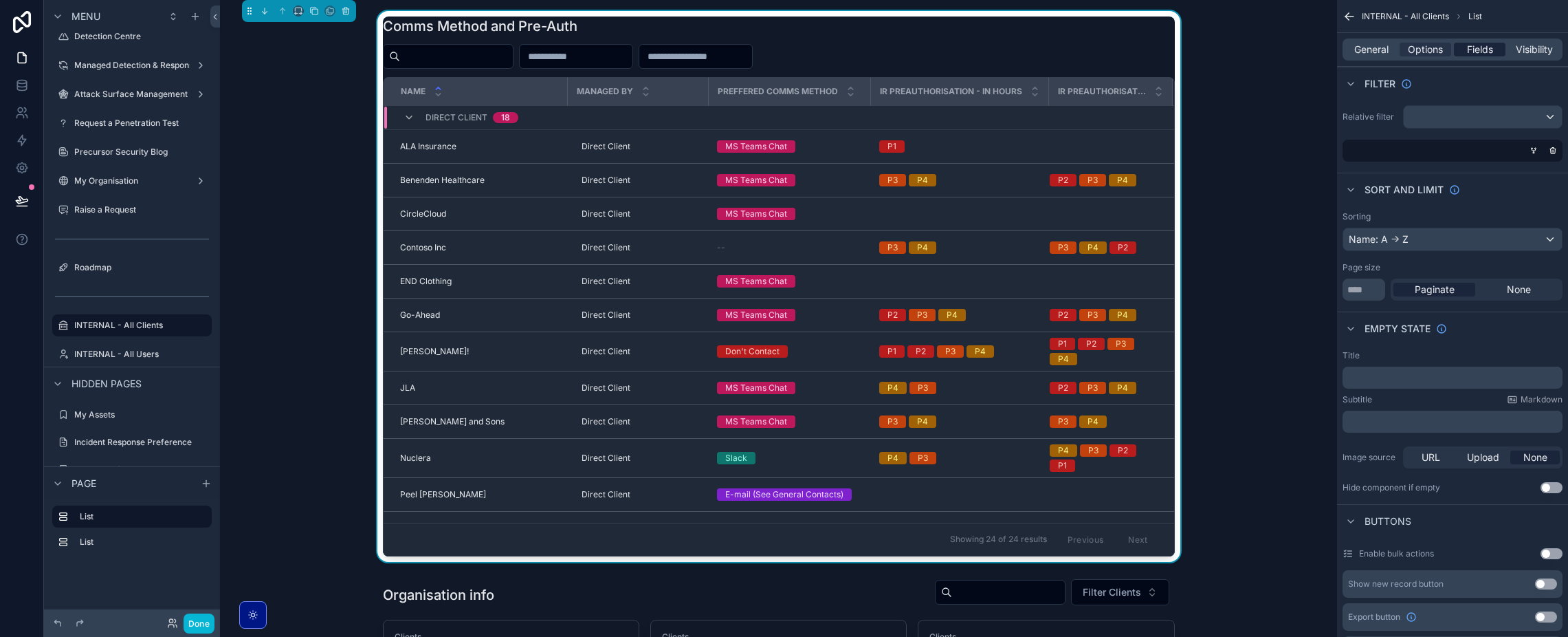
click at [1458, 53] on div "Fields" at bounding box center [1479, 49] width 52 height 14
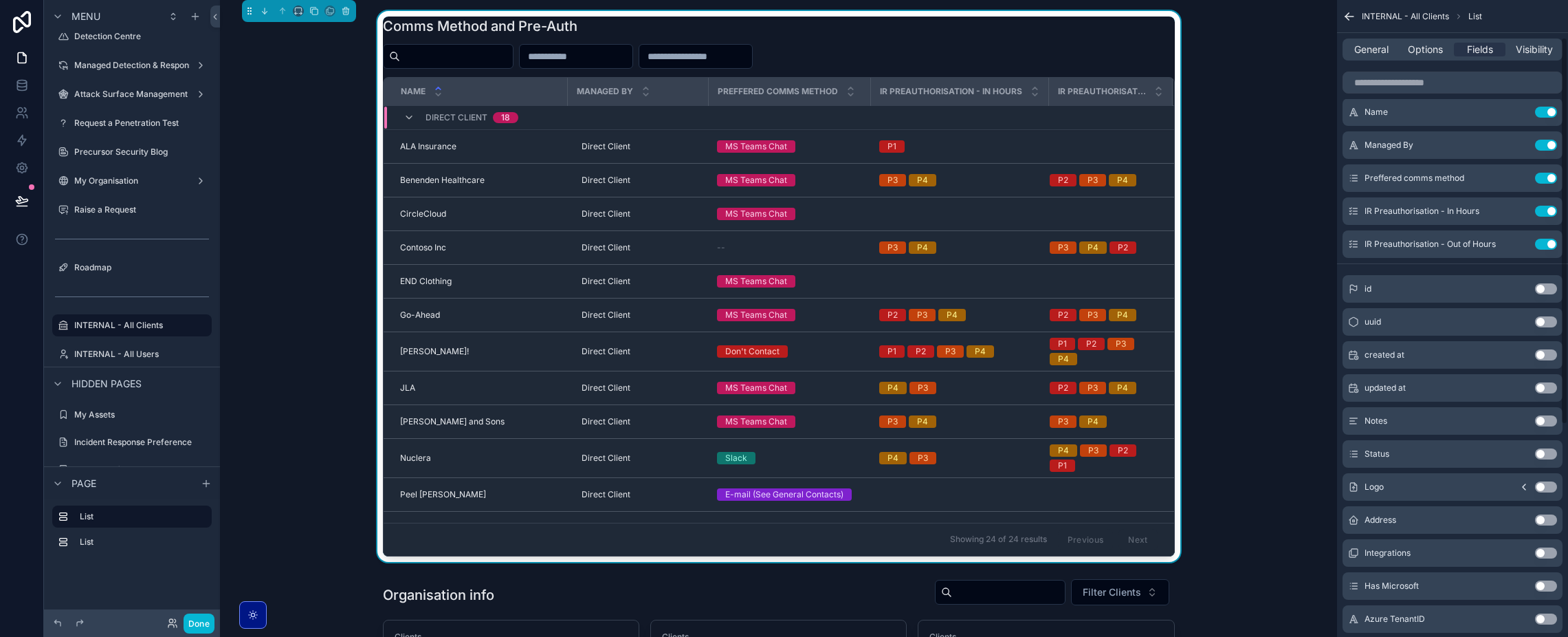
scroll to position [0, 0]
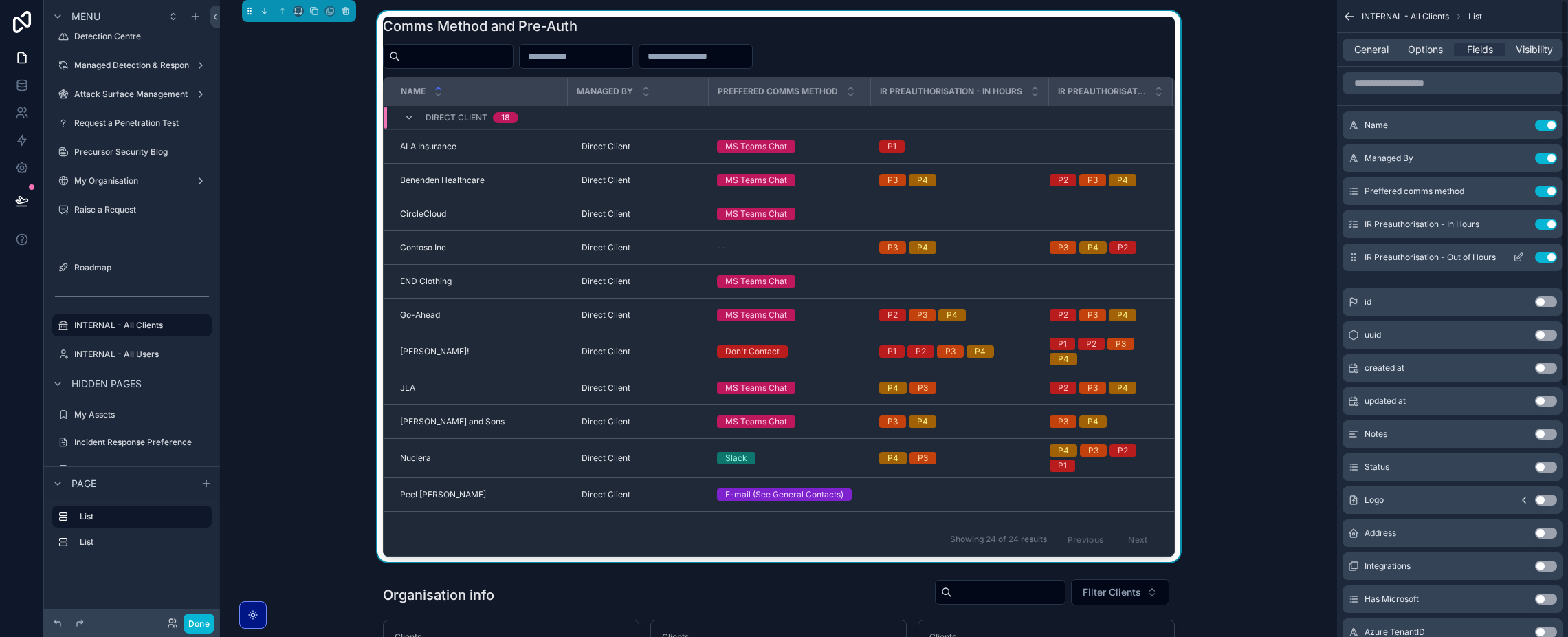
click at [1548, 257] on button "Use setting" at bounding box center [1545, 257] width 22 height 11
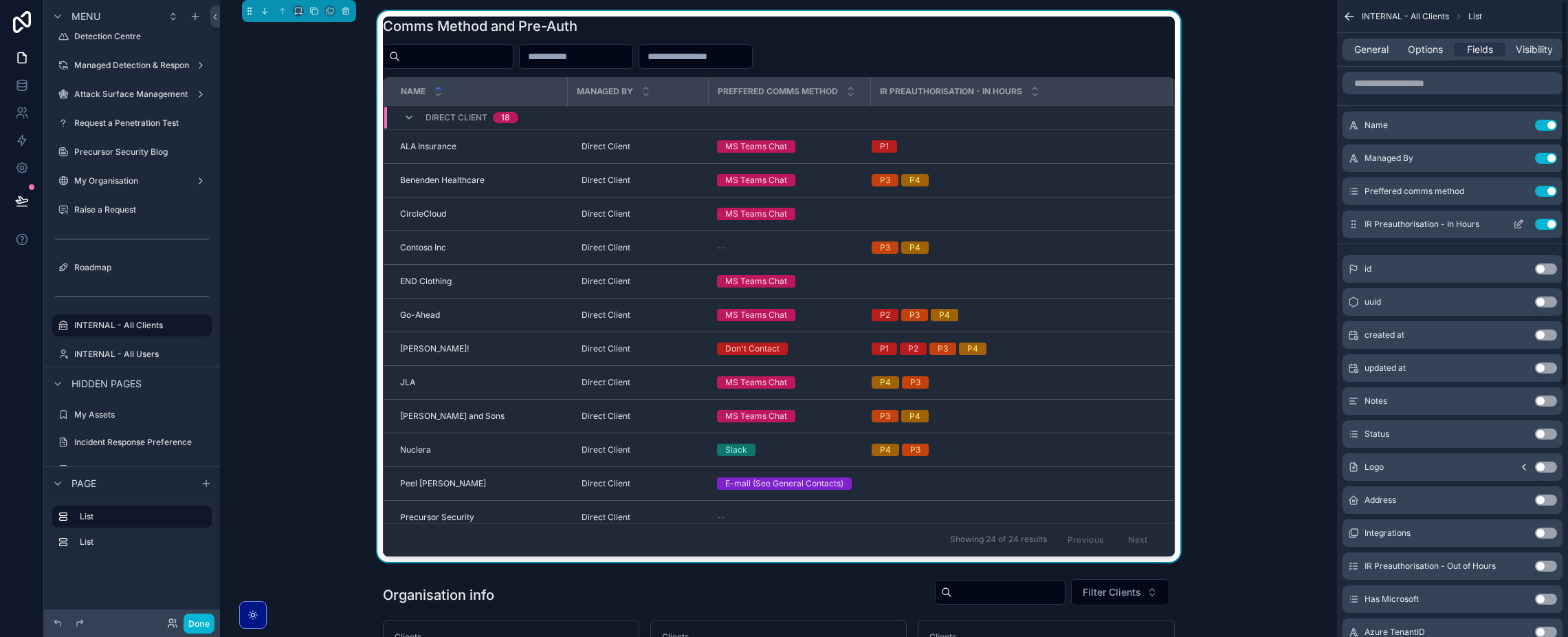
click at [1547, 227] on button "Use setting" at bounding box center [1545, 225] width 22 height 11
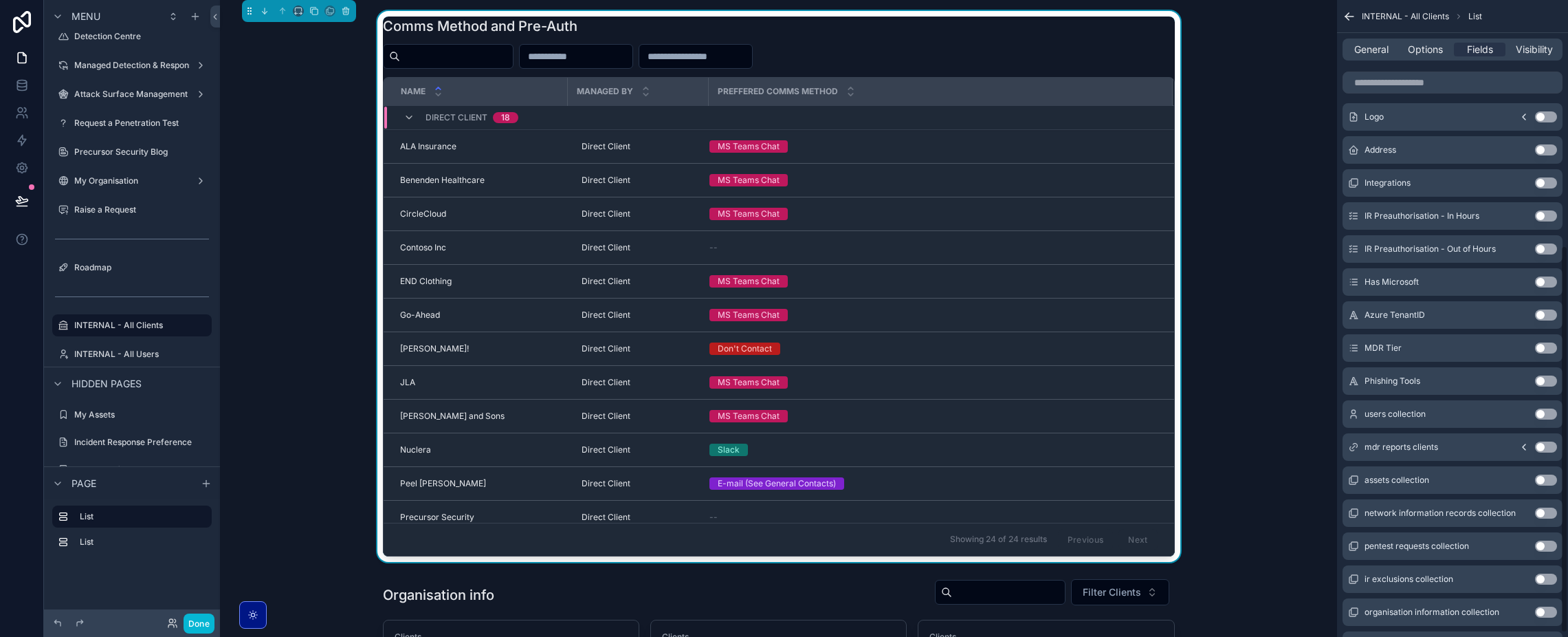
scroll to position [411, 0]
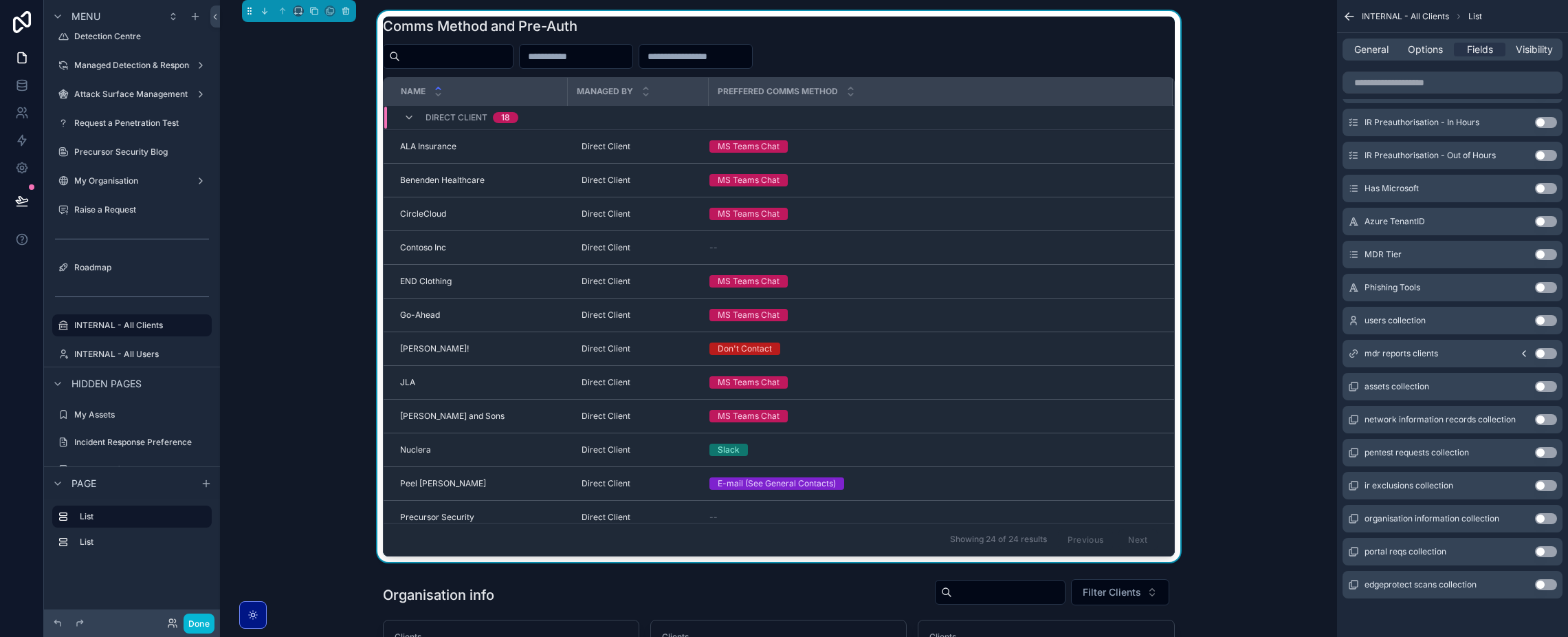
click at [1520, 351] on icon "scrollable content" at bounding box center [1524, 354] width 11 height 11
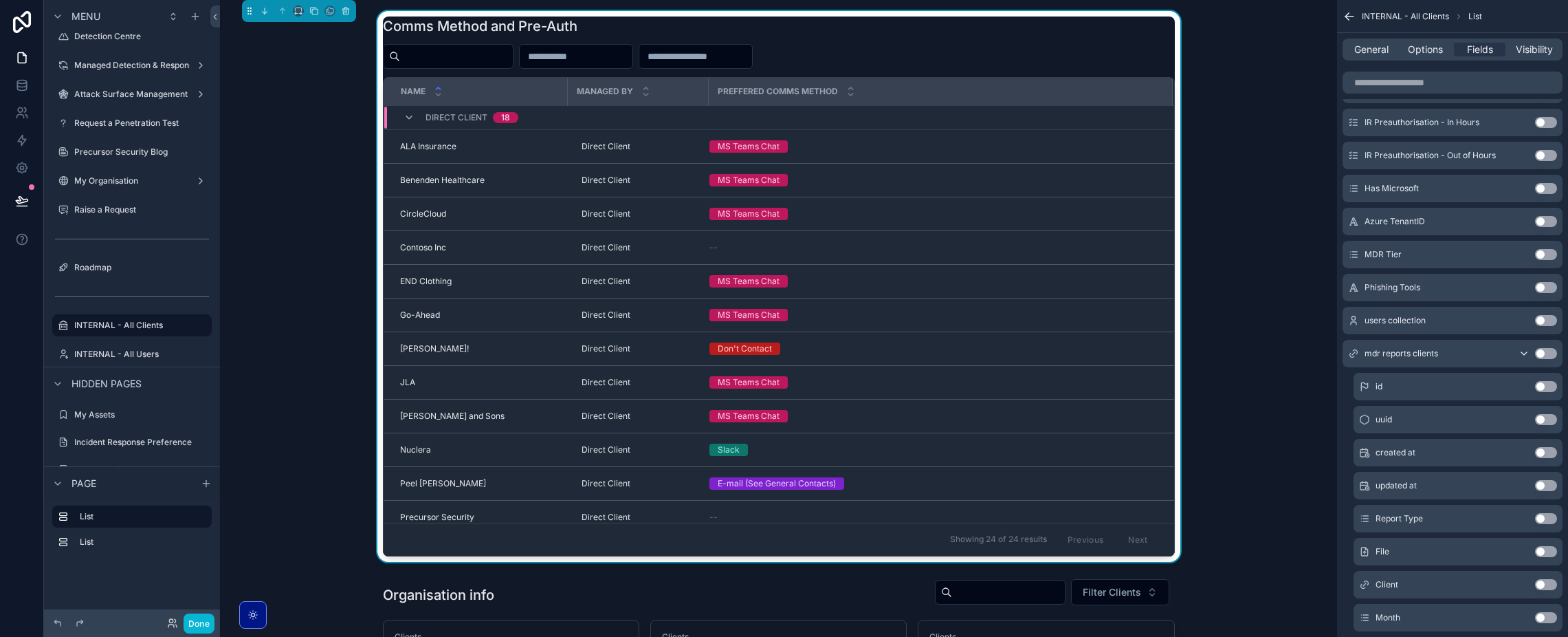
click at [1522, 355] on icon "scrollable content" at bounding box center [1524, 354] width 11 height 11
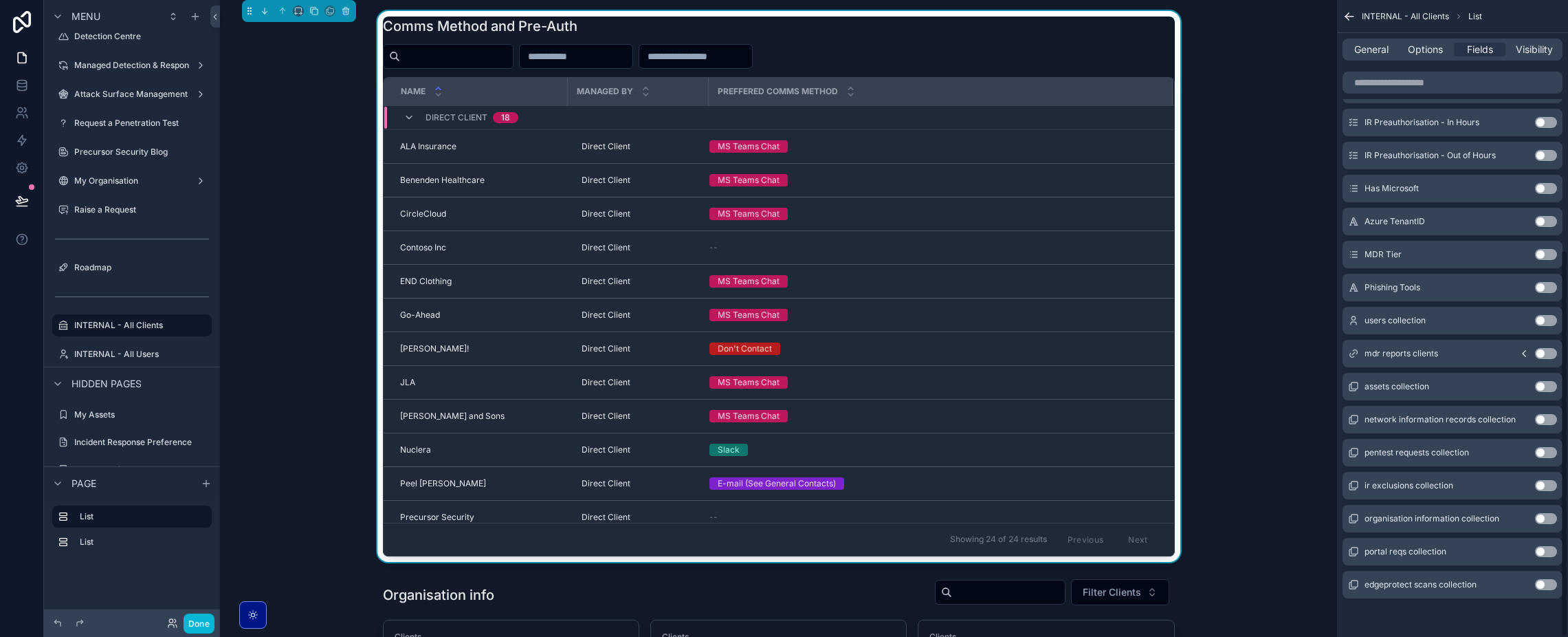
click at [1541, 352] on button "Use setting" at bounding box center [1545, 354] width 22 height 11
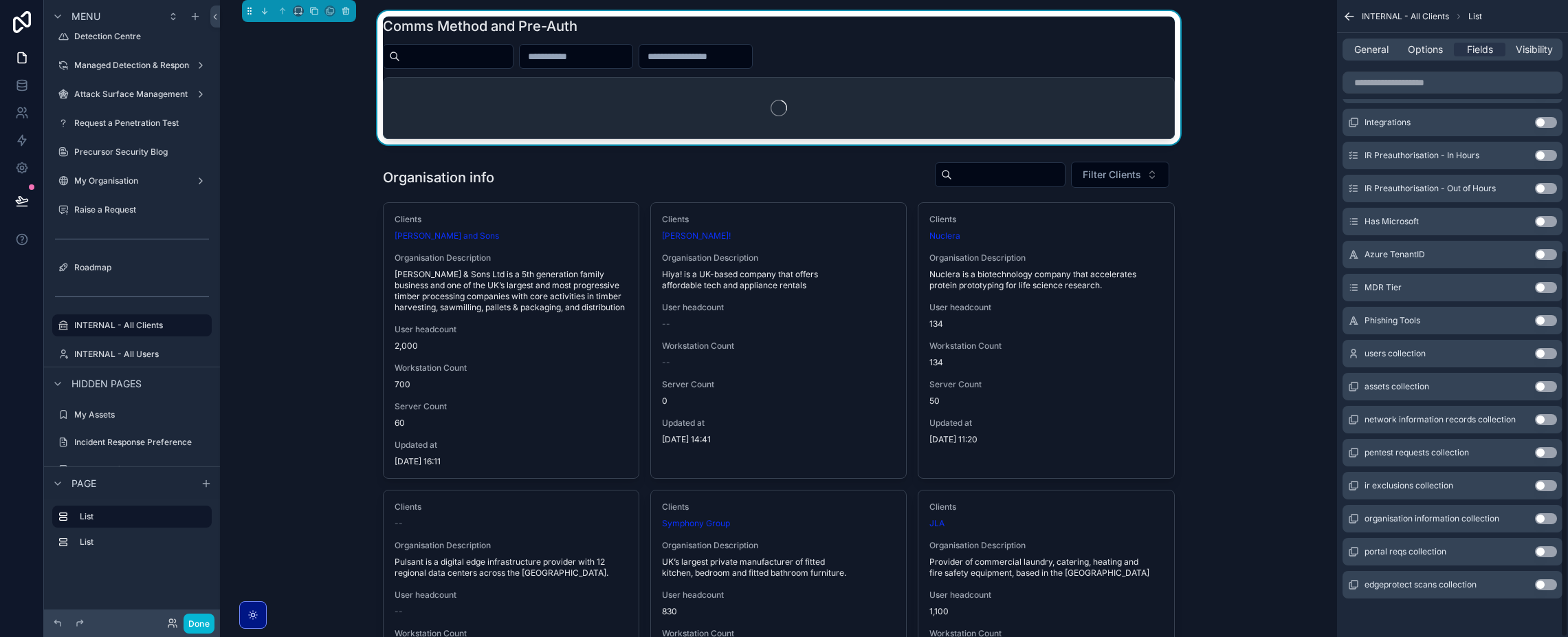
click at [1541, 352] on button "Use setting" at bounding box center [1545, 354] width 22 height 11
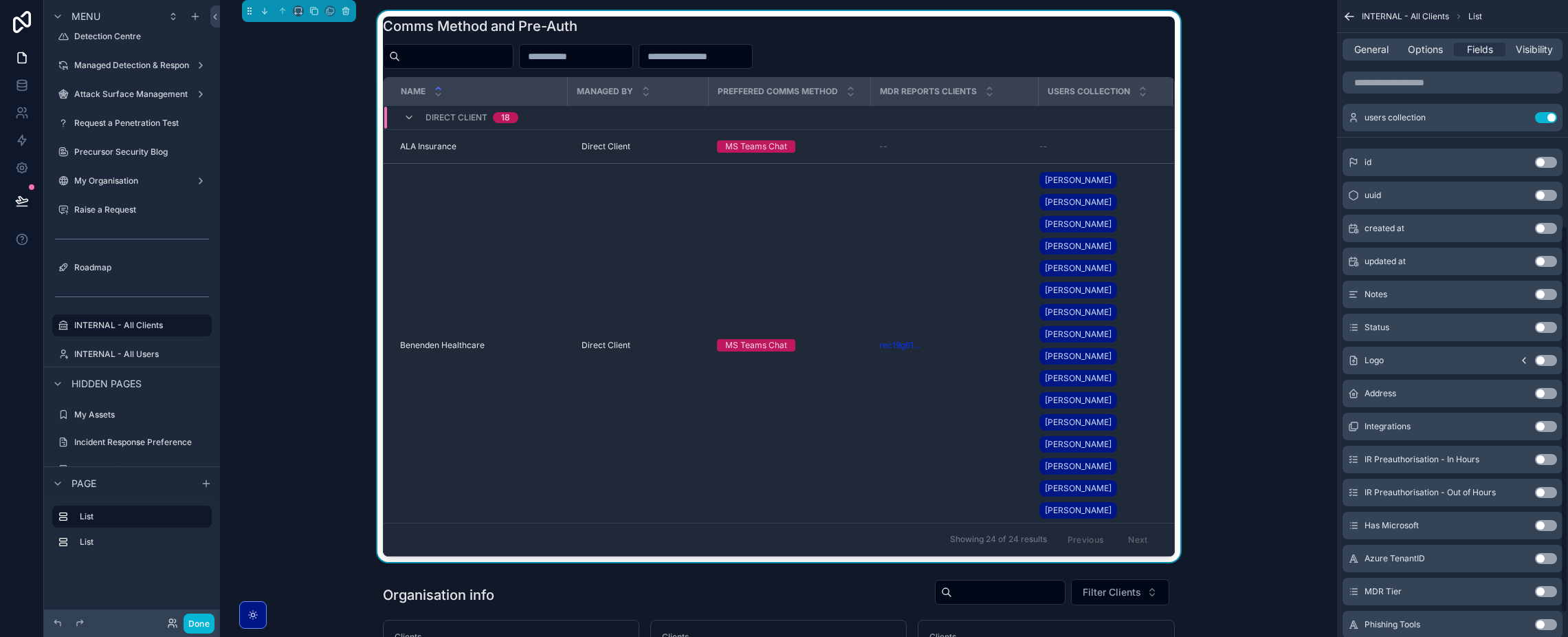
scroll to position [0, 0]
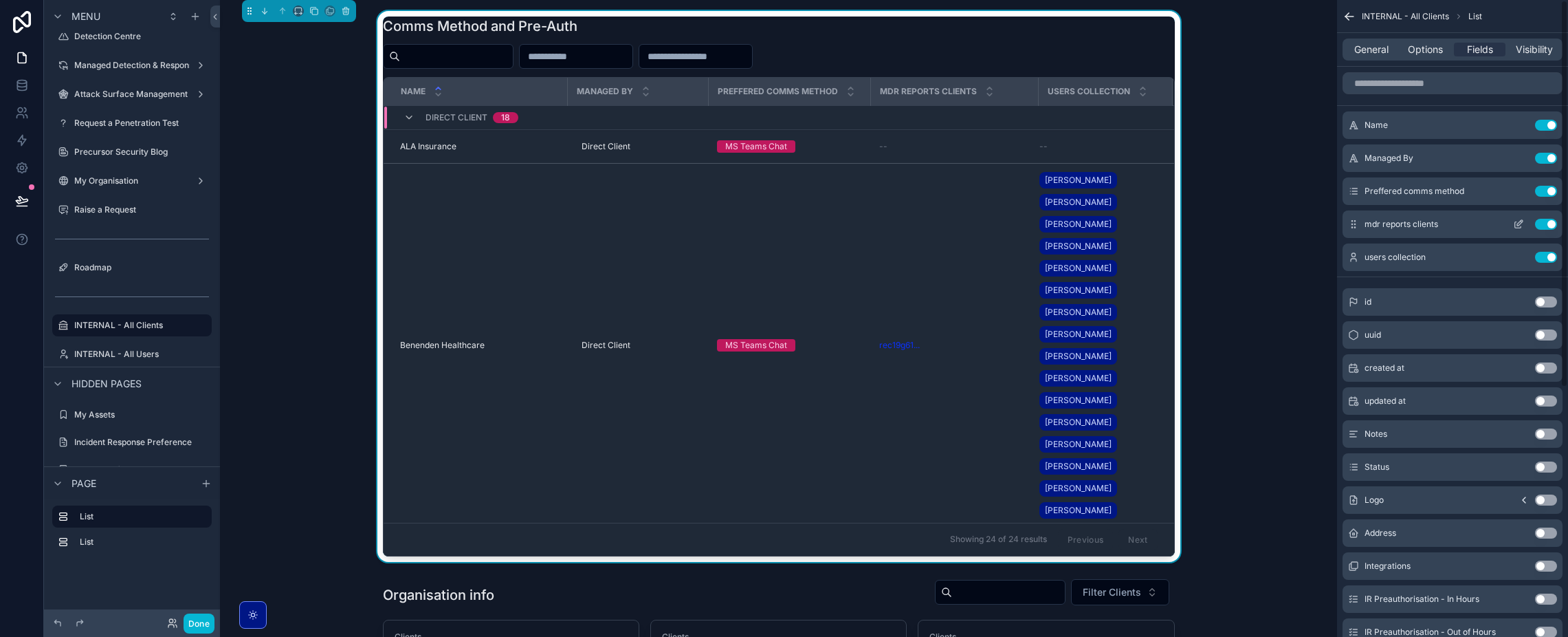
click at [1551, 219] on button "Use setting" at bounding box center [1545, 225] width 22 height 11
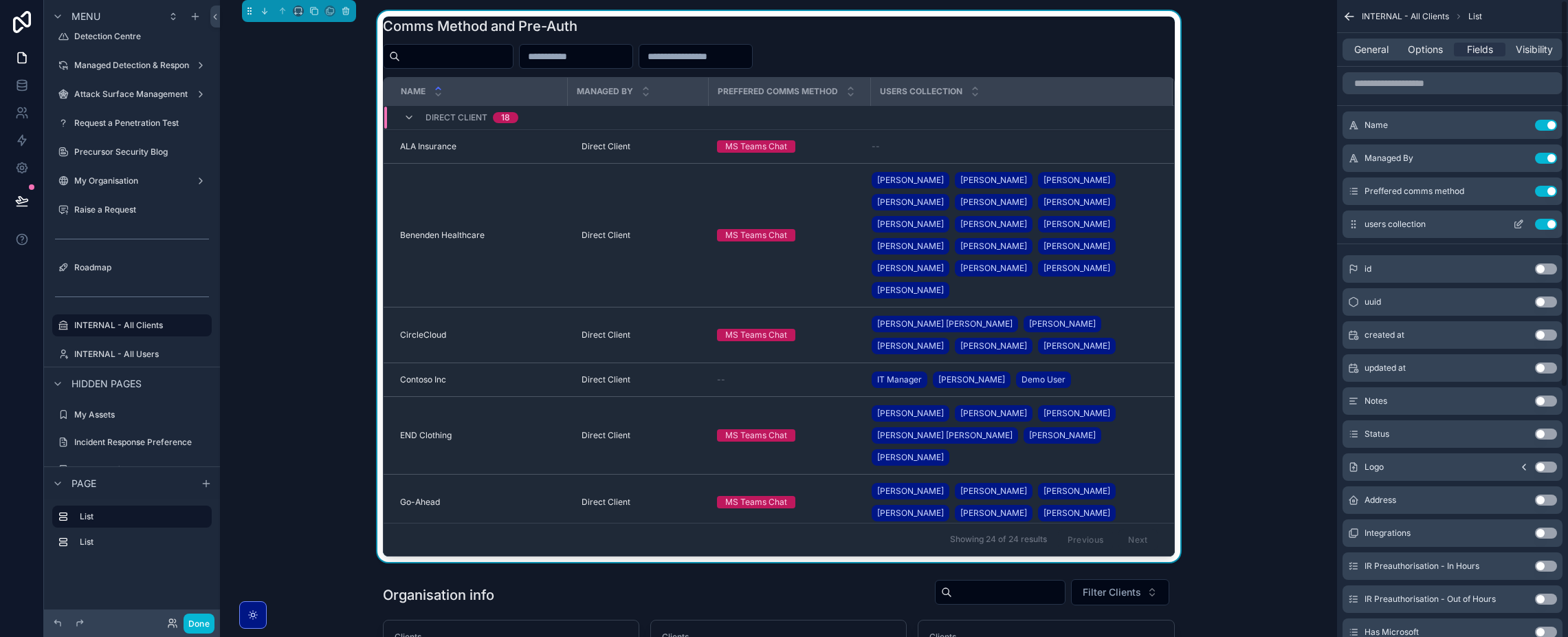
click at [1553, 221] on button "Use setting" at bounding box center [1545, 225] width 22 height 11
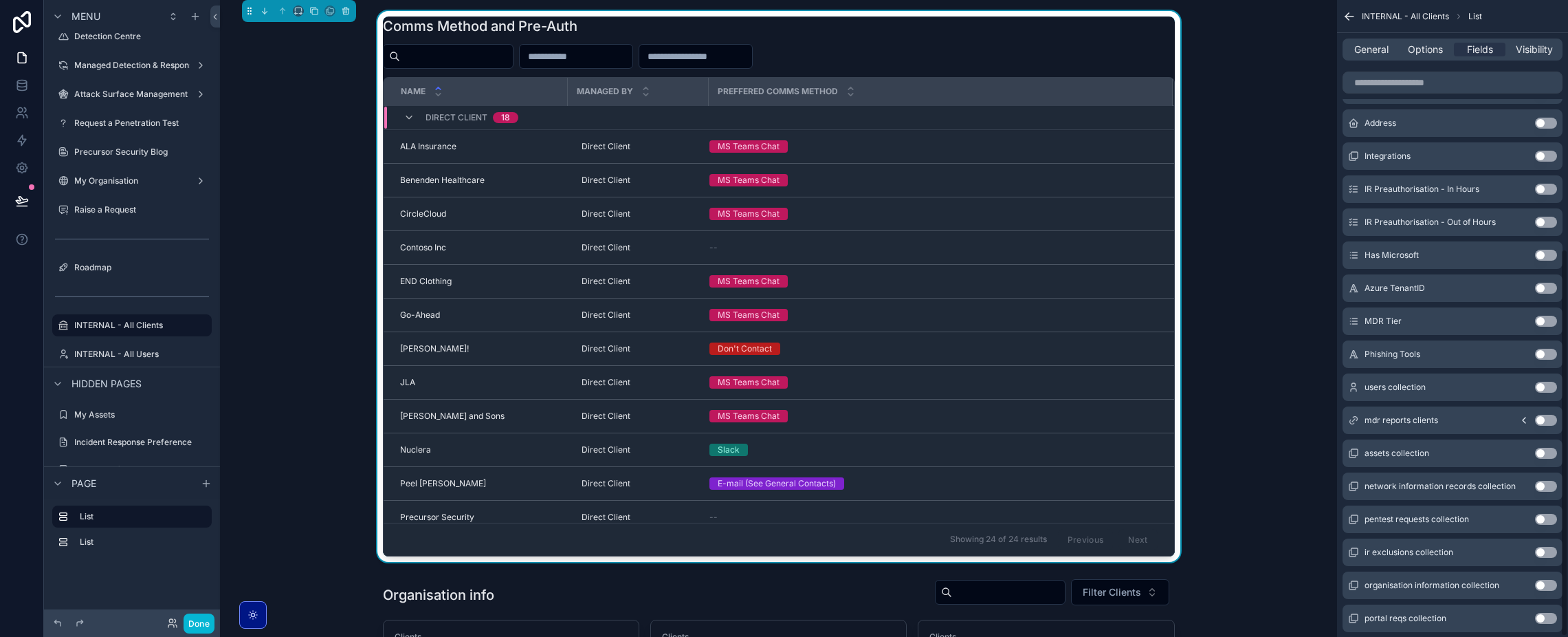
scroll to position [273, 0]
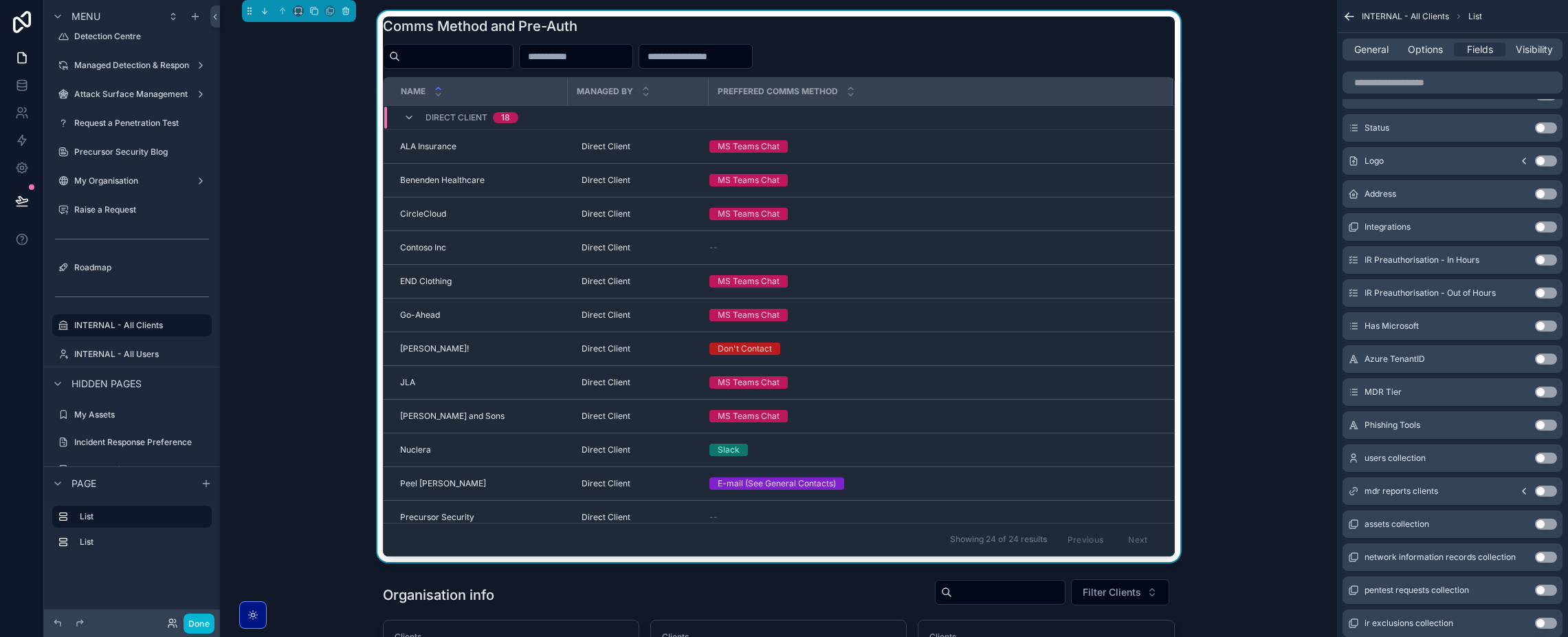
click at [1539, 394] on button "Use setting" at bounding box center [1545, 392] width 22 height 11
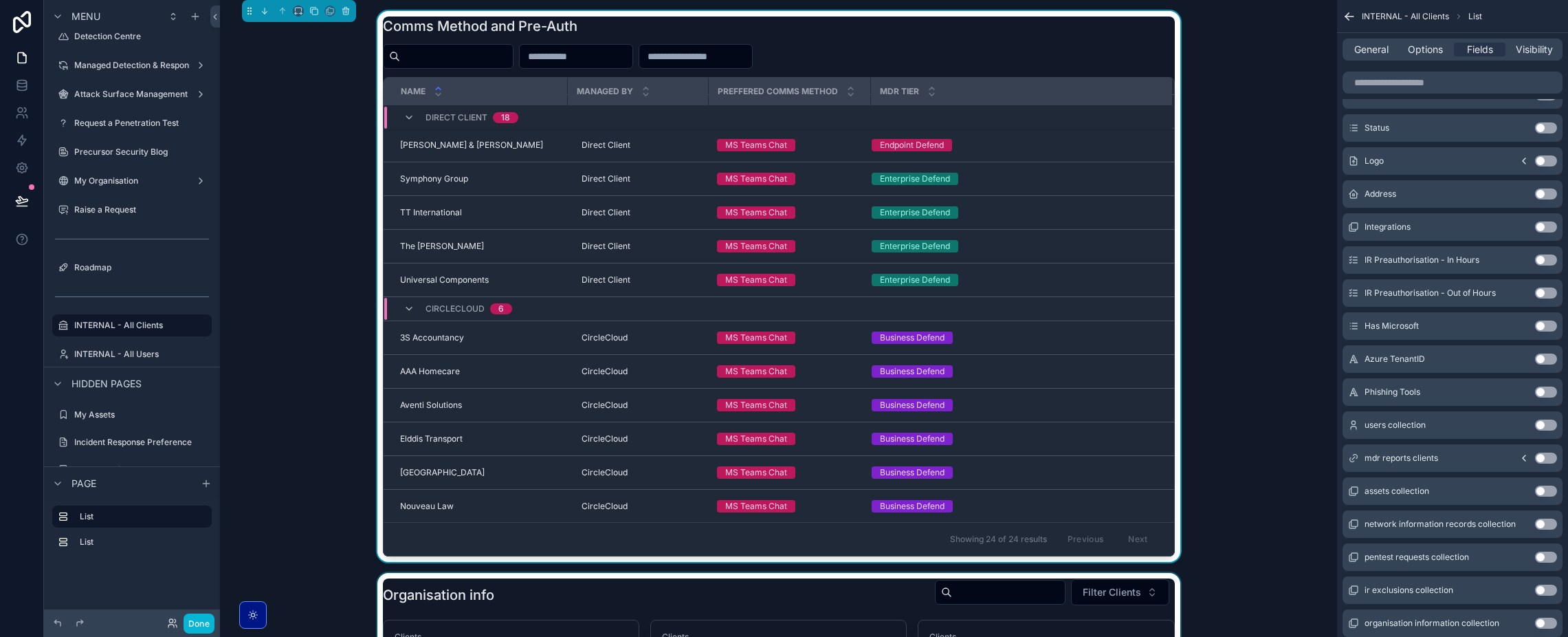
scroll to position [0, 0]
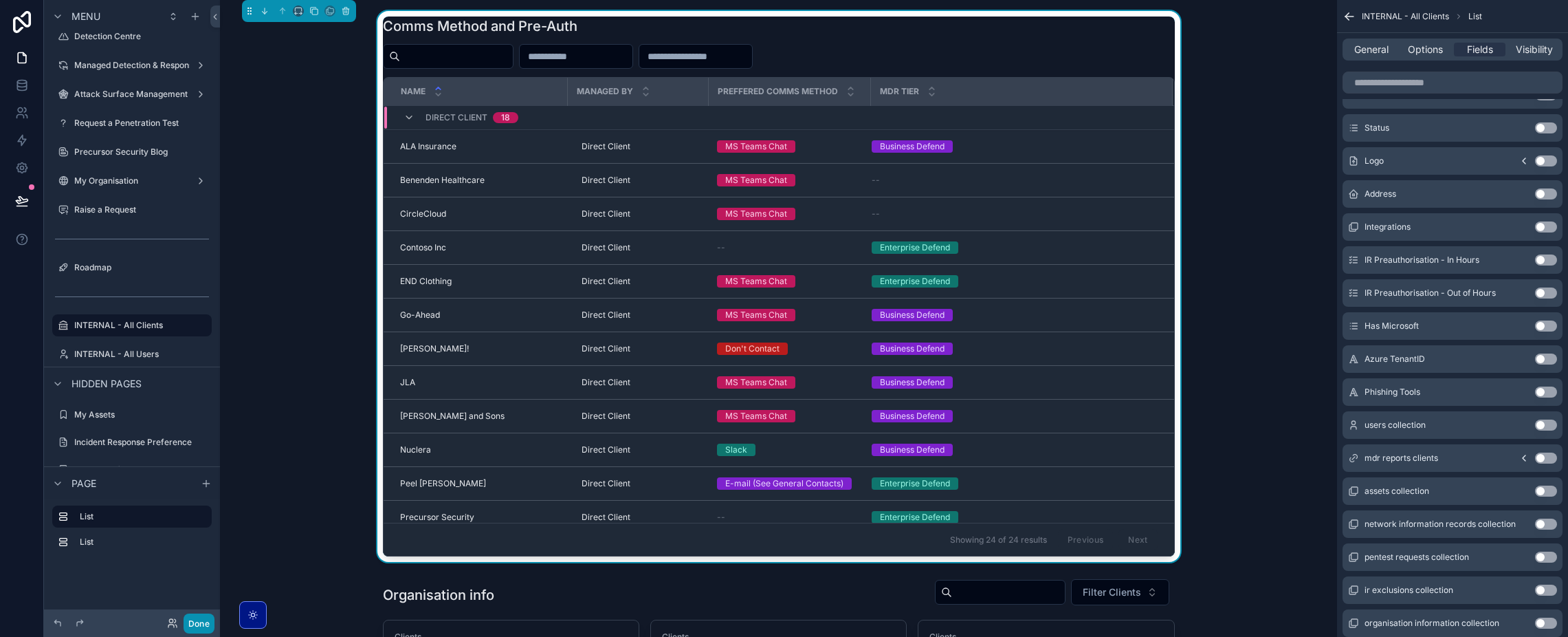
click at [197, 626] on button "Done" at bounding box center [199, 623] width 31 height 20
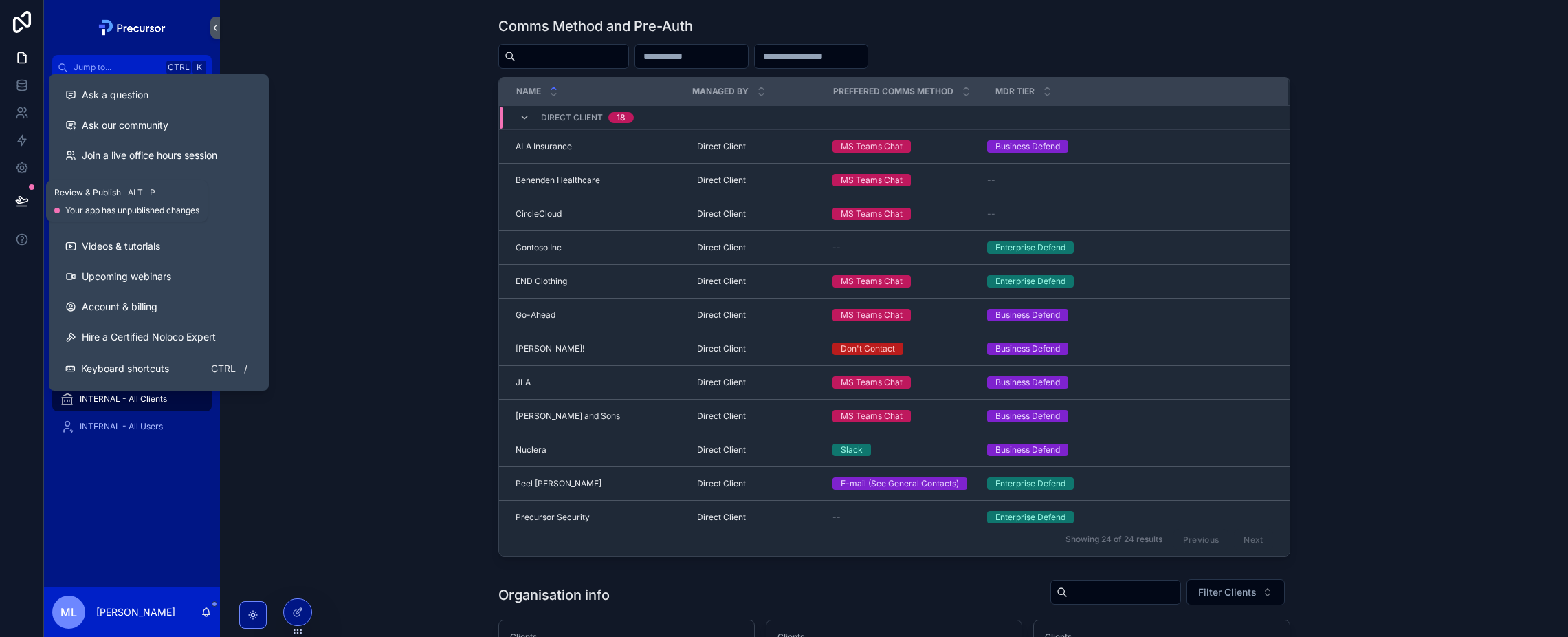
drag, startPoint x: 32, startPoint y: 204, endPoint x: 121, endPoint y: 217, distance: 89.9
click at [32, 204] on button at bounding box center [22, 201] width 30 height 39
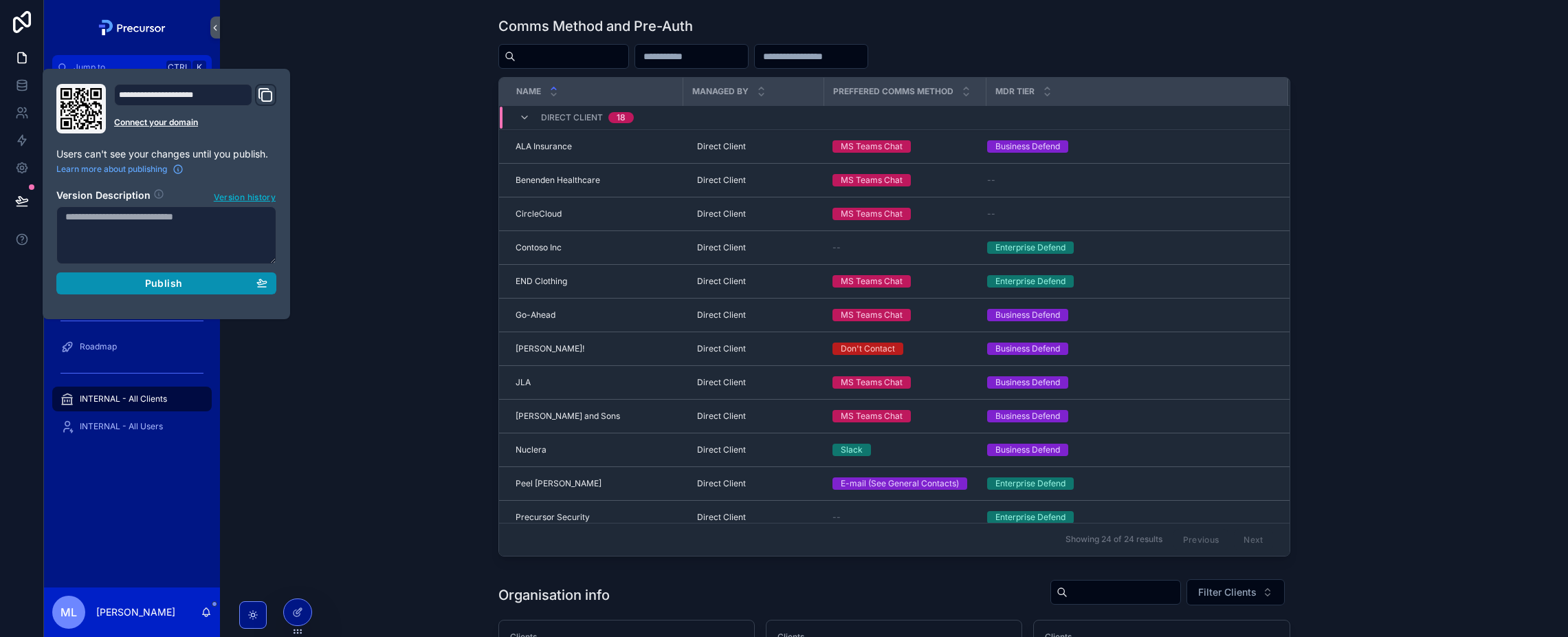
click at [120, 281] on div "Publish" at bounding box center [166, 283] width 202 height 12
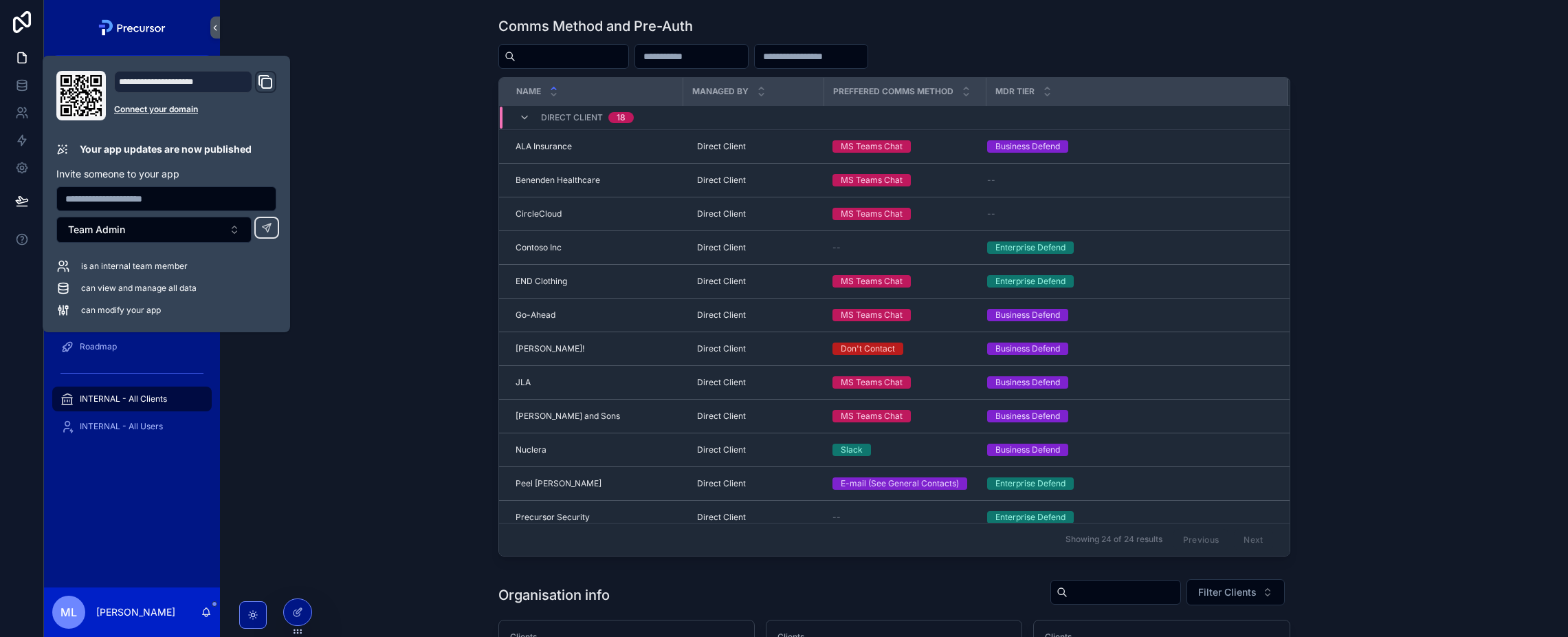
drag, startPoint x: 435, startPoint y: 363, endPoint x: 398, endPoint y: 365, distance: 37.1
click at [435, 363] on div "Comms Method and Pre-Auth Name Managed By Preffered comms method MDR Tier Direc…" at bounding box center [893, 286] width 1326 height 551
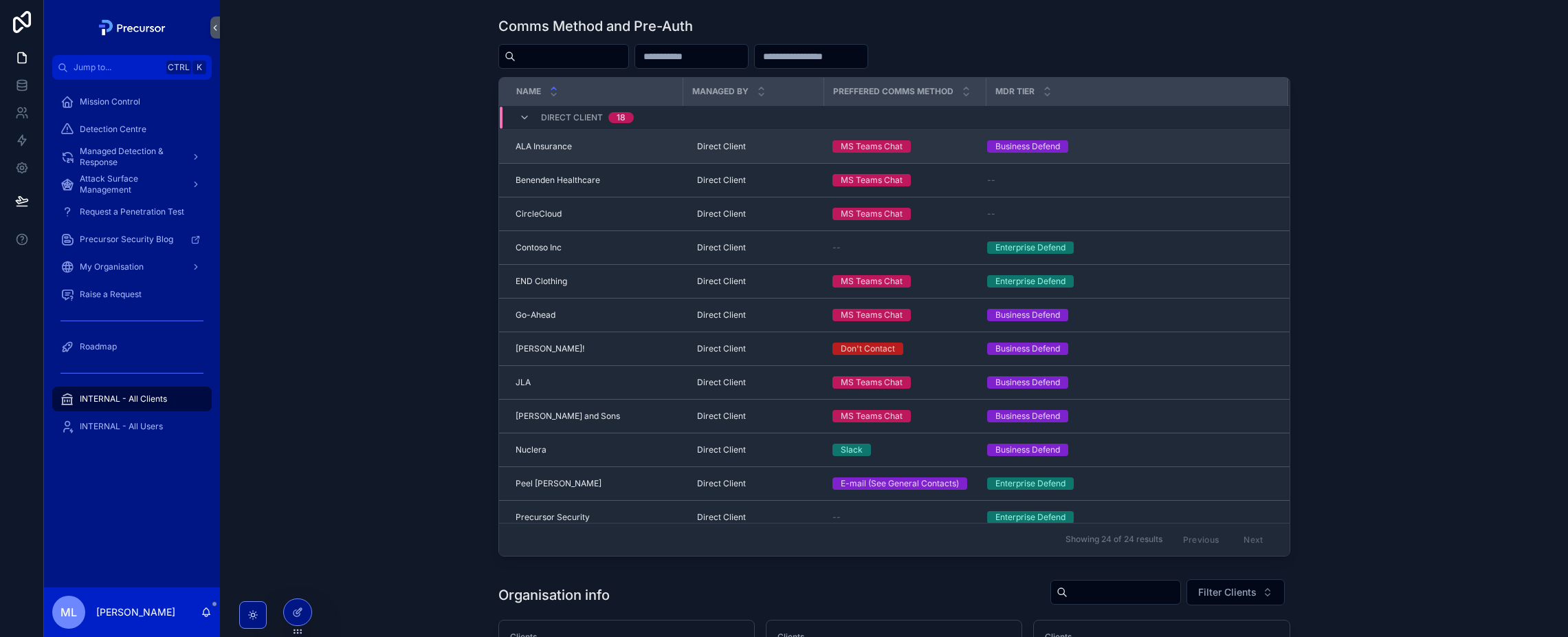
click at [565, 146] on span "ALA Insurance" at bounding box center [544, 146] width 57 height 11
